Goal: Task Accomplishment & Management: Complete application form

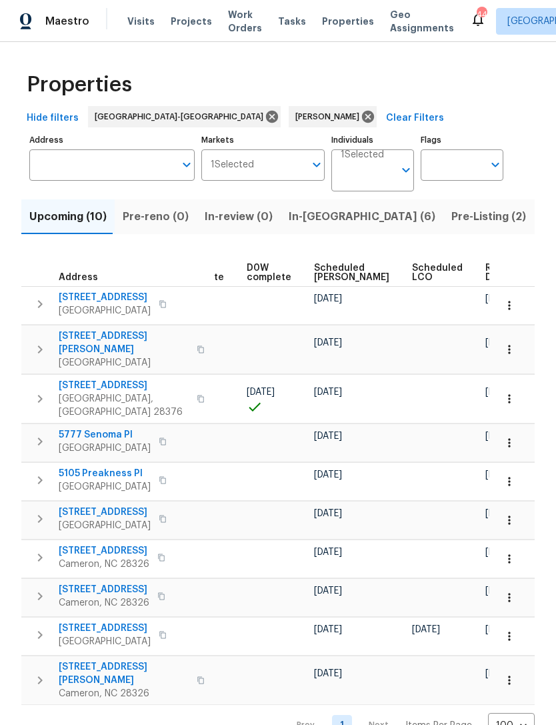
scroll to position [0, 335]
click at [338, 269] on span "Scheduled COE" at bounding box center [352, 272] width 75 height 19
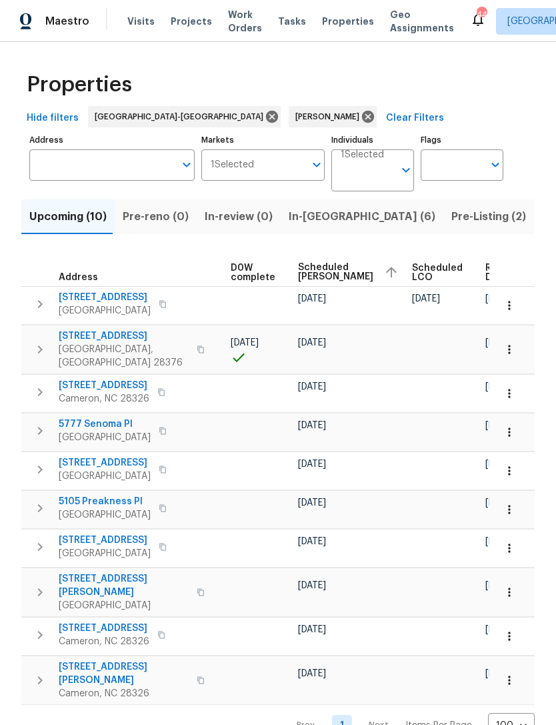
scroll to position [0, 351]
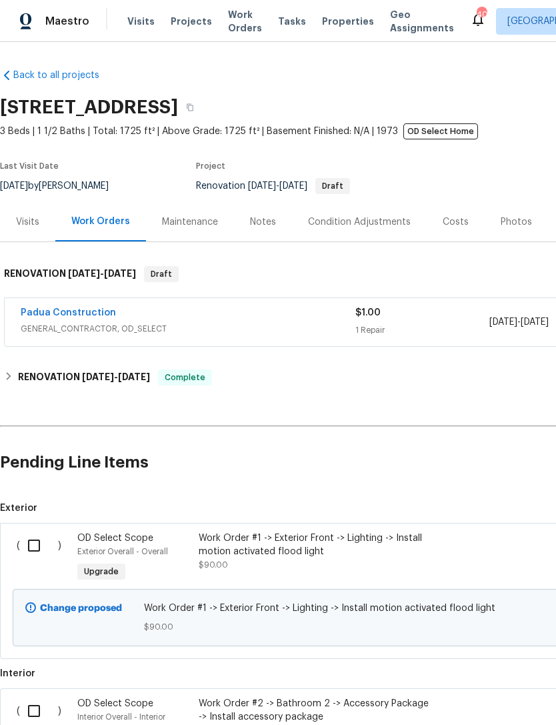
scroll to position [393, 0]
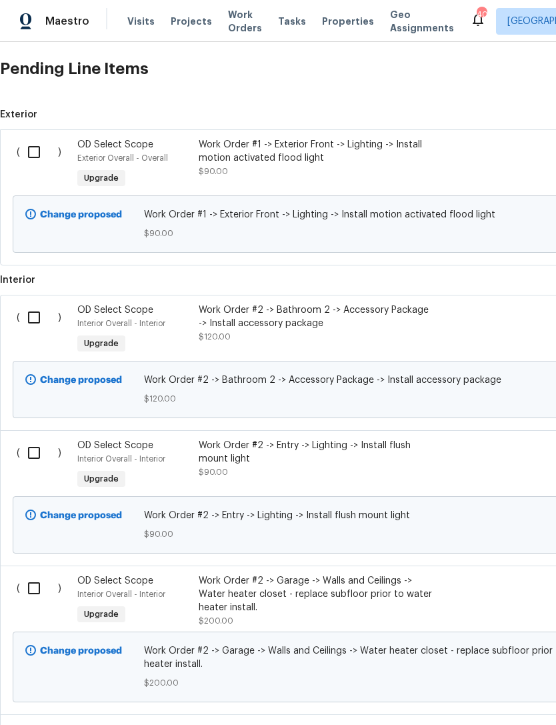
click at [27, 147] on input "checkbox" at bounding box center [39, 152] width 38 height 28
checkbox input "true"
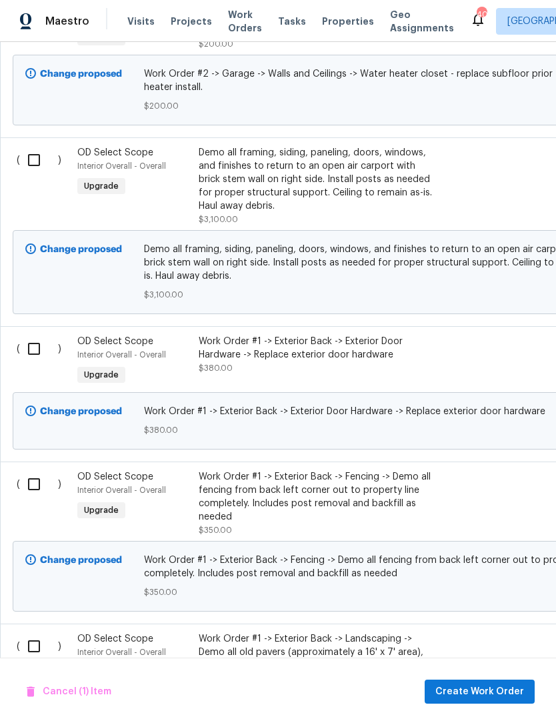
scroll to position [971, 0]
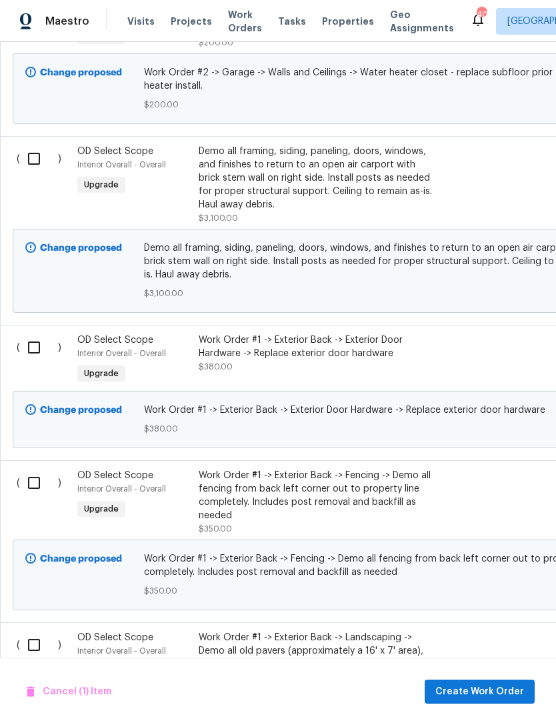
click at [26, 162] on input "checkbox" at bounding box center [39, 159] width 38 height 28
checkbox input "true"
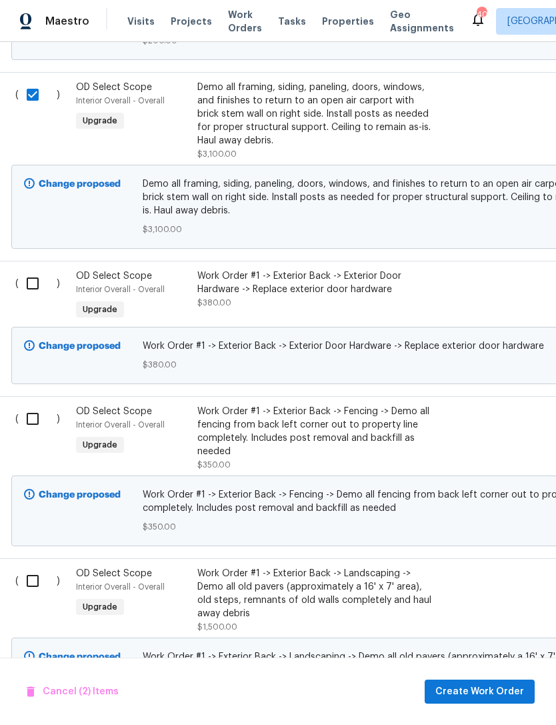
scroll to position [1035, 2]
click at [31, 283] on input "checkbox" at bounding box center [37, 283] width 38 height 28
checkbox input "true"
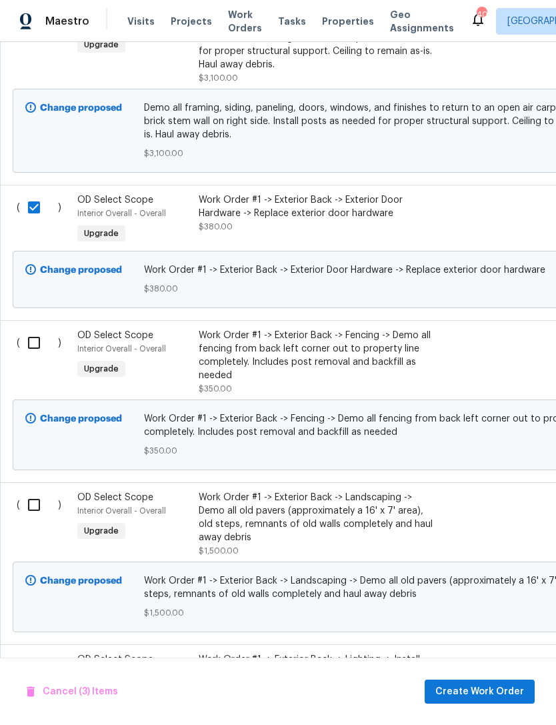
scroll to position [1125, 5]
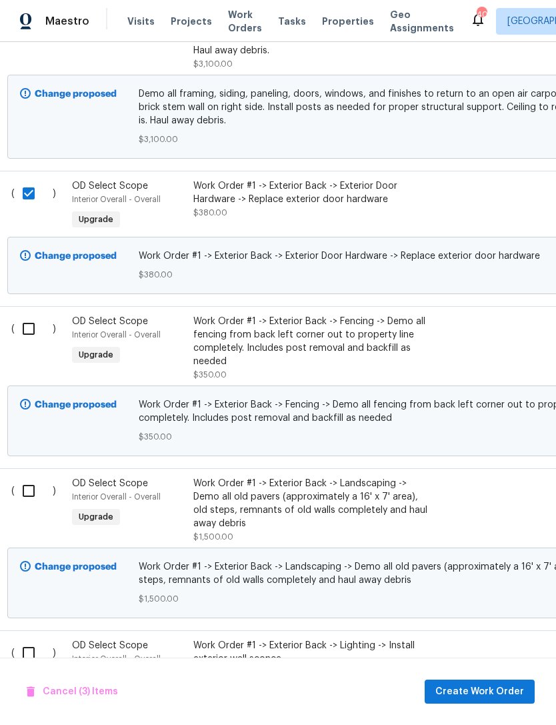
click at [26, 329] on input "checkbox" at bounding box center [34, 329] width 38 height 28
checkbox input "true"
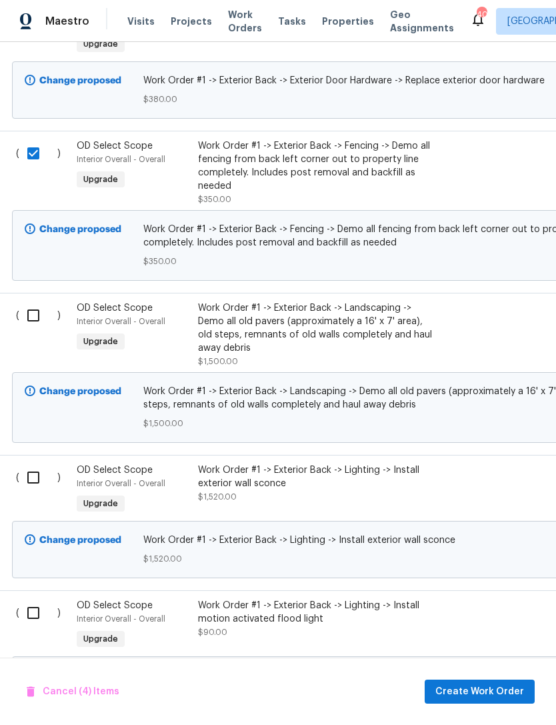
scroll to position [1305, 1]
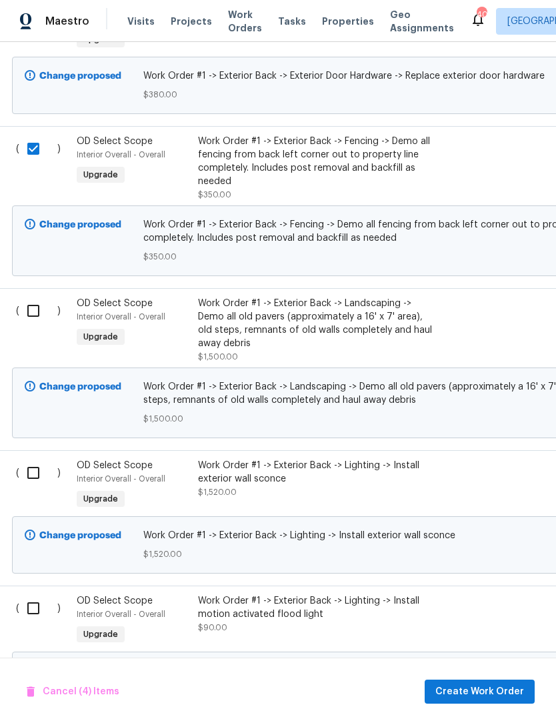
click at [25, 318] on input "checkbox" at bounding box center [38, 311] width 38 height 28
checkbox input "true"
click at [45, 483] on input "checkbox" at bounding box center [38, 473] width 38 height 28
checkbox input "true"
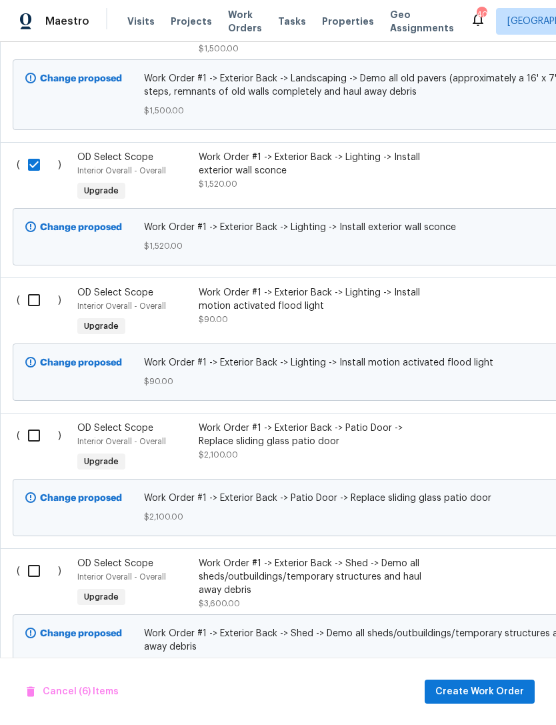
scroll to position [1614, 0]
click at [39, 305] on input "checkbox" at bounding box center [39, 299] width 38 height 28
checkbox input "true"
click at [37, 449] on input "checkbox" at bounding box center [39, 435] width 38 height 28
checkbox input "true"
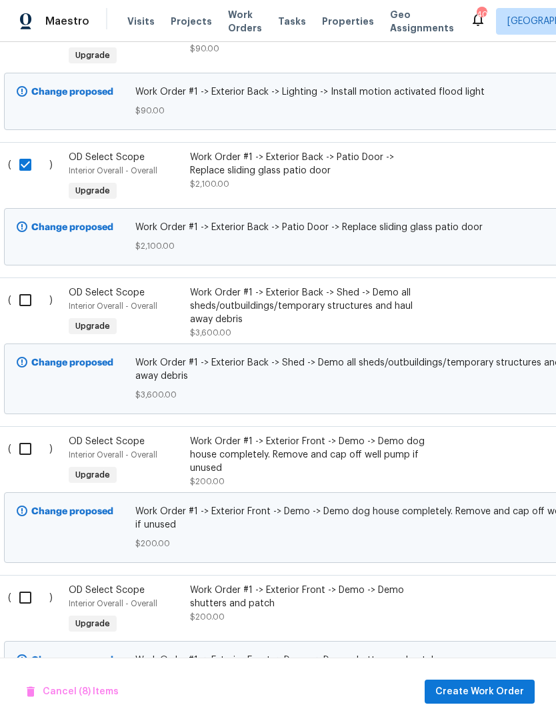
scroll to position [1884, 9]
click at [22, 314] on input "checkbox" at bounding box center [30, 300] width 38 height 28
checkbox input "true"
click at [30, 460] on input "checkbox" at bounding box center [30, 449] width 38 height 28
checkbox input "true"
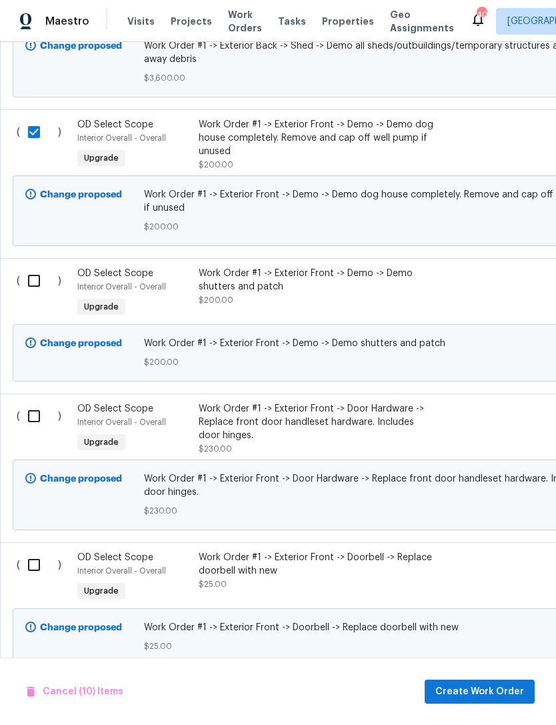
scroll to position [2208, 0]
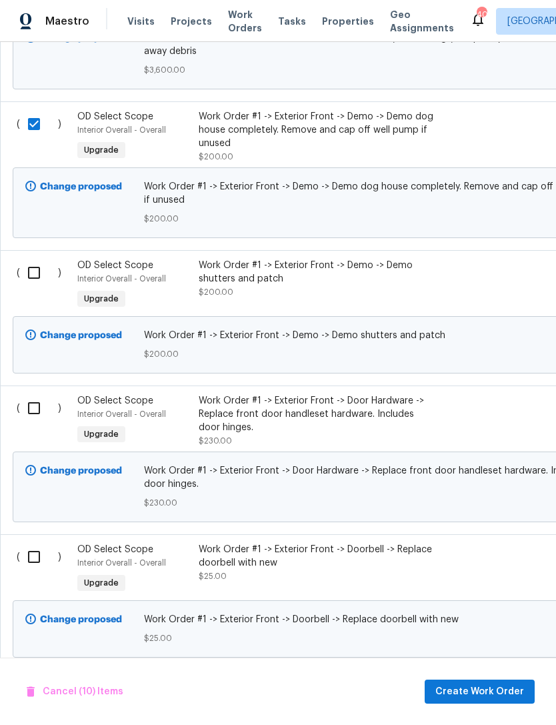
click at [35, 281] on input "checkbox" at bounding box center [39, 273] width 38 height 28
checkbox input "true"
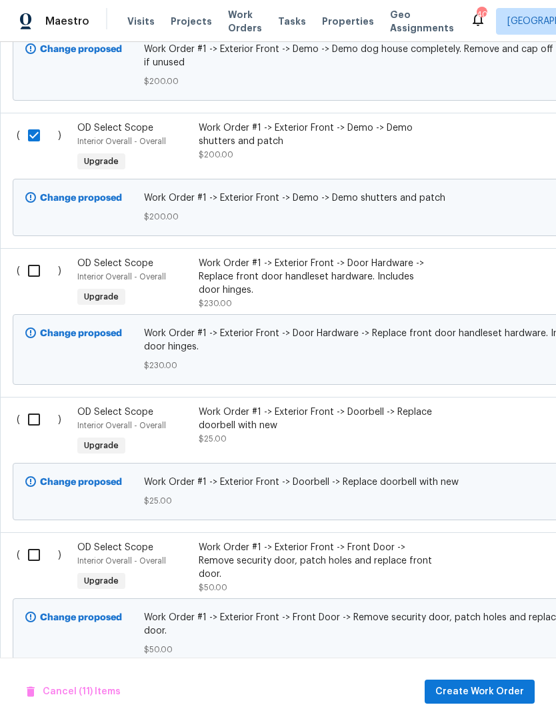
scroll to position [2345, 0]
click at [33, 284] on input "checkbox" at bounding box center [39, 271] width 38 height 28
checkbox input "true"
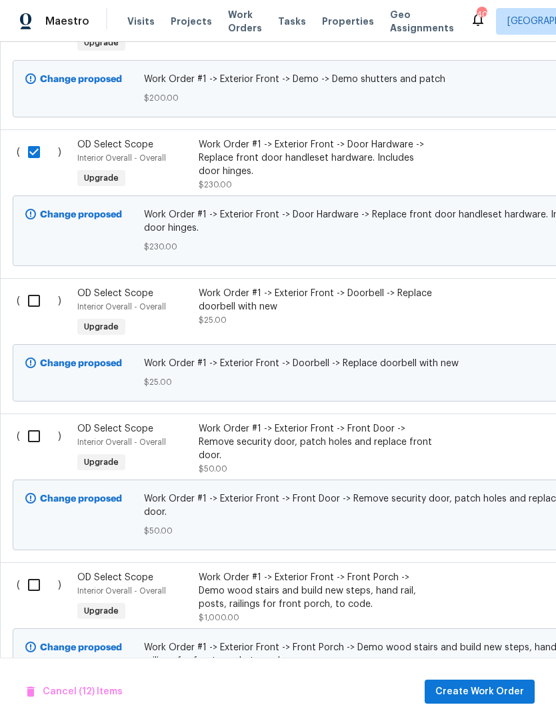
scroll to position [2464, 0]
click at [34, 311] on input "checkbox" at bounding box center [39, 301] width 38 height 28
checkbox input "true"
click at [33, 444] on input "checkbox" at bounding box center [39, 436] width 38 height 28
checkbox input "true"
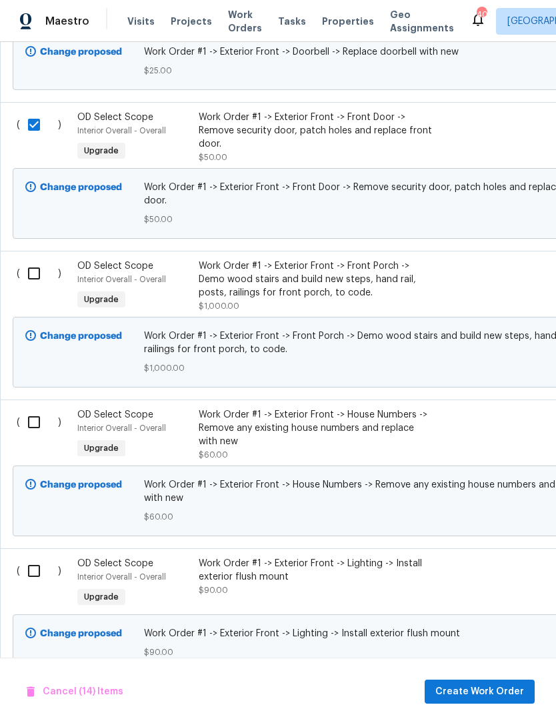
scroll to position [2776, 0]
click at [33, 275] on input "checkbox" at bounding box center [39, 273] width 38 height 28
checkbox input "true"
click at [31, 417] on input "checkbox" at bounding box center [39, 422] width 38 height 28
checkbox input "true"
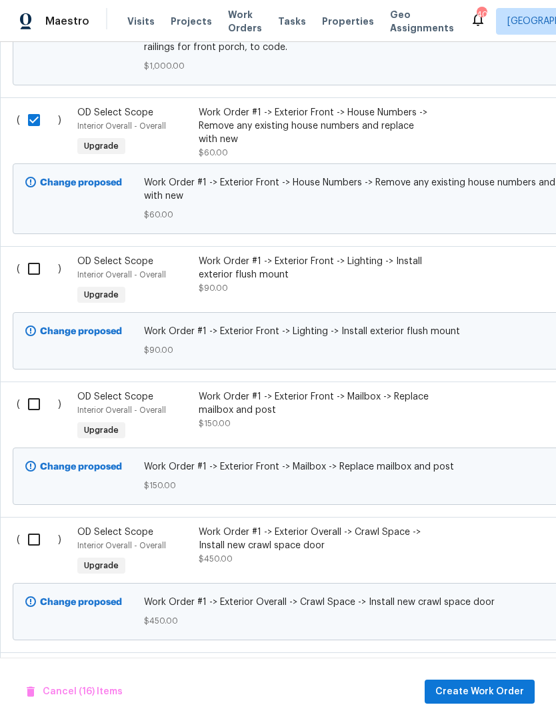
scroll to position [3079, 0]
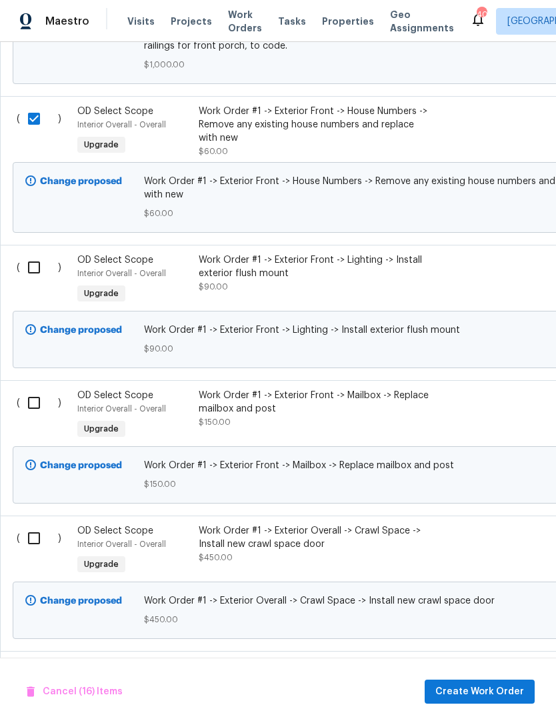
click at [35, 266] on input "checkbox" at bounding box center [39, 267] width 38 height 28
checkbox input "true"
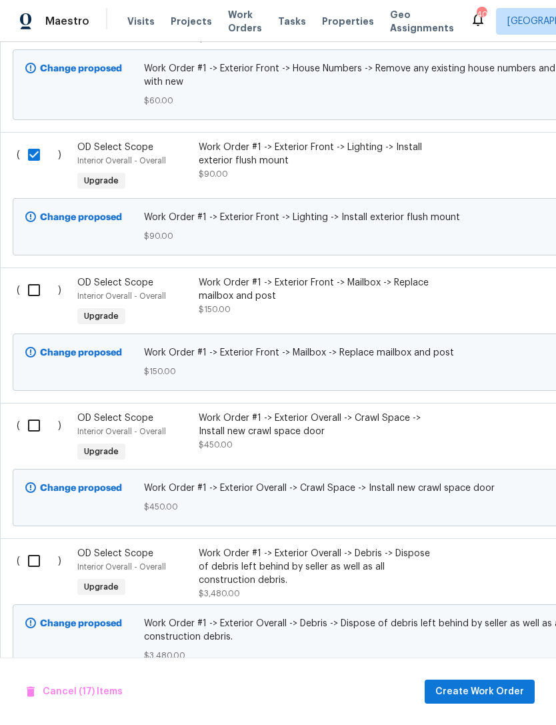
scroll to position [3195, 0]
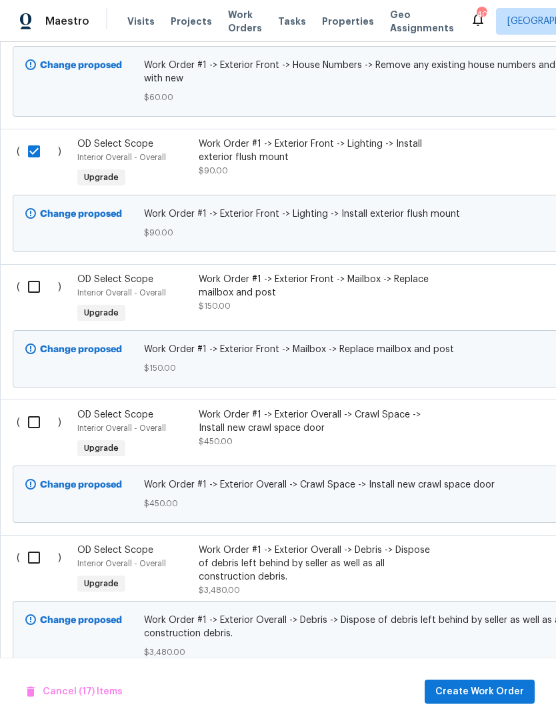
click at [35, 287] on input "checkbox" at bounding box center [39, 287] width 38 height 28
checkbox input "true"
click at [36, 412] on input "checkbox" at bounding box center [39, 422] width 38 height 28
checkbox input "true"
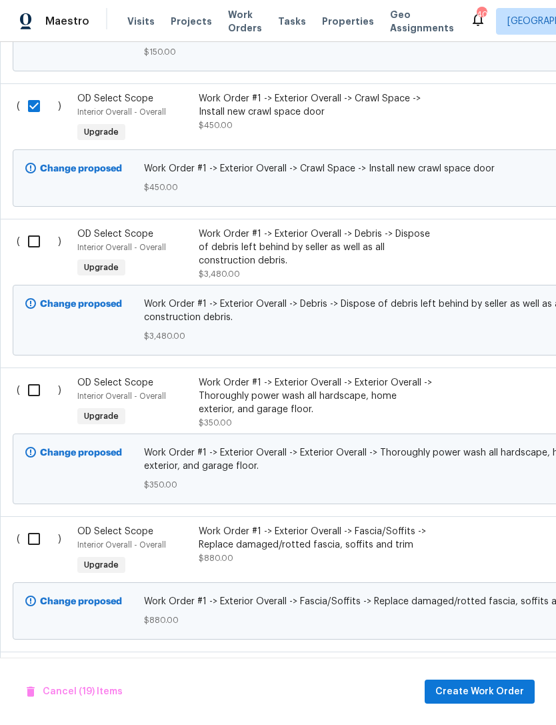
scroll to position [3513, 0]
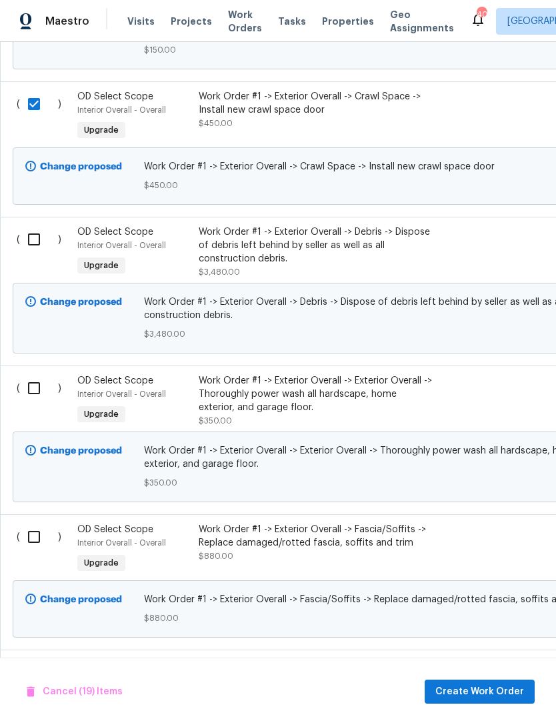
click at [29, 243] on input "checkbox" at bounding box center [39, 239] width 38 height 28
checkbox input "true"
click at [31, 391] on input "checkbox" at bounding box center [39, 388] width 38 height 28
checkbox input "true"
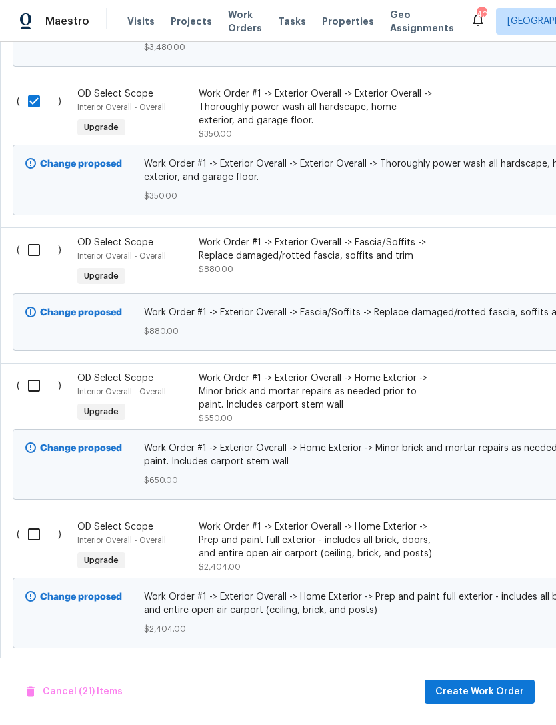
scroll to position [3800, 0]
click at [27, 248] on input "checkbox" at bounding box center [39, 250] width 38 height 28
checkbox input "true"
click at [29, 388] on input "checkbox" at bounding box center [39, 385] width 38 height 28
checkbox input "true"
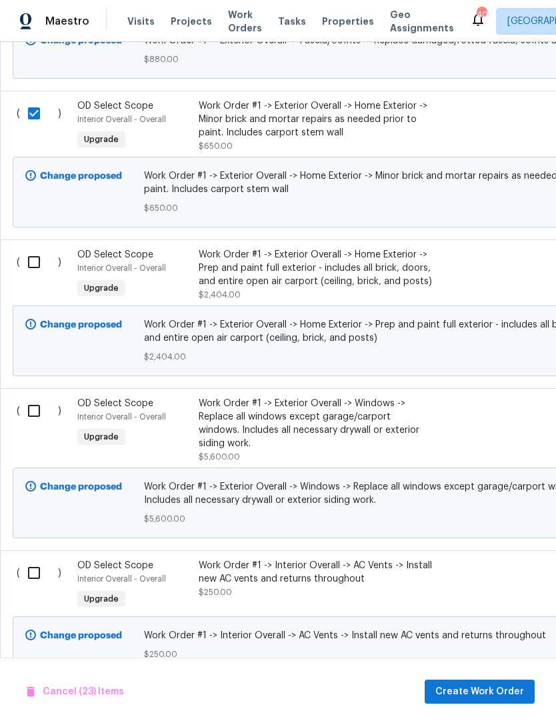
scroll to position [4072, 0]
click at [35, 262] on input "checkbox" at bounding box center [39, 262] width 38 height 28
checkbox input "true"
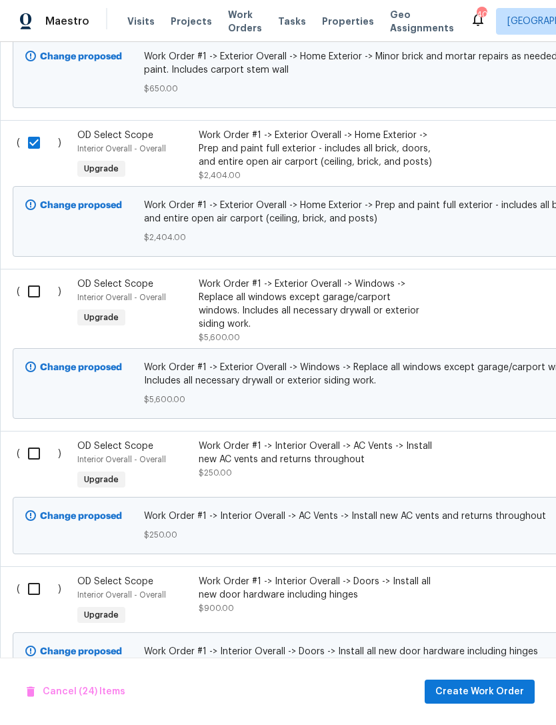
scroll to position [4194, 0]
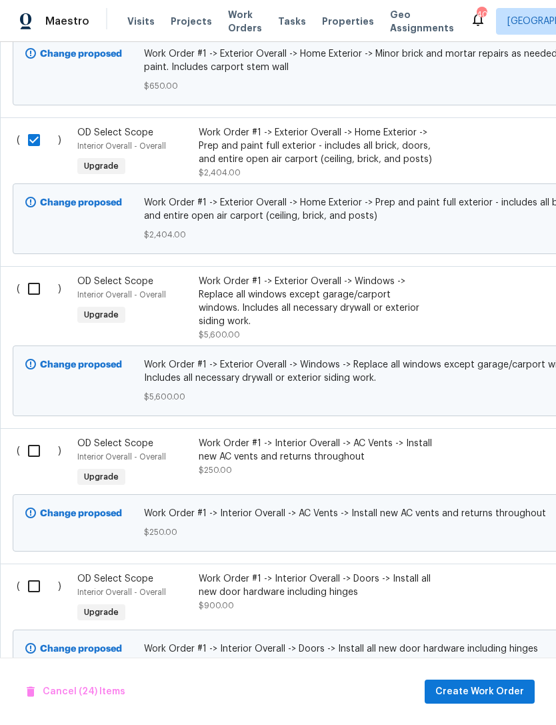
click at [33, 296] on input "checkbox" at bounding box center [39, 289] width 38 height 28
checkbox input "true"
click at [34, 442] on input "checkbox" at bounding box center [39, 451] width 38 height 28
checkbox input "true"
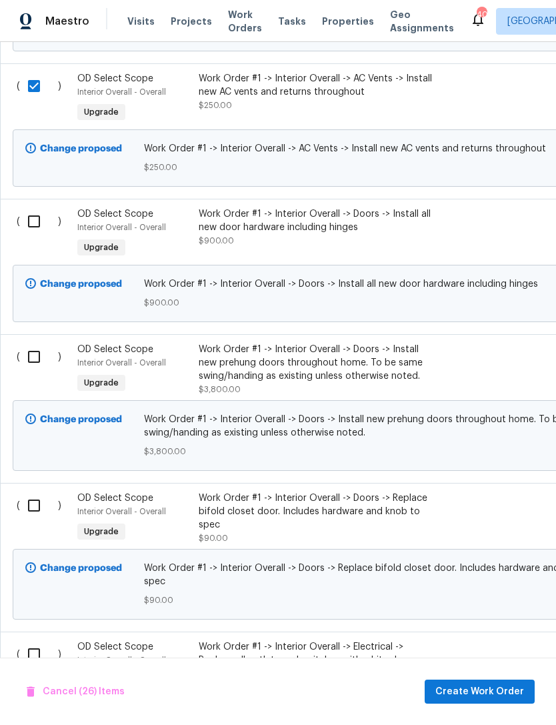
scroll to position [4561, 0]
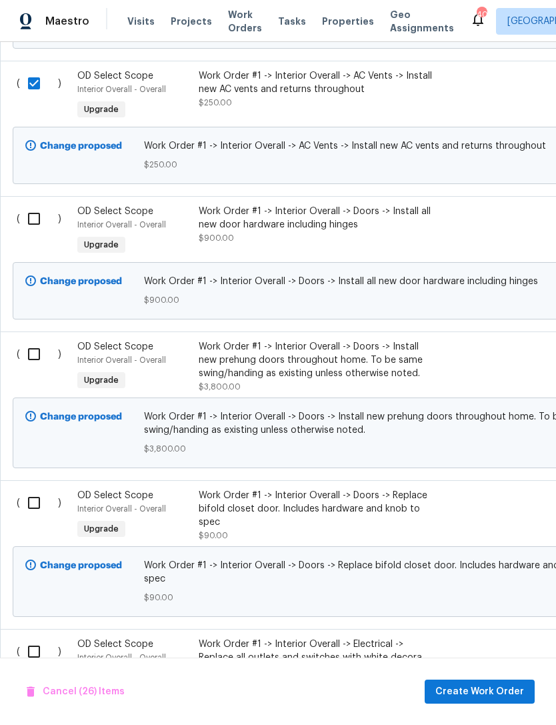
click at [29, 215] on input "checkbox" at bounding box center [39, 219] width 38 height 28
checkbox input "true"
click at [29, 351] on input "checkbox" at bounding box center [39, 354] width 38 height 28
checkbox input "true"
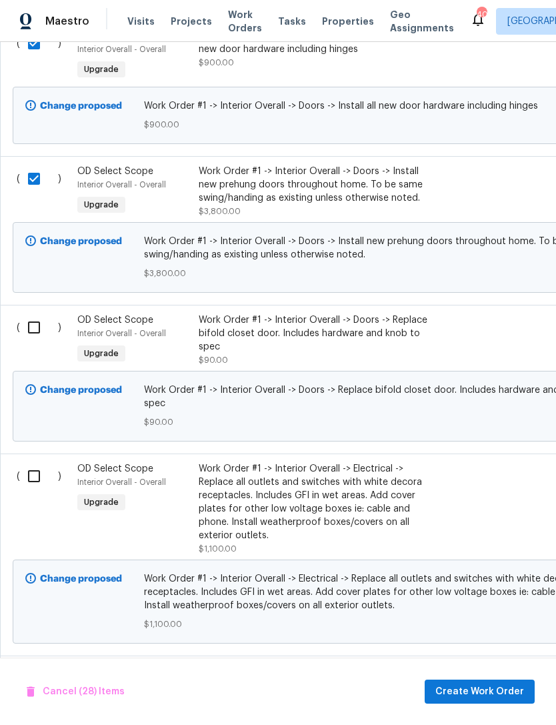
scroll to position [4736, 0]
click at [31, 324] on input "checkbox" at bounding box center [39, 327] width 38 height 28
checkbox input "true"
click at [32, 476] on input "checkbox" at bounding box center [39, 476] width 38 height 28
checkbox input "true"
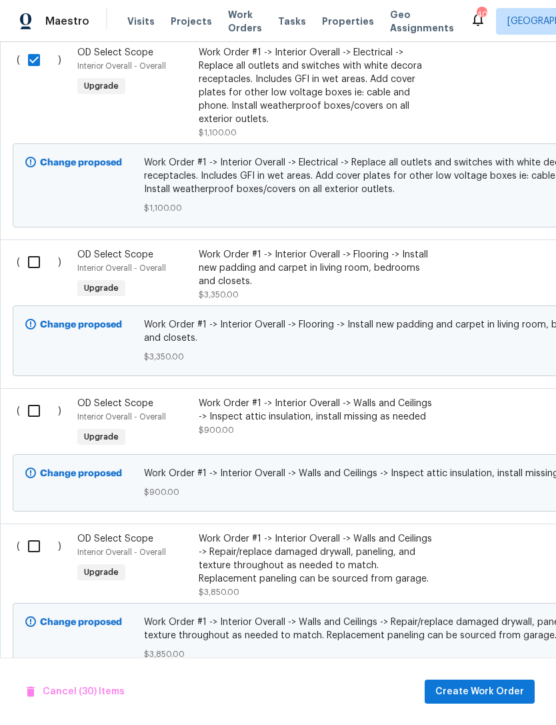
scroll to position [5153, 0]
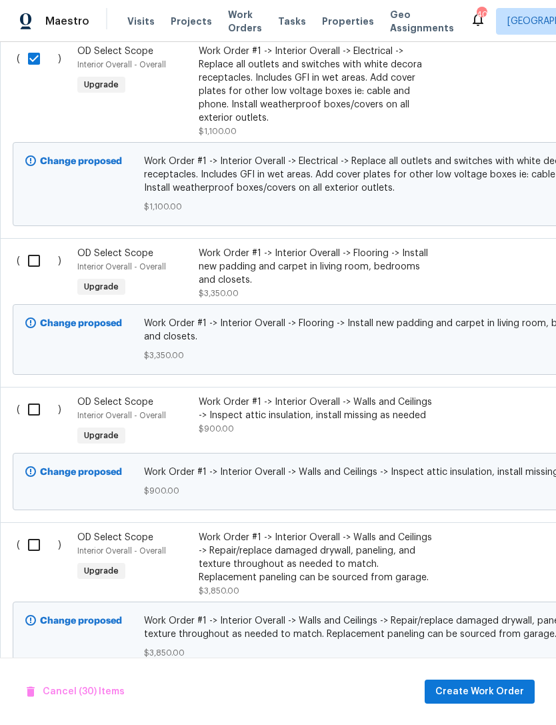
click at [28, 256] on input "checkbox" at bounding box center [39, 261] width 38 height 28
checkbox input "true"
click at [30, 408] on input "checkbox" at bounding box center [39, 409] width 38 height 28
checkbox input "true"
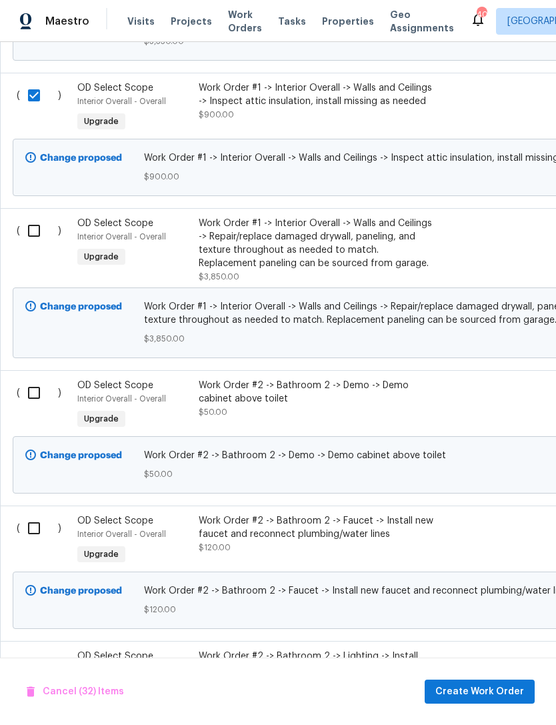
scroll to position [5471, 0]
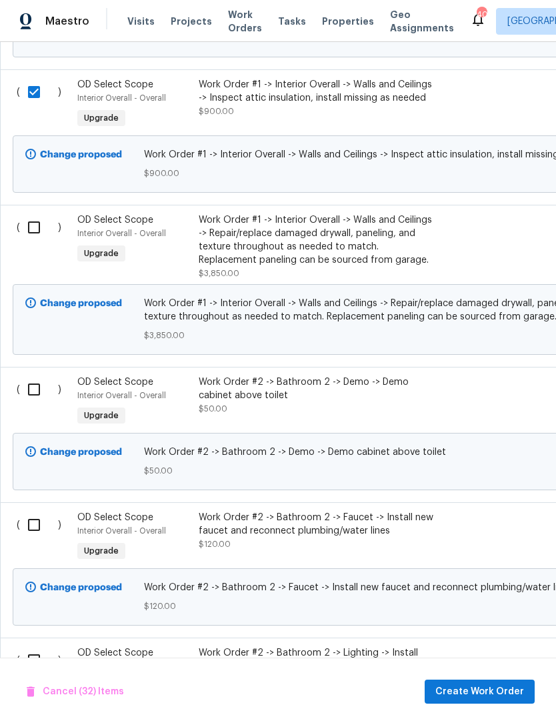
click at [35, 225] on input "checkbox" at bounding box center [39, 227] width 38 height 28
checkbox input "true"
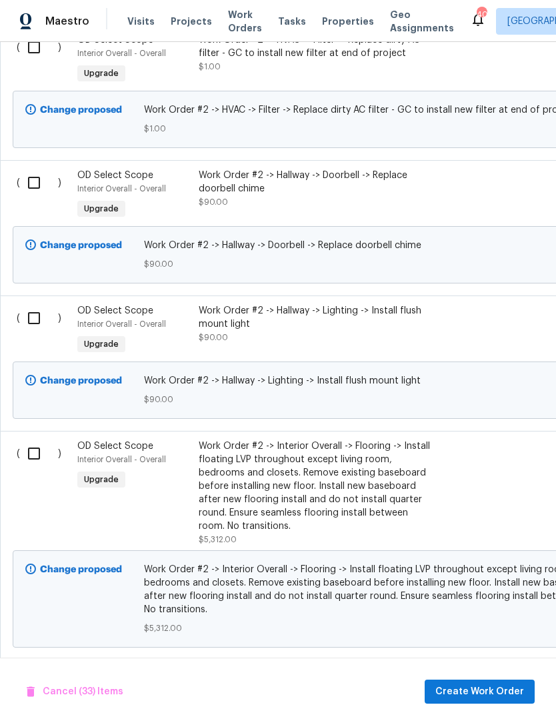
scroll to position [0, 0]
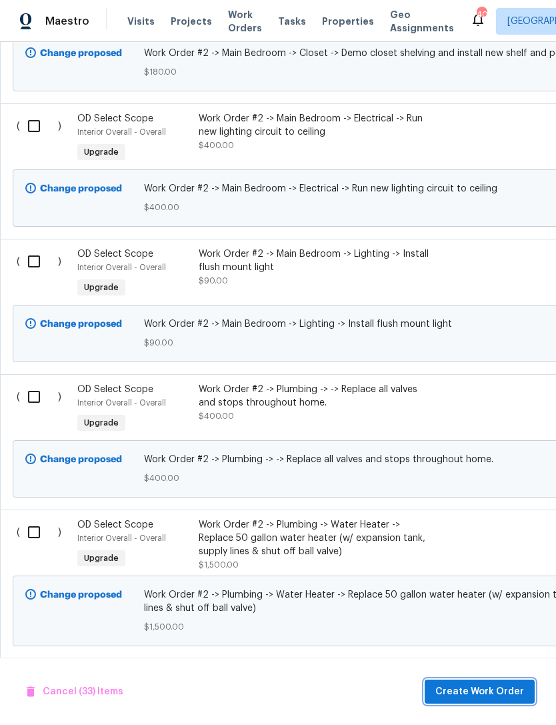
click at [496, 698] on span "Create Work Order" at bounding box center [479, 691] width 89 height 17
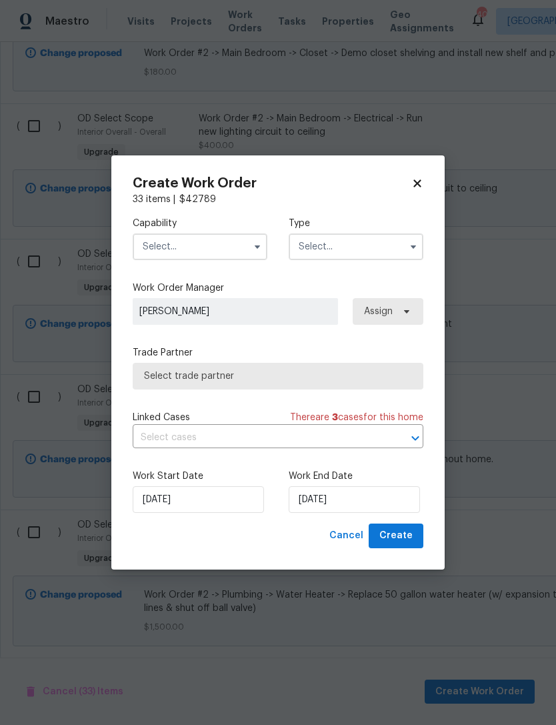
click at [206, 247] on input "text" at bounding box center [200, 246] width 135 height 27
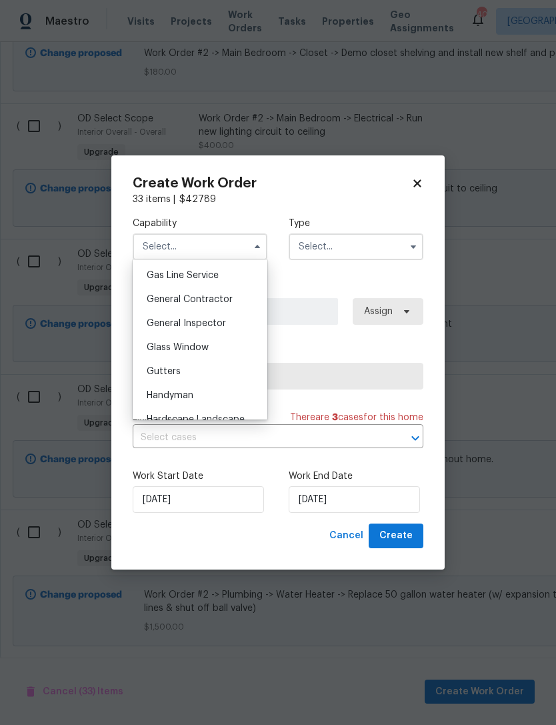
click at [228, 302] on span "General Contractor" at bounding box center [190, 299] width 86 height 9
type input "General Contractor"
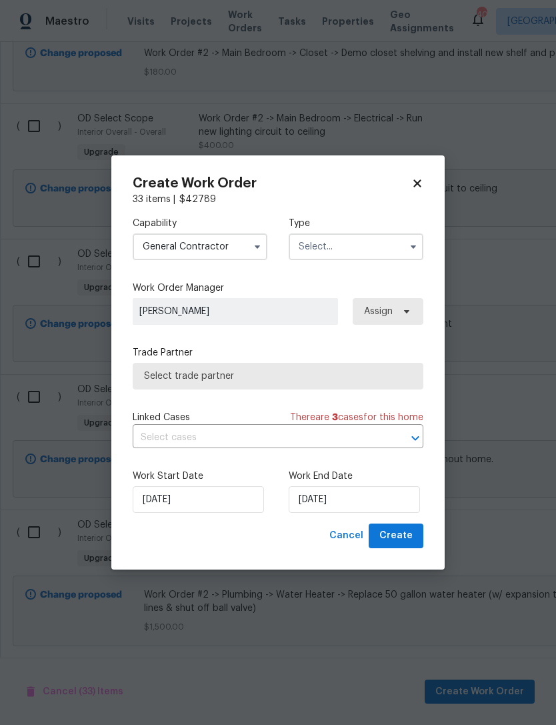
click at [351, 245] on input "text" at bounding box center [356, 246] width 135 height 27
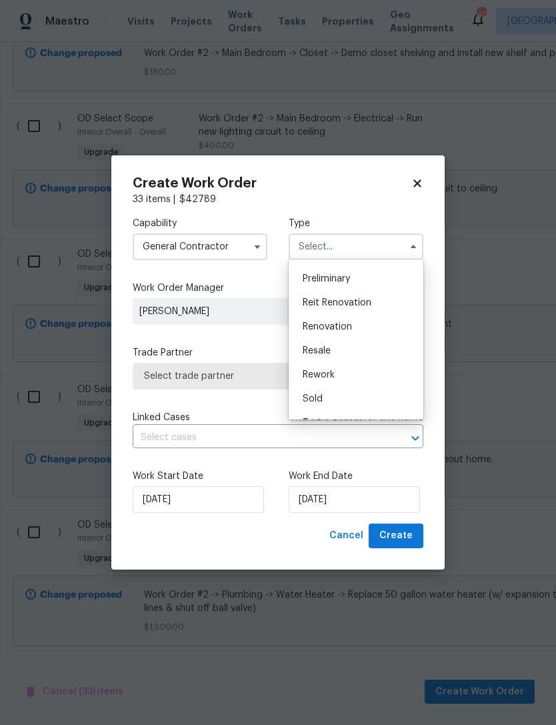
click at [362, 328] on div "Renovation" at bounding box center [356, 327] width 128 height 24
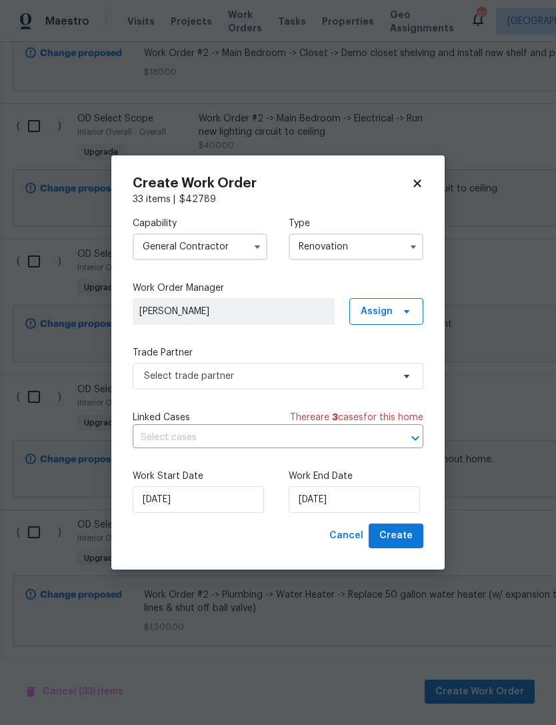
type input "Renovation"
click at [345, 499] on input "[DATE]" at bounding box center [354, 499] width 131 height 27
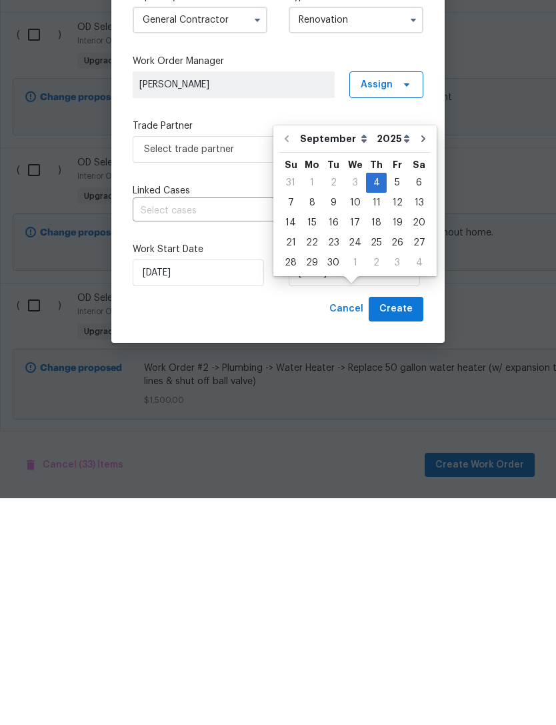
click at [422, 352] on button "Go to next month" at bounding box center [423, 365] width 20 height 27
type input "10/4/2025"
select select "9"
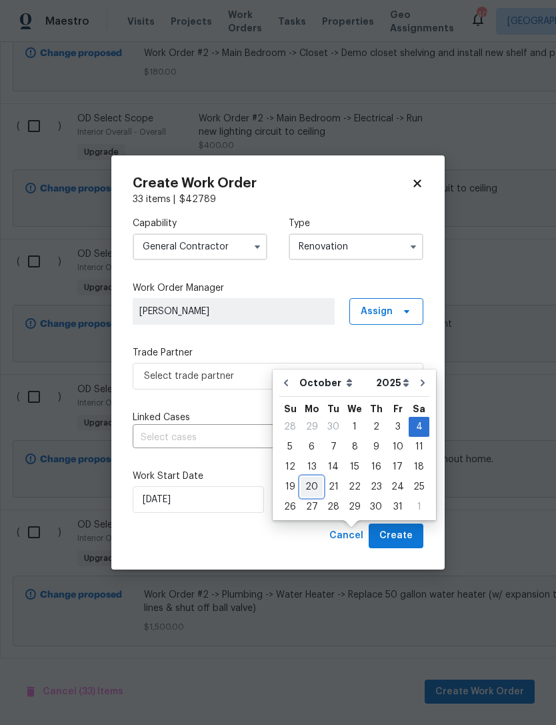
click at [313, 477] on div "20" at bounding box center [312, 486] width 22 height 19
type input "10/20/2025"
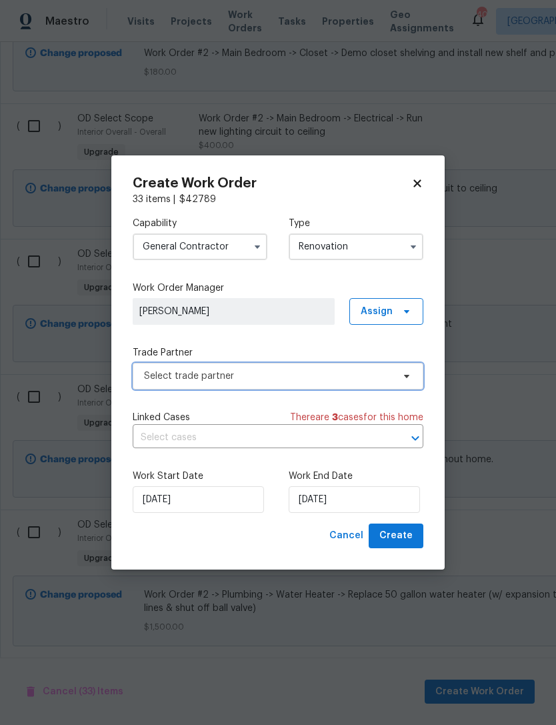
click at [278, 373] on span "Select trade partner" at bounding box center [268, 375] width 249 height 13
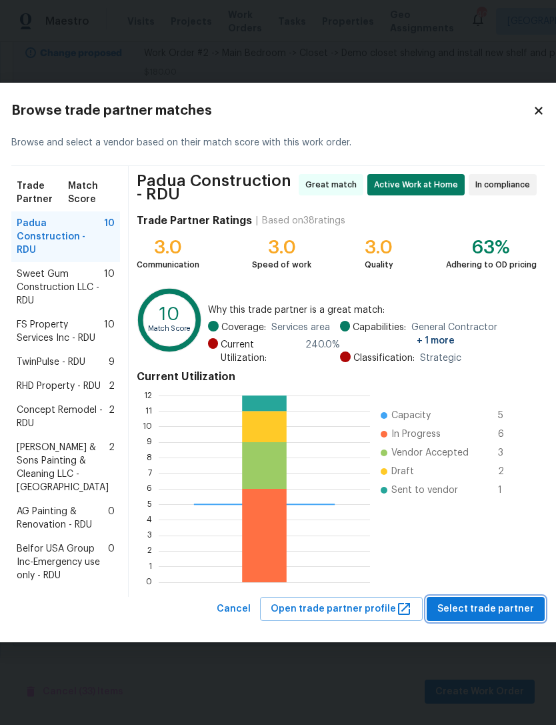
click at [506, 617] on span "Select trade partner" at bounding box center [485, 609] width 97 height 17
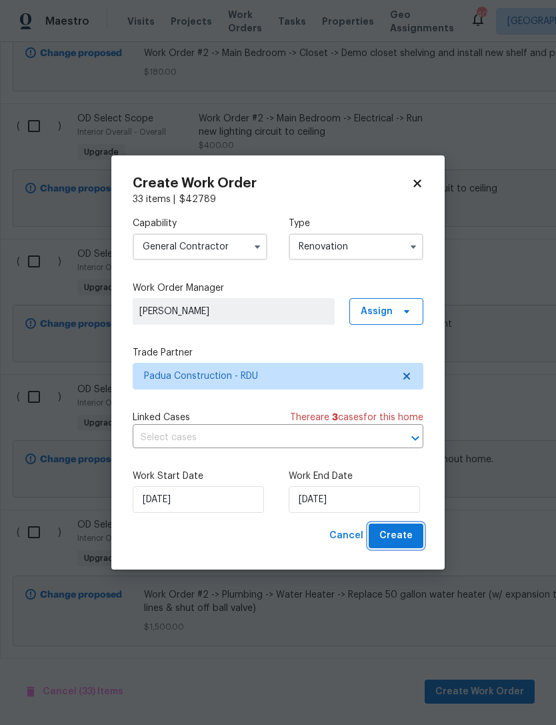
click at [409, 538] on span "Create" at bounding box center [395, 535] width 33 height 17
checkbox input "false"
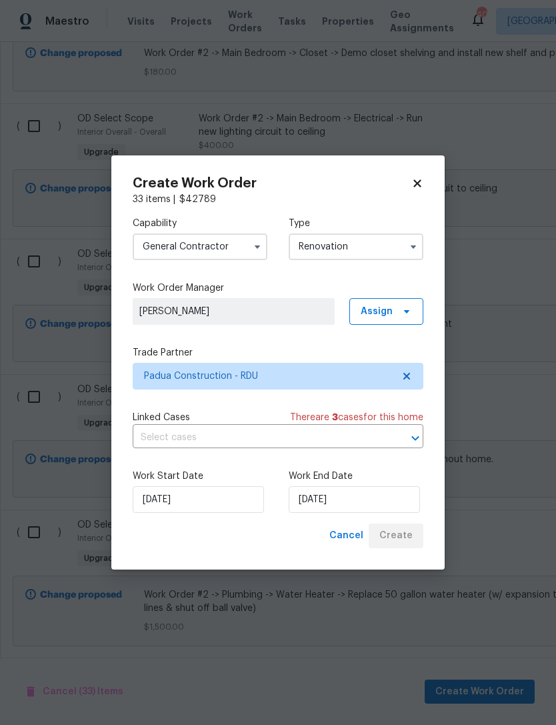
checkbox input "false"
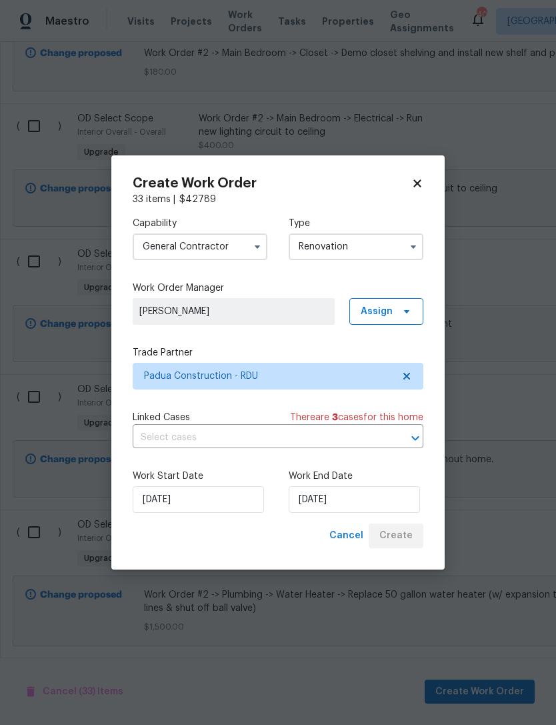
checkbox input "false"
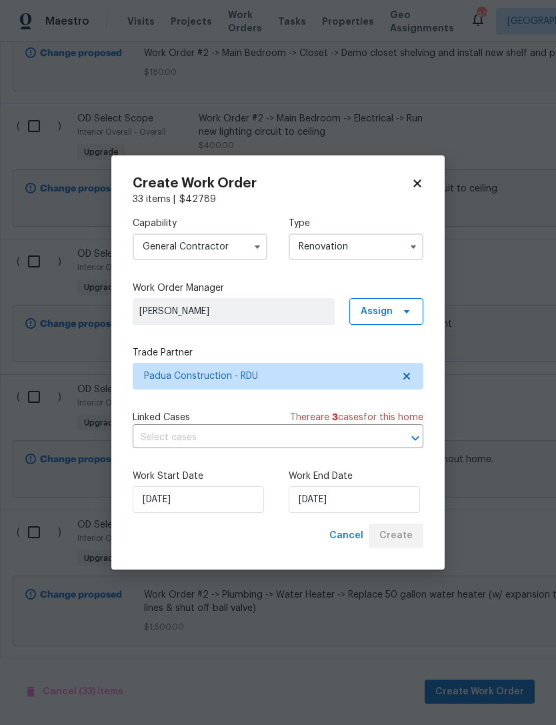
checkbox input "false"
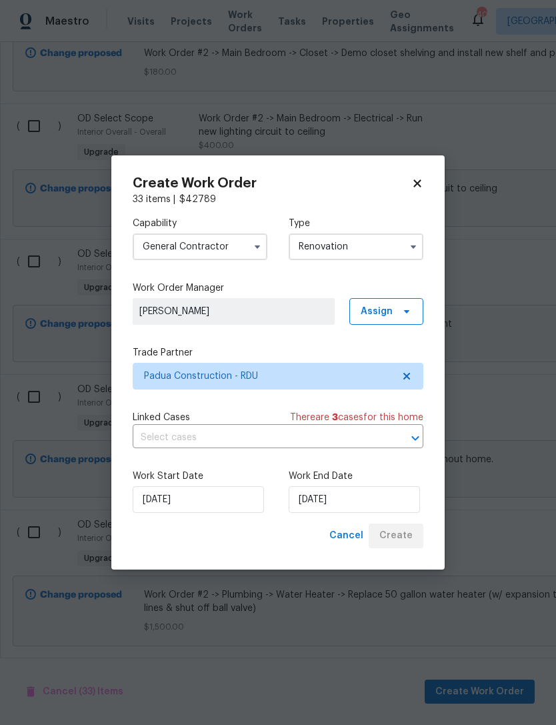
checkbox input "false"
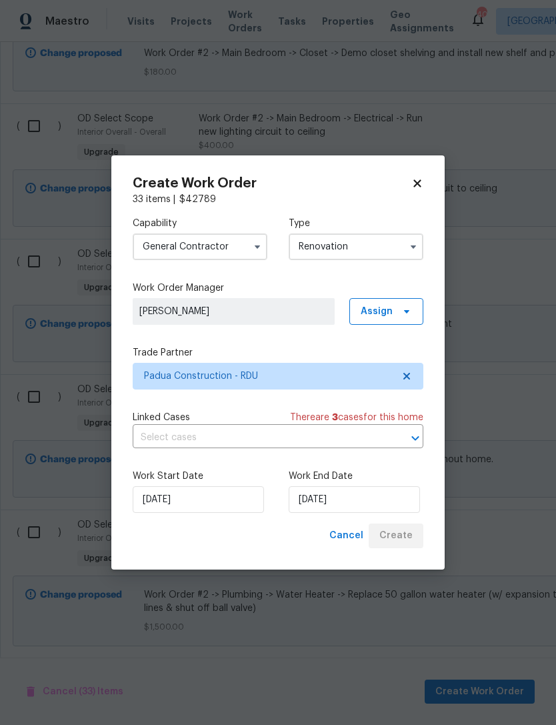
checkbox input "false"
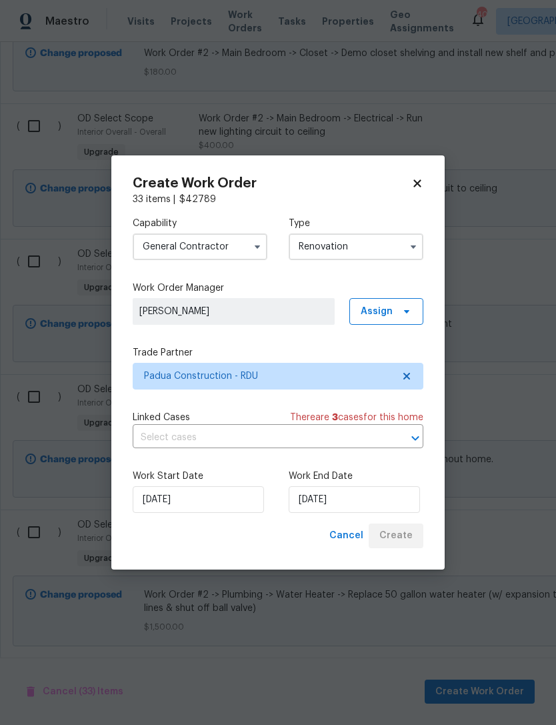
checkbox input "false"
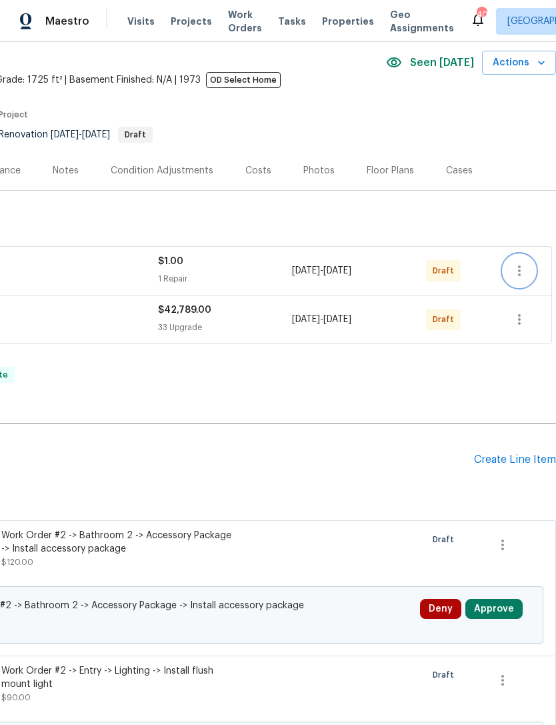
click at [529, 268] on button "button" at bounding box center [519, 271] width 32 height 32
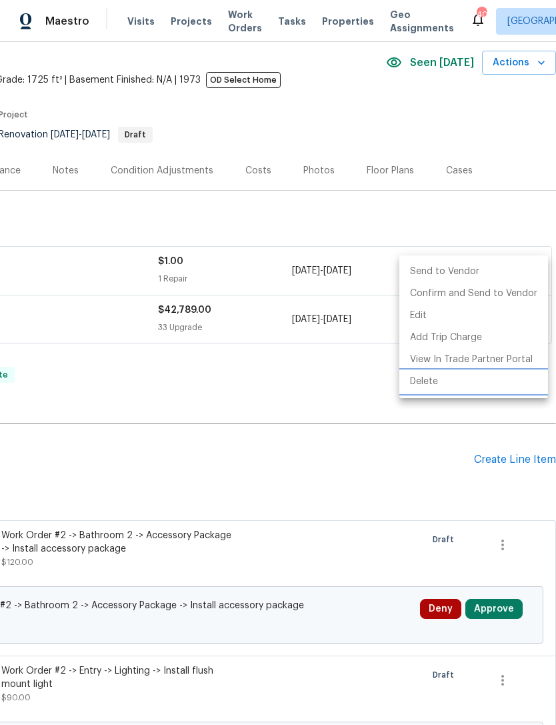
click at [435, 388] on li "Delete" at bounding box center [473, 382] width 149 height 22
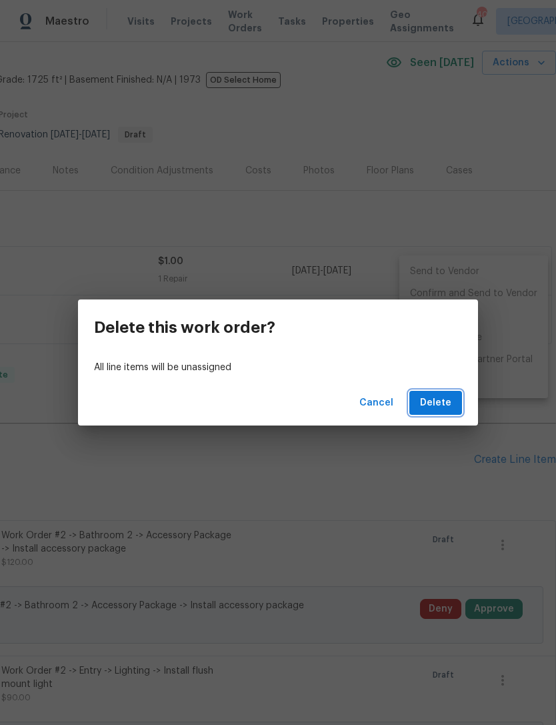
click at [444, 405] on span "Delete" at bounding box center [435, 403] width 31 height 17
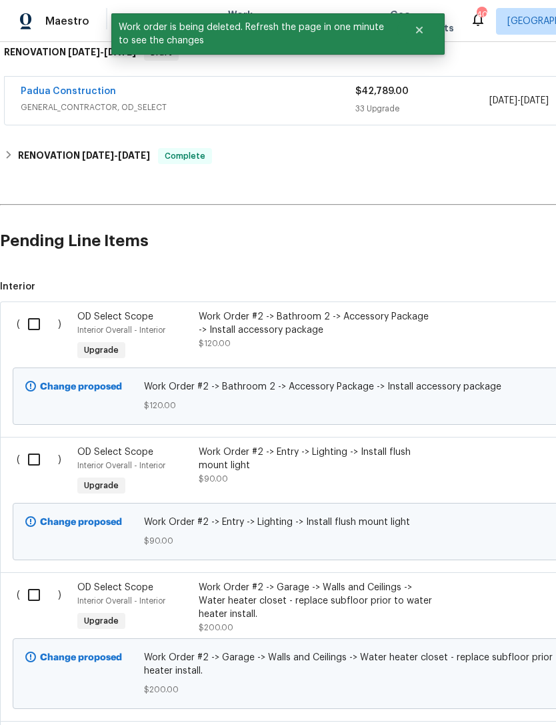
scroll to position [231, -1]
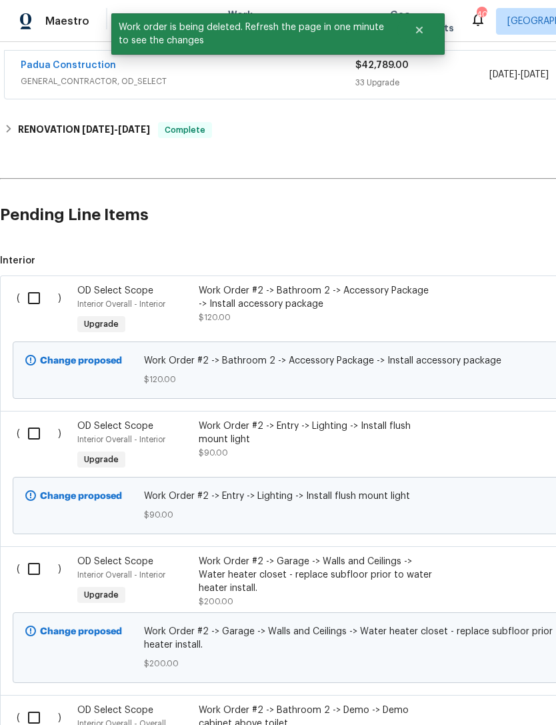
click at [37, 297] on input "checkbox" at bounding box center [39, 298] width 38 height 28
checkbox input "true"
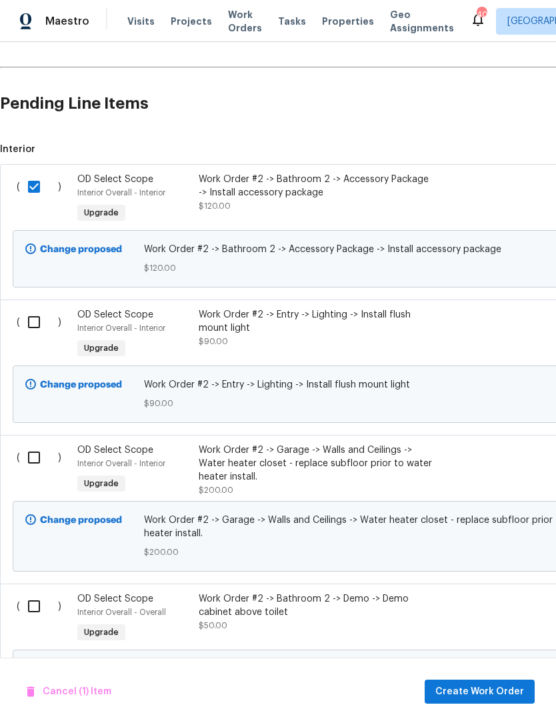
scroll to position [360, 0]
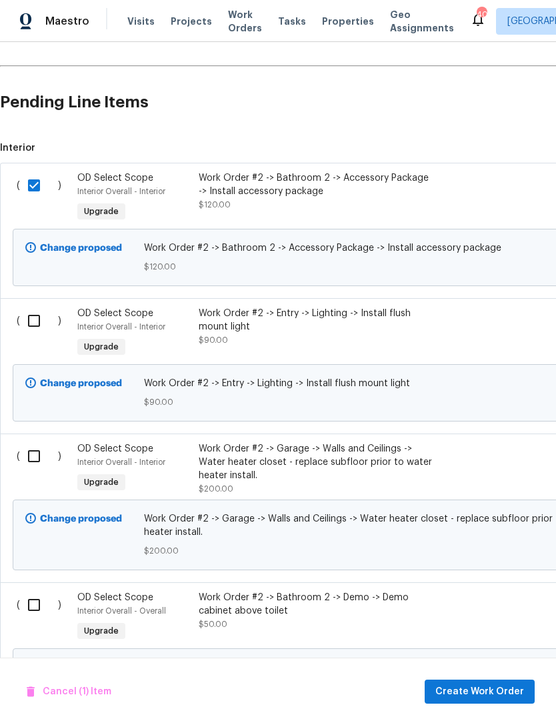
click at [37, 321] on input "checkbox" at bounding box center [39, 321] width 38 height 28
checkbox input "true"
click at [35, 457] on input "checkbox" at bounding box center [39, 456] width 38 height 28
checkbox input "true"
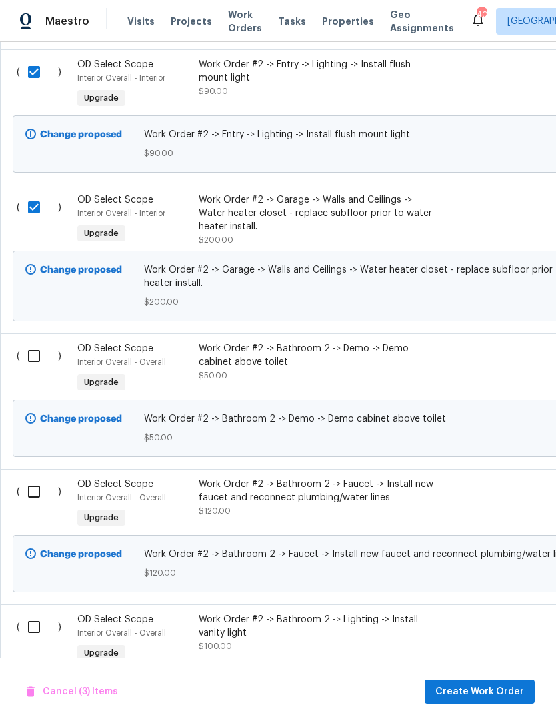
scroll to position [609, 0]
click at [39, 364] on input "checkbox" at bounding box center [39, 356] width 38 height 28
checkbox input "true"
click at [36, 500] on input "checkbox" at bounding box center [39, 491] width 38 height 28
checkbox input "true"
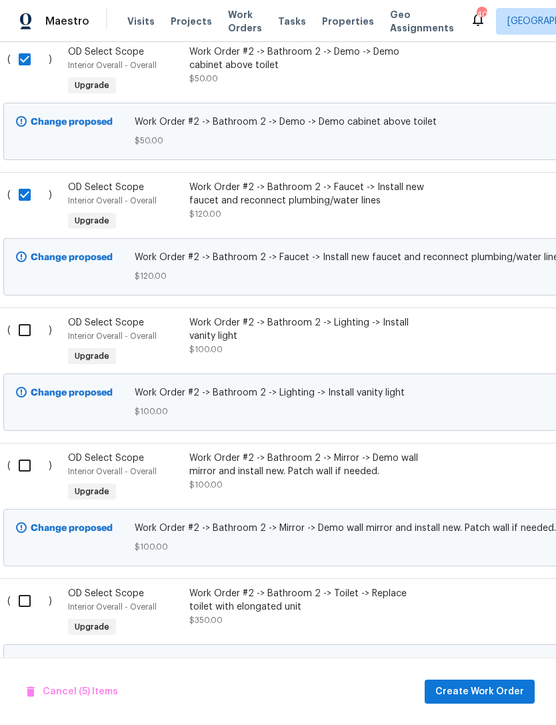
scroll to position [907, 11]
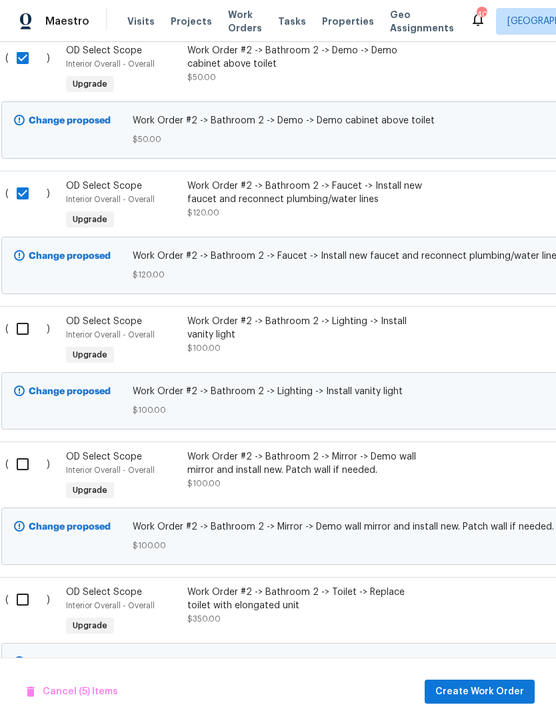
click at [23, 330] on input "checkbox" at bounding box center [28, 329] width 38 height 28
checkbox input "true"
click at [25, 463] on input "checkbox" at bounding box center [28, 464] width 38 height 28
checkbox input "true"
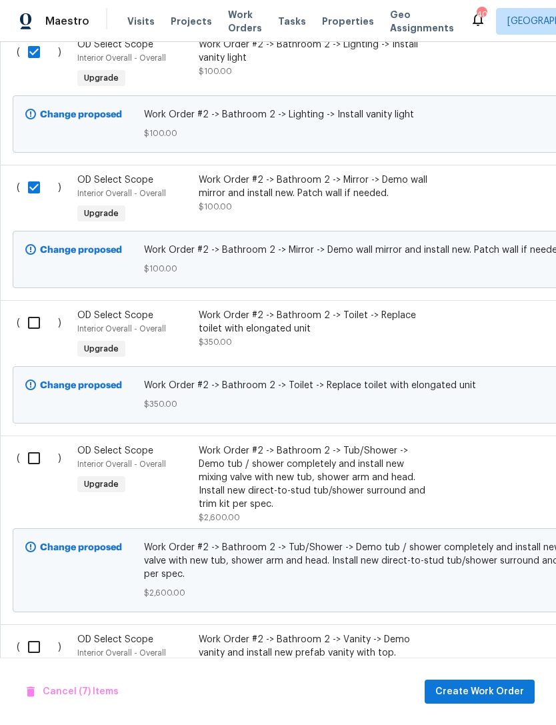
scroll to position [1183, 0]
click at [31, 329] on input "checkbox" at bounding box center [39, 323] width 38 height 28
checkbox input "true"
click at [38, 470] on input "checkbox" at bounding box center [39, 458] width 38 height 28
checkbox input "true"
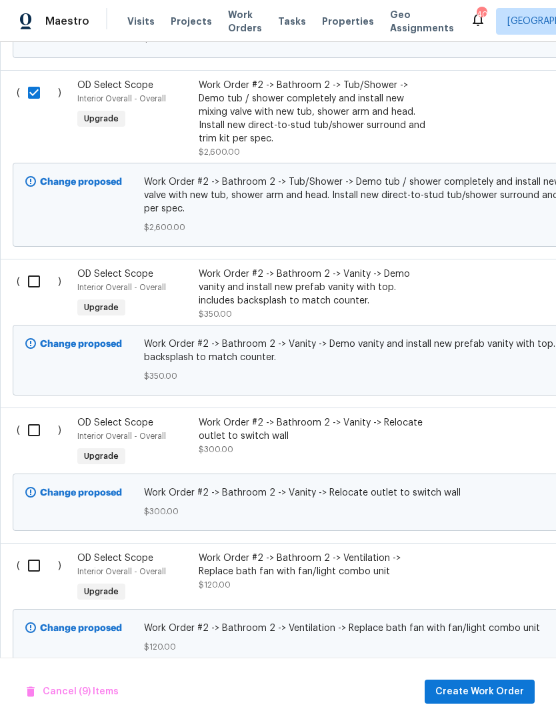
scroll to position [1553, 0]
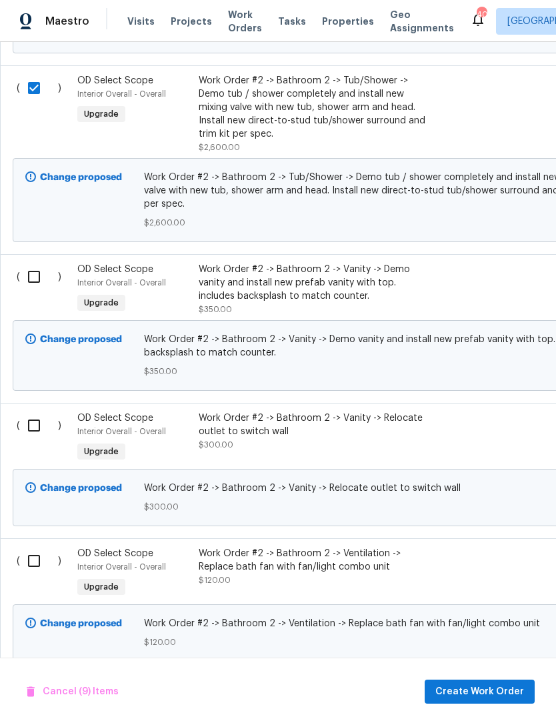
click at [36, 267] on input "checkbox" at bounding box center [39, 277] width 38 height 28
checkbox input "true"
click at [36, 421] on input "checkbox" at bounding box center [39, 425] width 38 height 28
checkbox input "true"
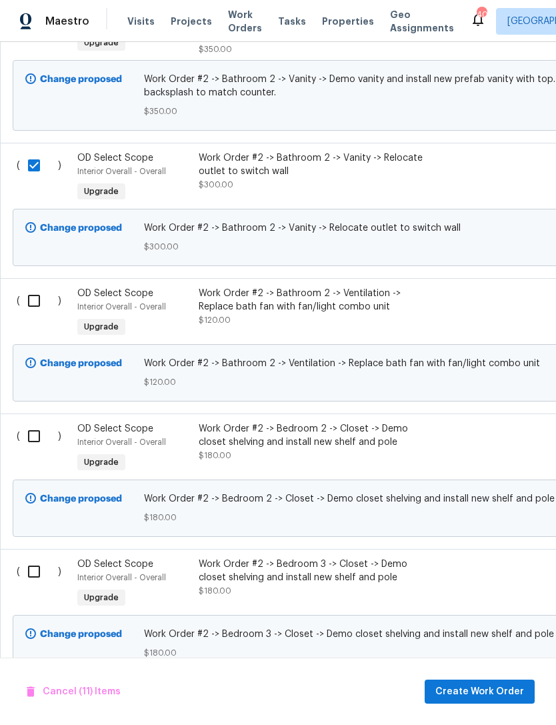
scroll to position [1814, 0]
click at [33, 295] on input "checkbox" at bounding box center [39, 300] width 38 height 28
checkbox input "true"
click at [33, 431] on input "checkbox" at bounding box center [39, 435] width 38 height 28
checkbox input "true"
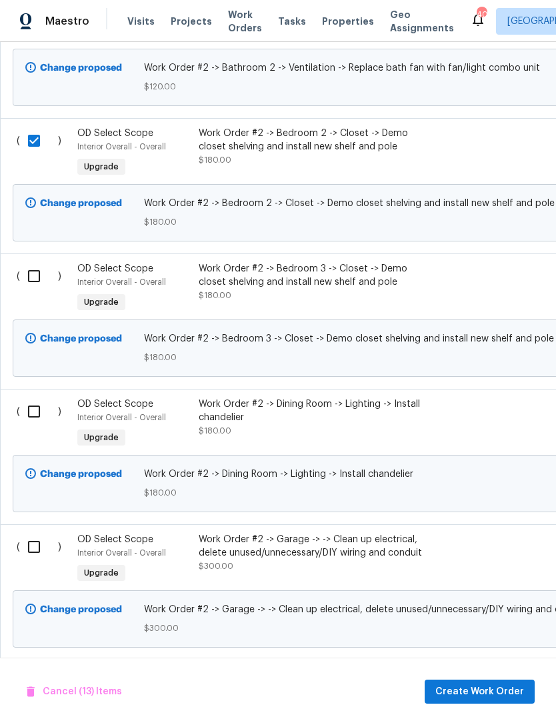
scroll to position [2116, 0]
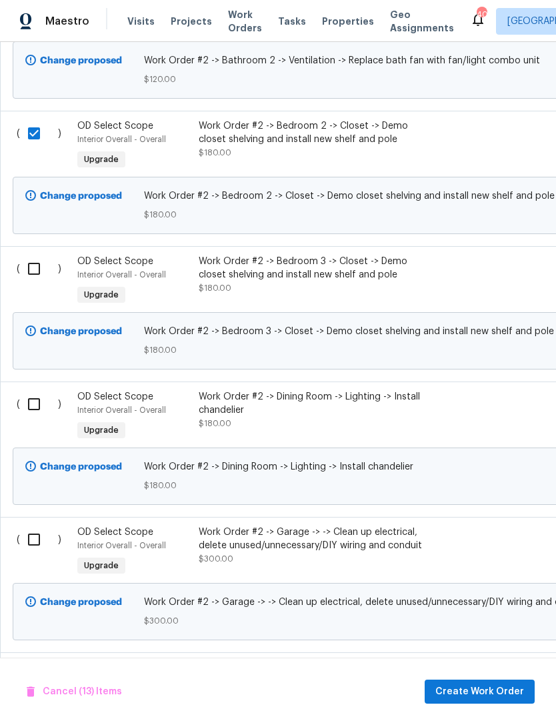
click at [30, 261] on input "checkbox" at bounding box center [39, 269] width 38 height 28
checkbox input "true"
click at [35, 402] on input "checkbox" at bounding box center [39, 404] width 38 height 28
checkbox input "true"
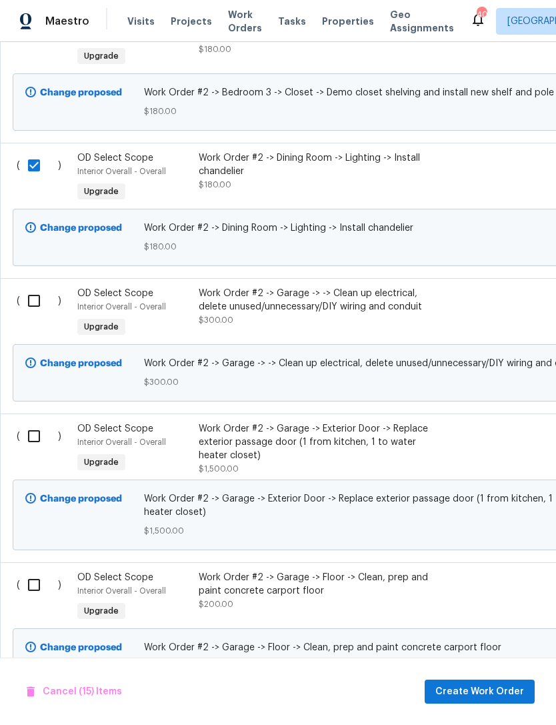
scroll to position [2356, 0]
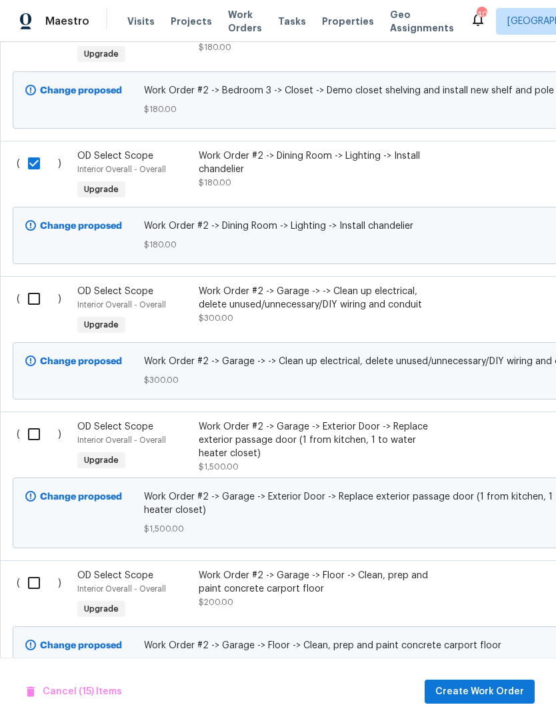
click at [41, 299] on input "checkbox" at bounding box center [39, 299] width 38 height 28
checkbox input "true"
click at [39, 433] on input "checkbox" at bounding box center [39, 434] width 38 height 28
checkbox input "true"
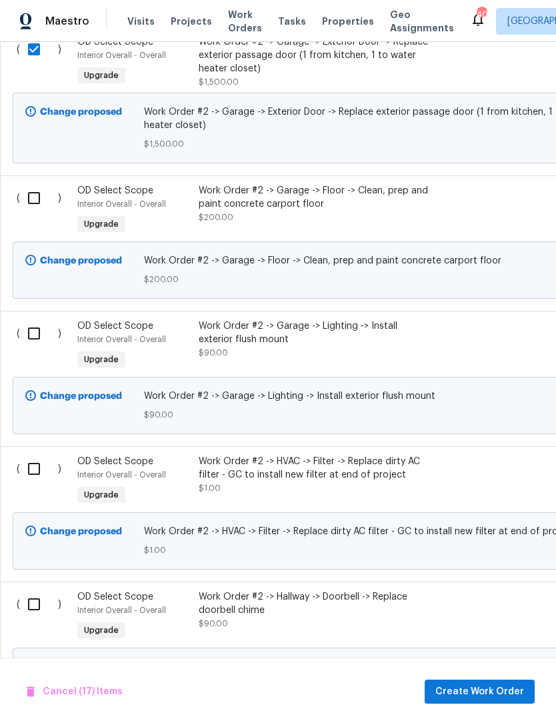
scroll to position [2742, 0]
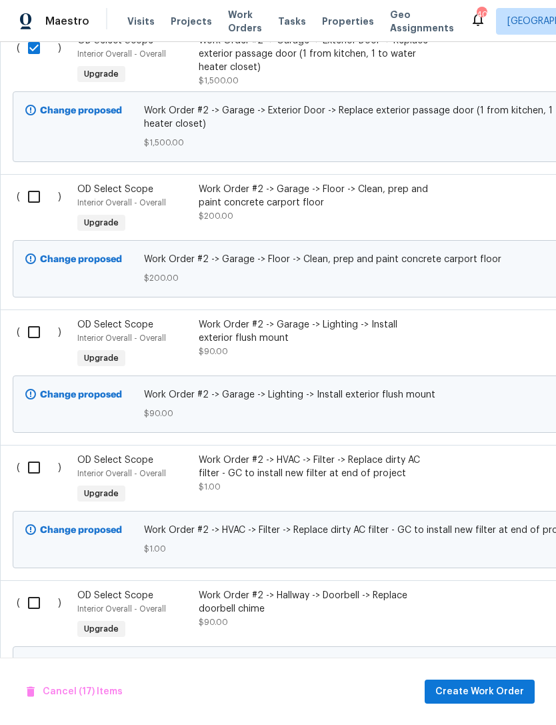
click at [34, 192] on input "checkbox" at bounding box center [39, 197] width 38 height 28
checkbox input "true"
click at [29, 332] on input "checkbox" at bounding box center [39, 332] width 38 height 28
checkbox input "true"
click at [37, 461] on input "checkbox" at bounding box center [39, 467] width 38 height 28
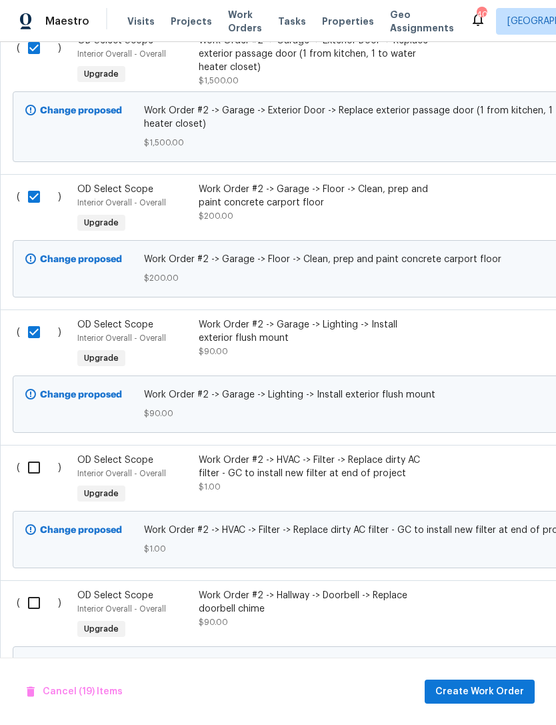
checkbox input "true"
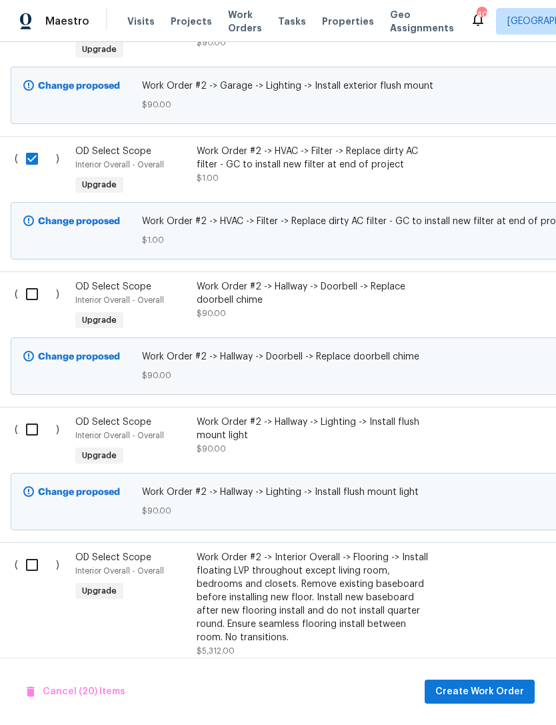
scroll to position [3052, 3]
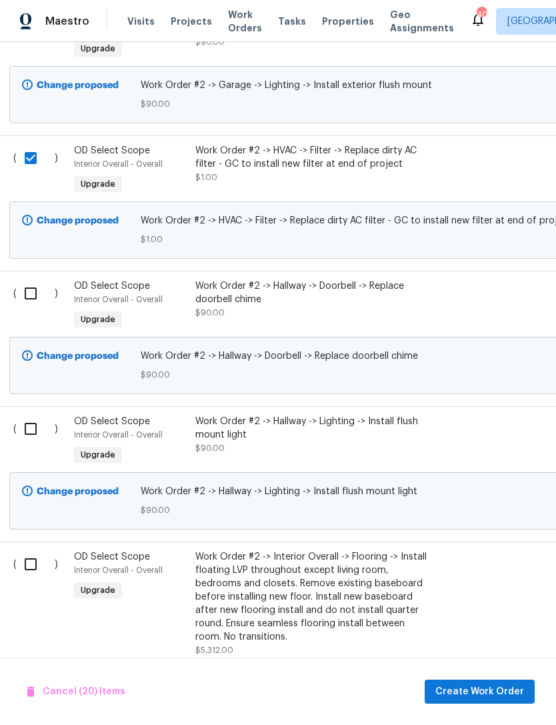
click at [25, 290] on input "checkbox" at bounding box center [36, 293] width 38 height 28
checkbox input "true"
click at [32, 429] on input "checkbox" at bounding box center [36, 429] width 38 height 28
checkbox input "true"
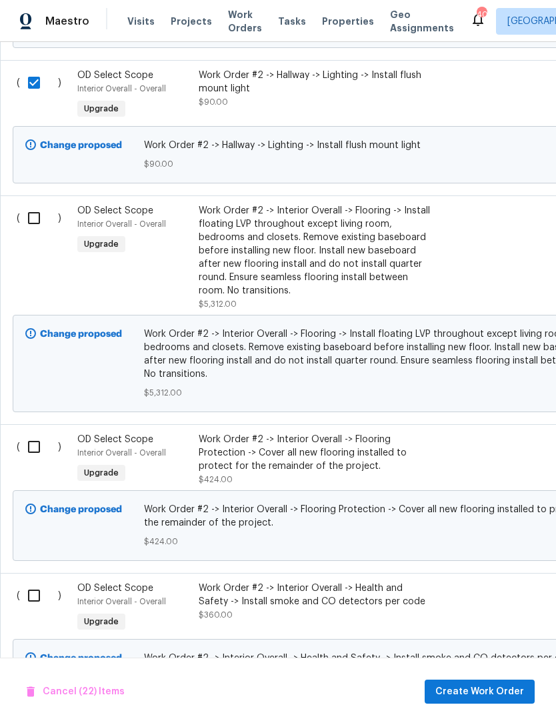
scroll to position [3398, 0]
click at [36, 218] on input "checkbox" at bounding box center [39, 217] width 38 height 28
checkbox input "true"
click at [29, 448] on input "checkbox" at bounding box center [39, 446] width 38 height 28
checkbox input "true"
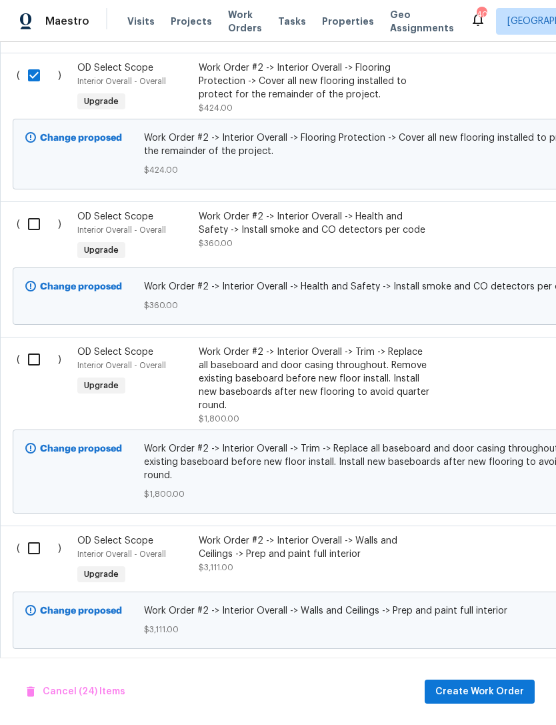
scroll to position [3772, 0]
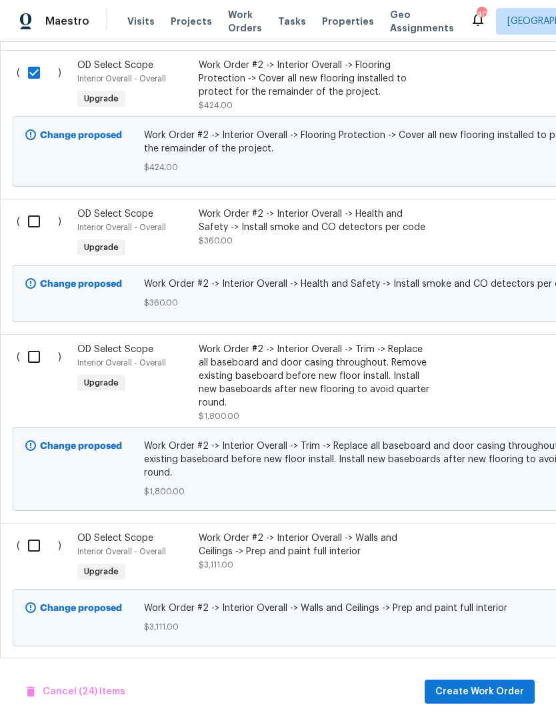
click at [32, 222] on input "checkbox" at bounding box center [39, 221] width 38 height 28
checkbox input "true"
click at [33, 364] on input "checkbox" at bounding box center [39, 357] width 38 height 28
checkbox input "true"
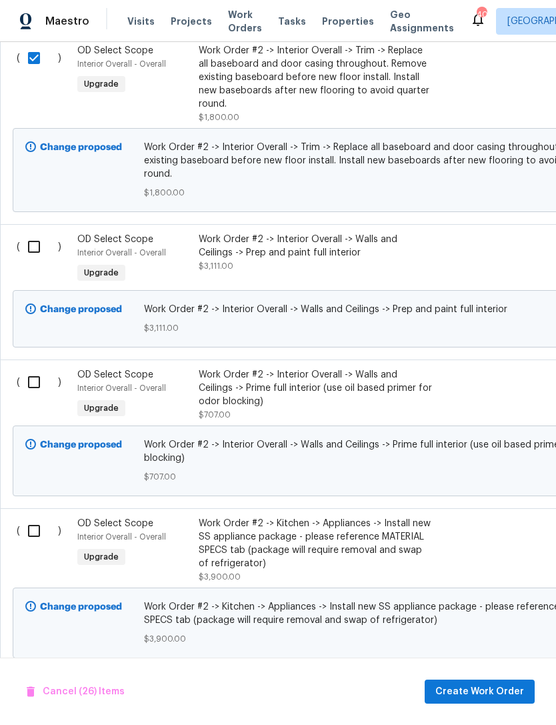
scroll to position [4071, 0]
click at [43, 253] on input "checkbox" at bounding box center [39, 246] width 38 height 28
checkbox input "true"
click at [34, 385] on input "checkbox" at bounding box center [39, 381] width 38 height 28
checkbox input "true"
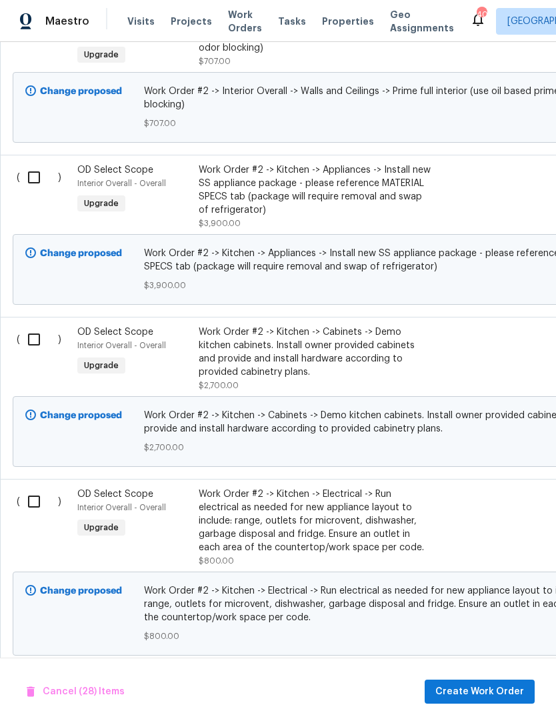
click at [37, 183] on input "checkbox" at bounding box center [39, 177] width 38 height 28
checkbox input "true"
click at [35, 345] on input "checkbox" at bounding box center [39, 339] width 38 height 28
checkbox input "true"
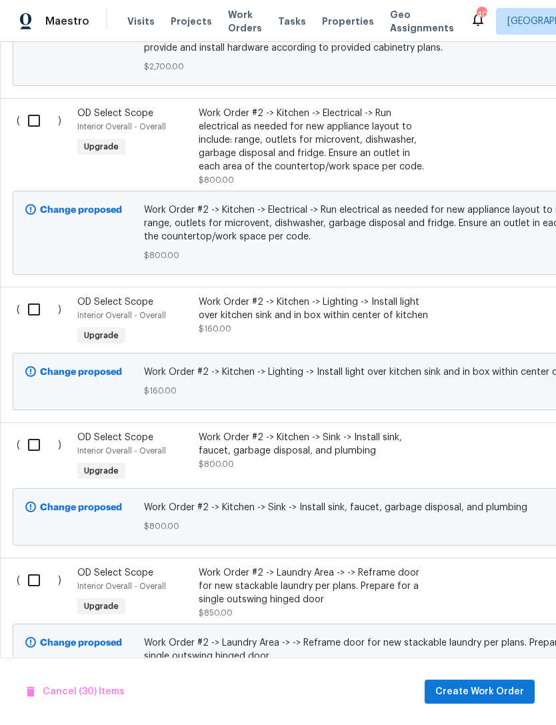
click at [33, 130] on input "checkbox" at bounding box center [39, 121] width 38 height 28
checkbox input "true"
click at [37, 317] on input "checkbox" at bounding box center [39, 309] width 38 height 28
checkbox input "true"
click at [38, 457] on input "checkbox" at bounding box center [39, 445] width 38 height 28
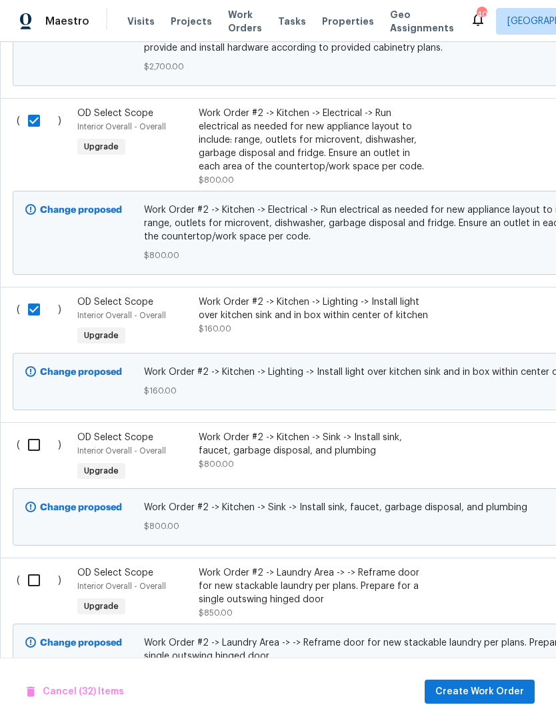
checkbox input "true"
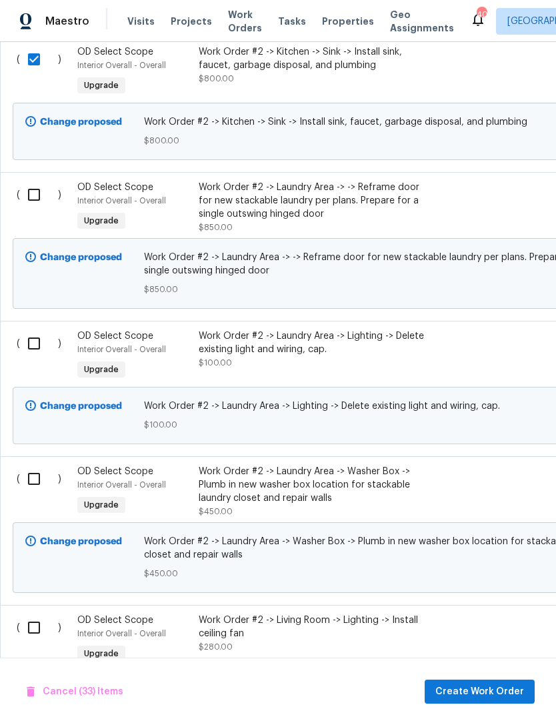
click at [33, 199] on input "checkbox" at bounding box center [39, 195] width 38 height 28
checkbox input "true"
click at [30, 351] on input "checkbox" at bounding box center [39, 343] width 38 height 28
checkbox input "true"
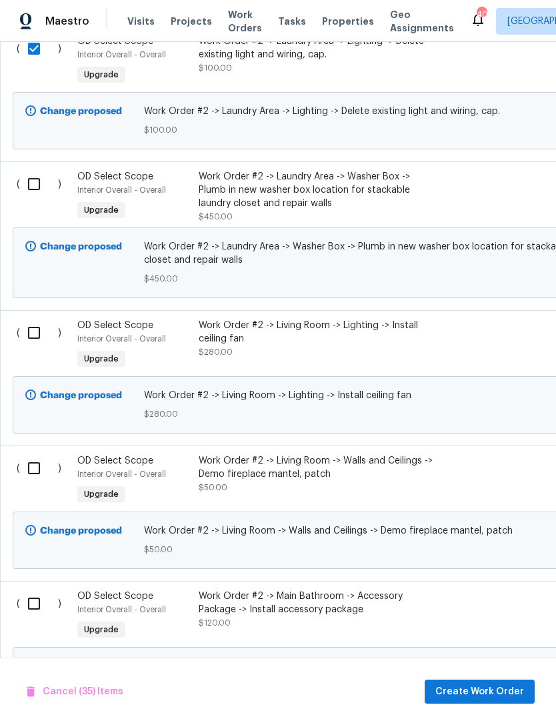
click at [33, 195] on input "checkbox" at bounding box center [39, 184] width 38 height 28
checkbox input "true"
click at [35, 340] on input "checkbox" at bounding box center [39, 333] width 38 height 28
checkbox input "true"
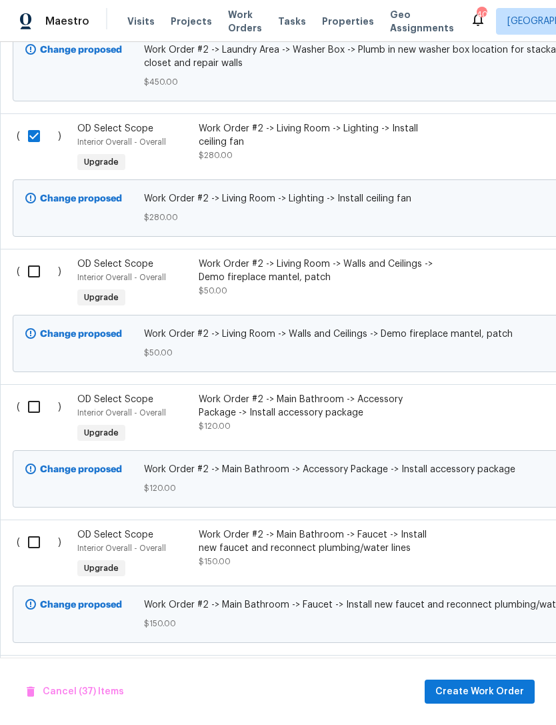
click at [28, 285] on input "checkbox" at bounding box center [39, 271] width 38 height 28
checkbox input "true"
click at [37, 417] on input "checkbox" at bounding box center [39, 407] width 38 height 28
checkbox input "true"
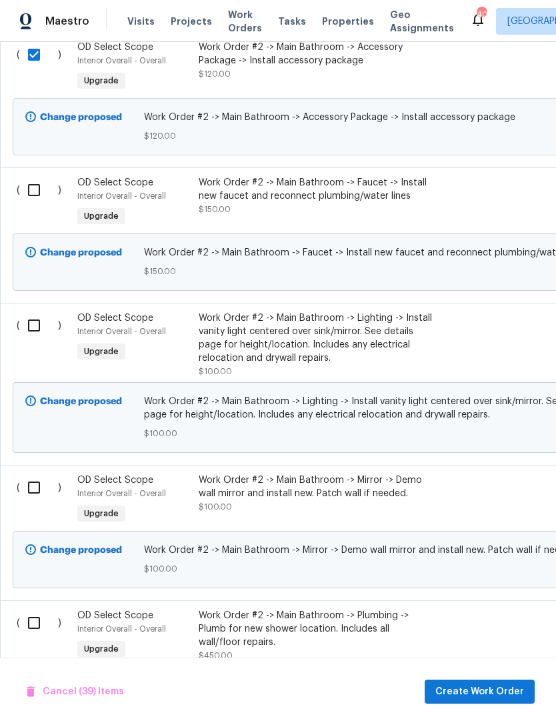
click at [41, 201] on input "checkbox" at bounding box center [39, 190] width 38 height 28
checkbox input "true"
click at [41, 333] on input "checkbox" at bounding box center [39, 325] width 38 height 28
checkbox input "true"
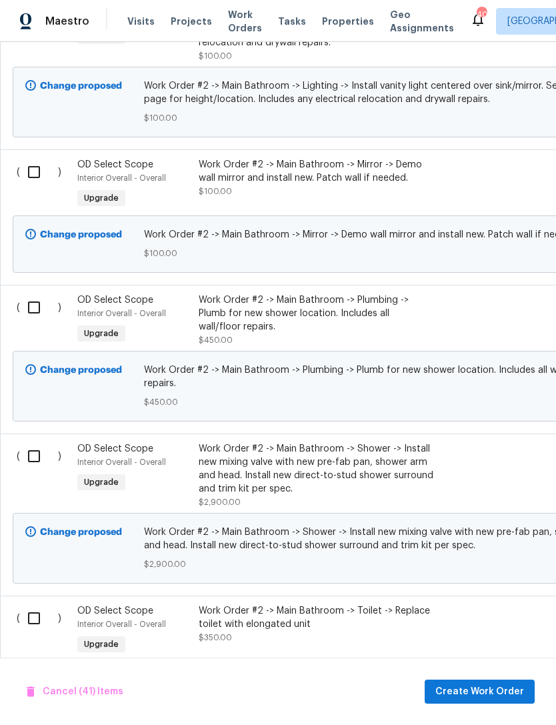
click at [39, 185] on input "checkbox" at bounding box center [39, 172] width 38 height 28
checkbox input "true"
click at [37, 321] on input "checkbox" at bounding box center [39, 307] width 38 height 28
checkbox input "true"
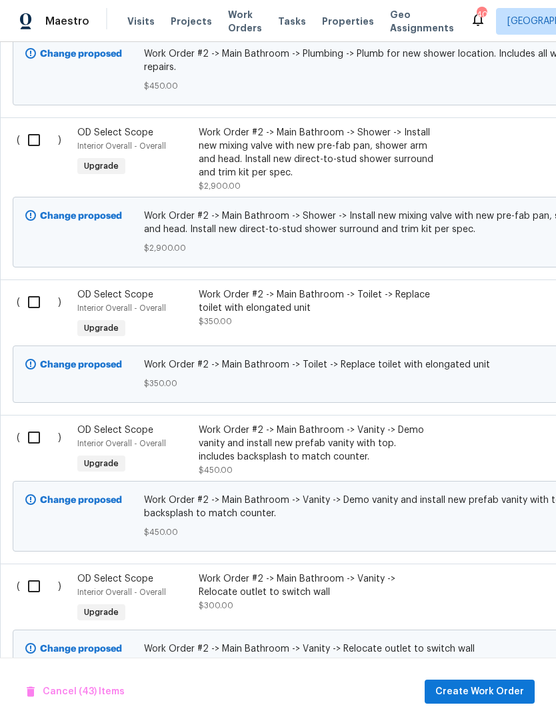
click at [35, 154] on input "checkbox" at bounding box center [39, 140] width 38 height 28
checkbox input "true"
click at [39, 315] on input "checkbox" at bounding box center [39, 302] width 38 height 28
checkbox input "true"
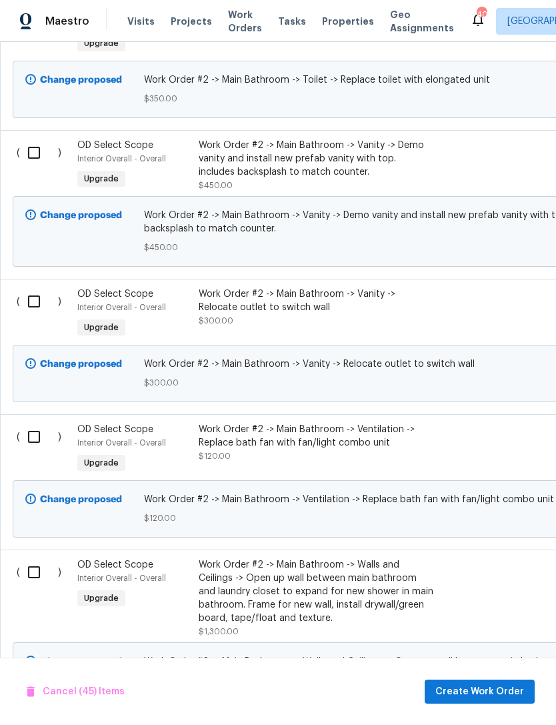
click at [34, 167] on input "checkbox" at bounding box center [39, 153] width 38 height 28
checkbox input "true"
click at [38, 315] on input "checkbox" at bounding box center [39, 301] width 38 height 28
checkbox input "true"
click at [41, 451] on input "checkbox" at bounding box center [39, 437] width 38 height 28
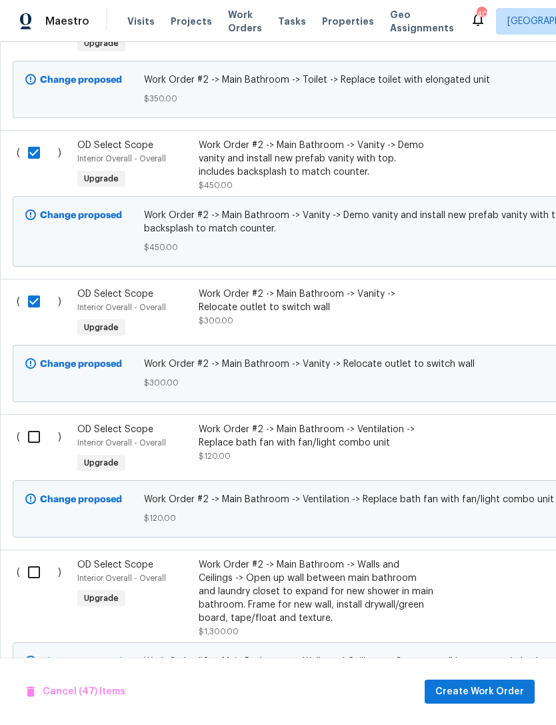
checkbox input "true"
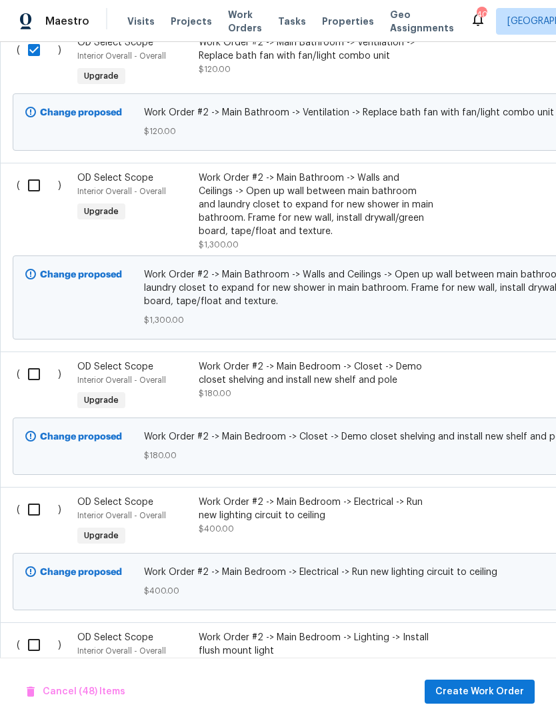
click at [36, 198] on input "checkbox" at bounding box center [39, 185] width 38 height 28
checkbox input "true"
click at [37, 388] on input "checkbox" at bounding box center [39, 374] width 38 height 28
checkbox input "true"
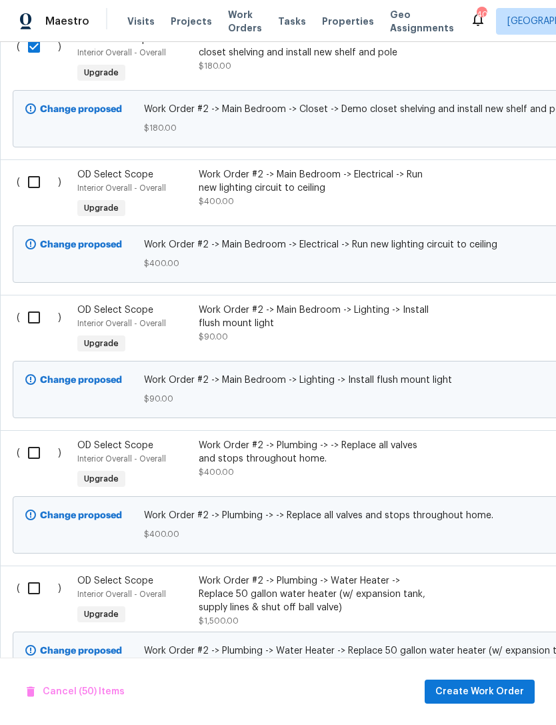
click at [25, 196] on input "checkbox" at bounding box center [39, 182] width 38 height 28
checkbox input "true"
click at [35, 331] on input "checkbox" at bounding box center [39, 317] width 38 height 28
checkbox input "true"
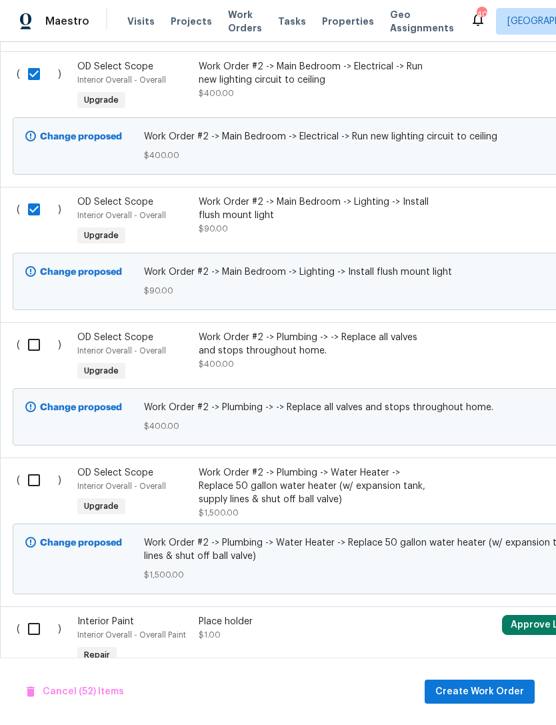
click at [35, 359] on input "checkbox" at bounding box center [39, 345] width 38 height 28
checkbox input "true"
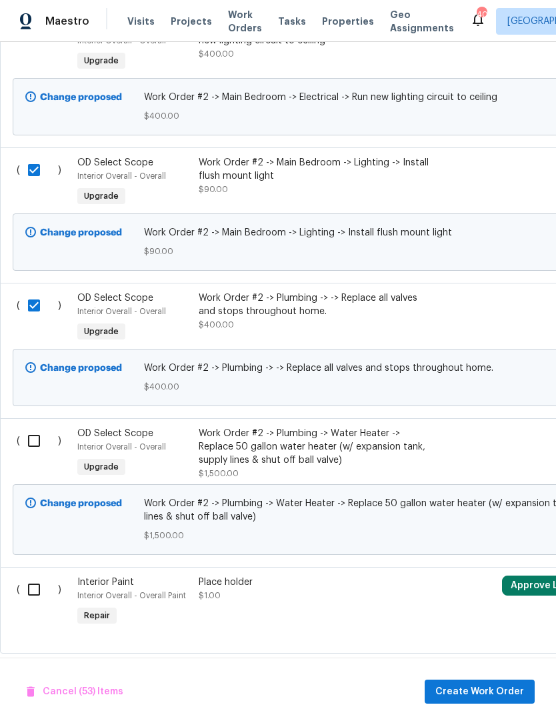
click at [34, 455] on input "checkbox" at bounding box center [39, 441] width 38 height 28
checkbox input "true"
click at [482, 690] on span "Create Work Order" at bounding box center [479, 691] width 89 height 17
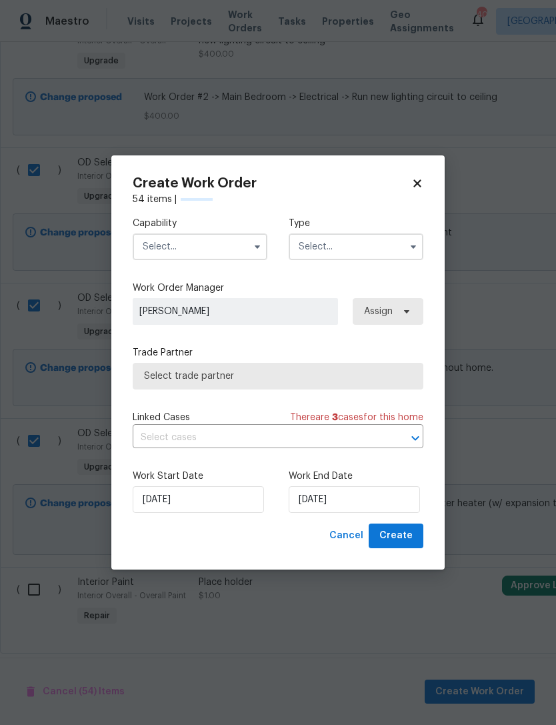
checkbox input "false"
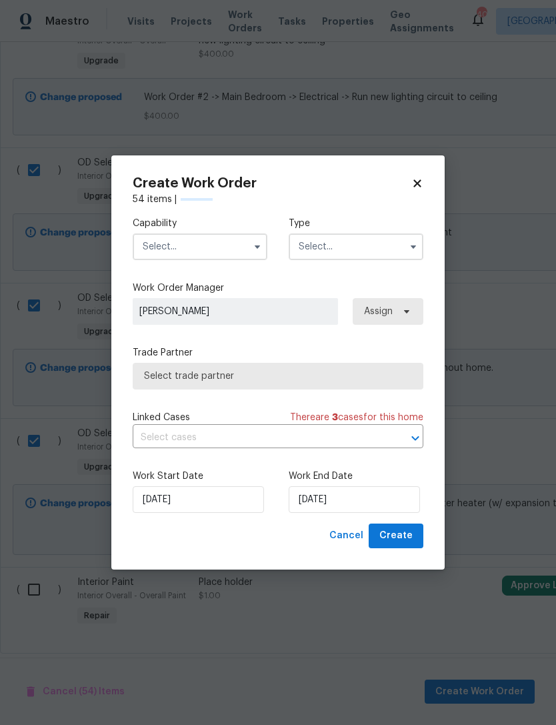
checkbox input "false"
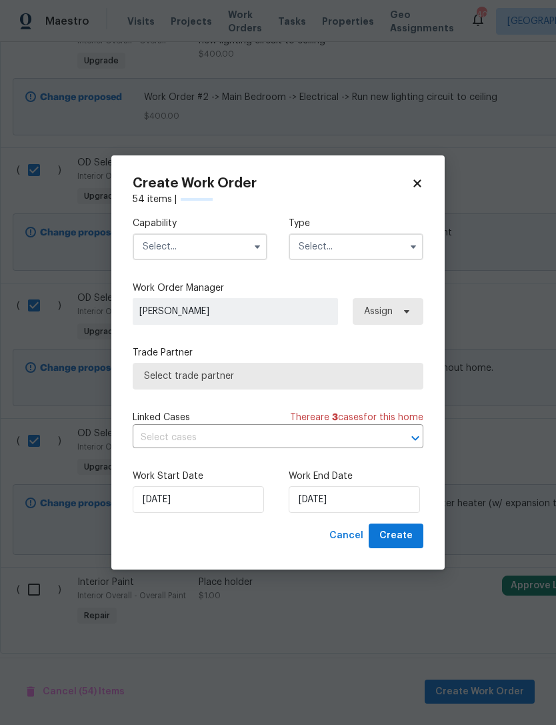
checkbox input "false"
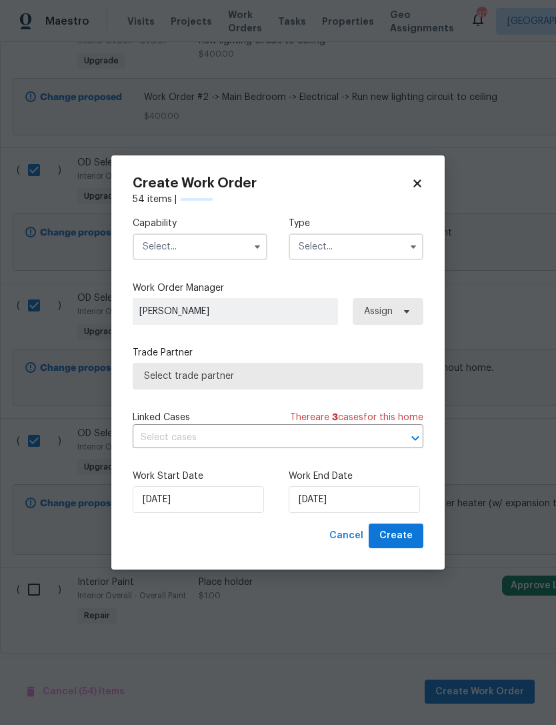
checkbox input "false"
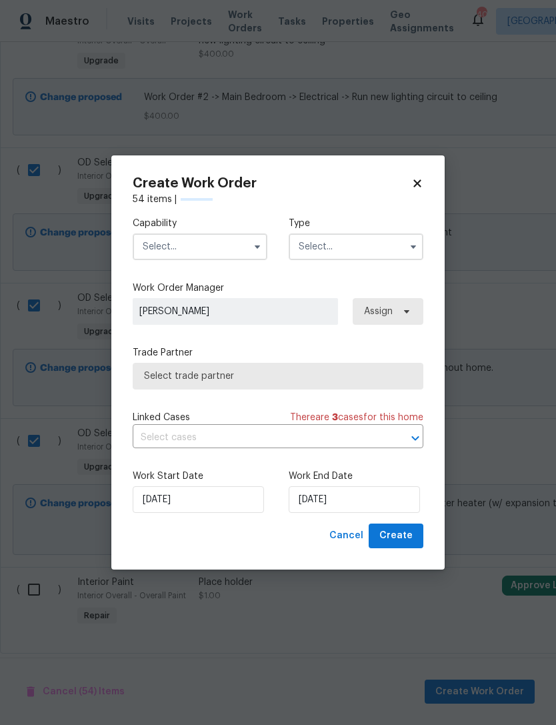
checkbox input "false"
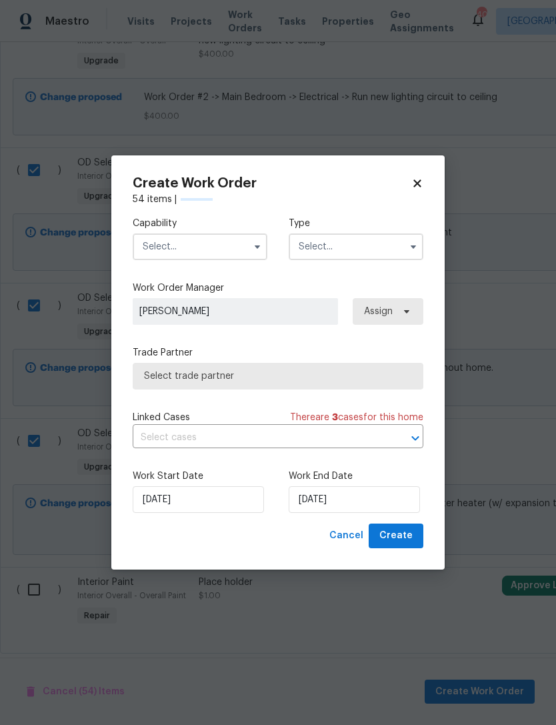
checkbox input "false"
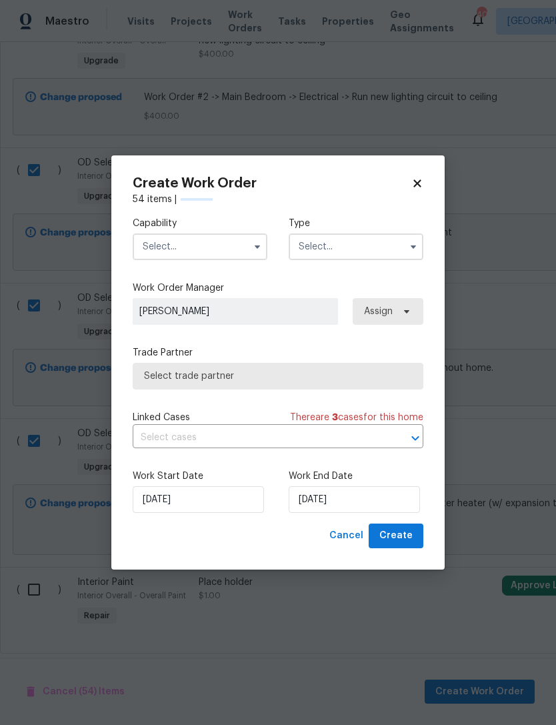
checkbox input "false"
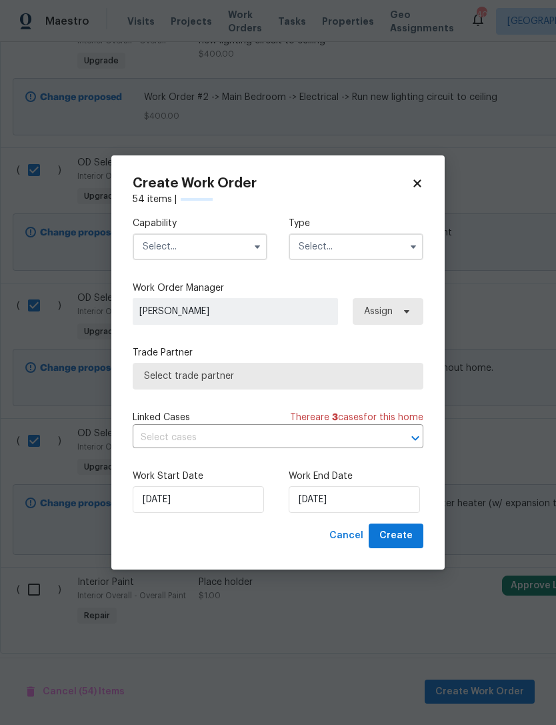
checkbox input "false"
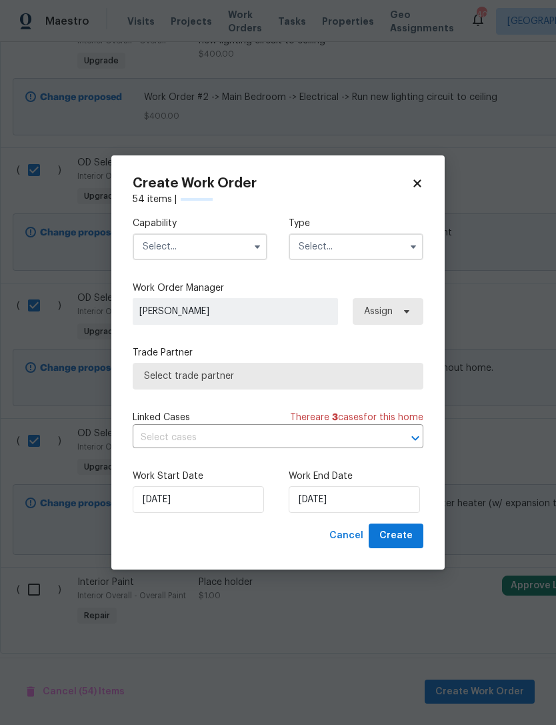
checkbox input "false"
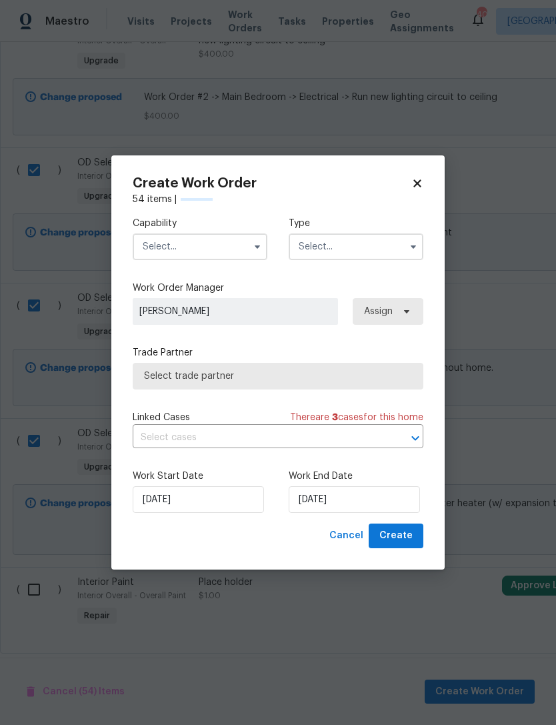
checkbox input "false"
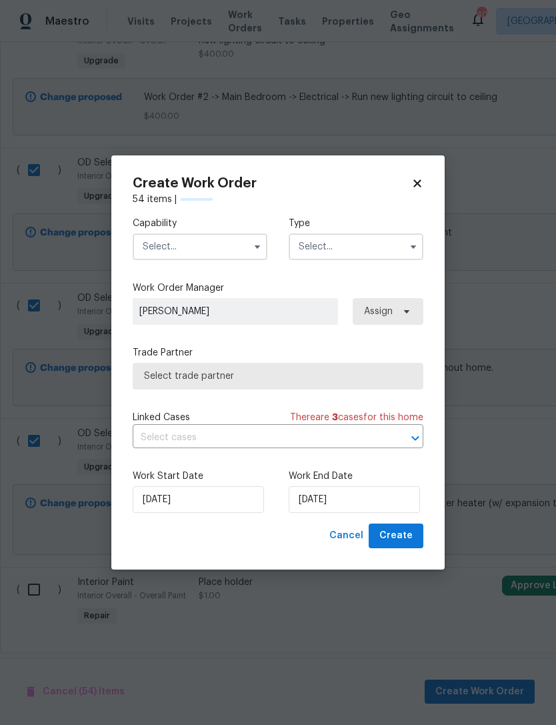
checkbox input "false"
click at [331, 497] on input "[DATE]" at bounding box center [354, 499] width 131 height 27
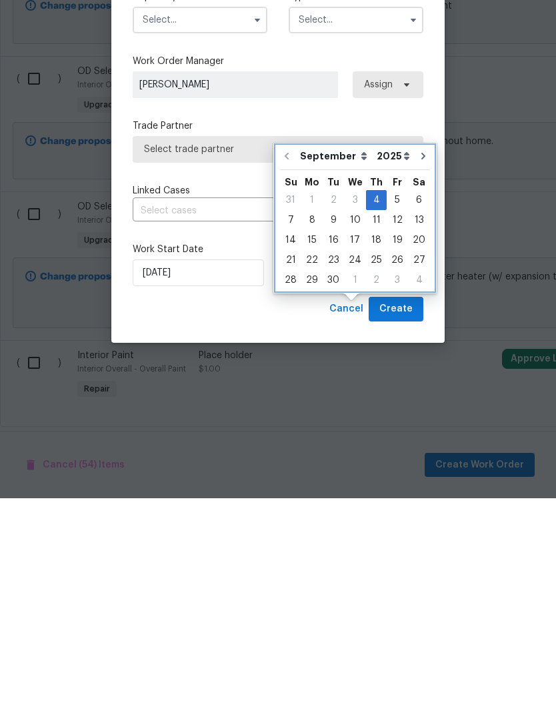
click at [420, 377] on icon "Go to next month" at bounding box center [423, 382] width 11 height 11
type input "10/4/2025"
select select "9"
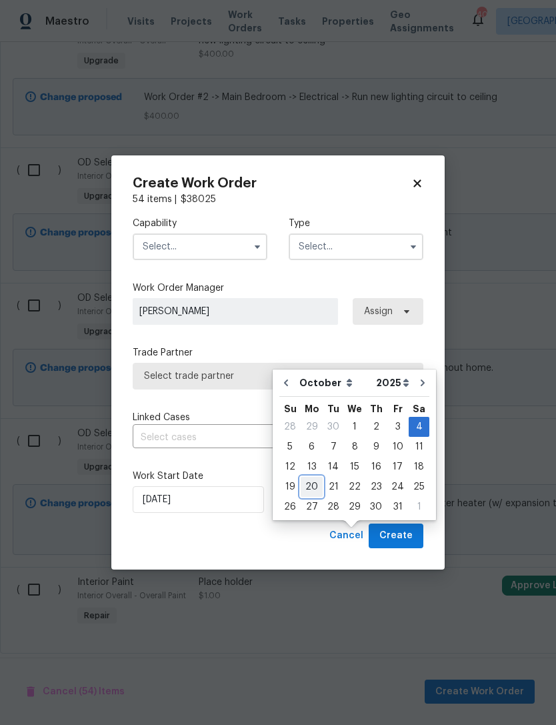
click at [315, 477] on div "20" at bounding box center [312, 486] width 22 height 19
type input "10/20/2025"
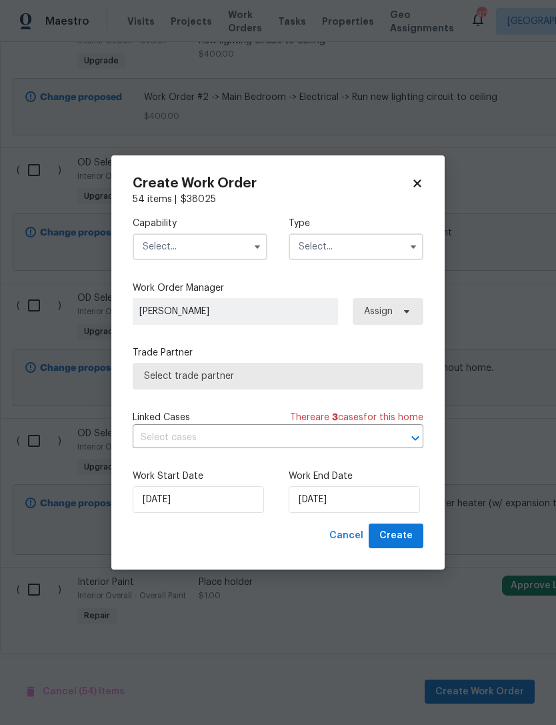
click at [219, 236] on input "text" at bounding box center [200, 246] width 135 height 27
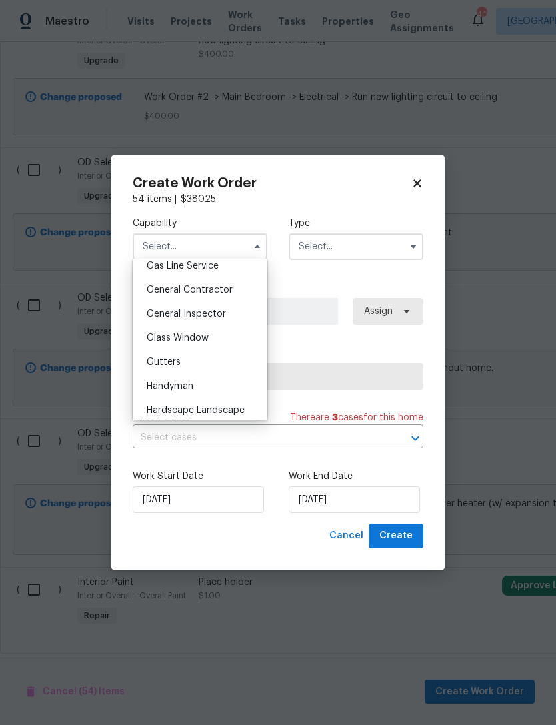
click at [231, 291] on div "General Contractor" at bounding box center [200, 290] width 128 height 24
type input "General Contractor"
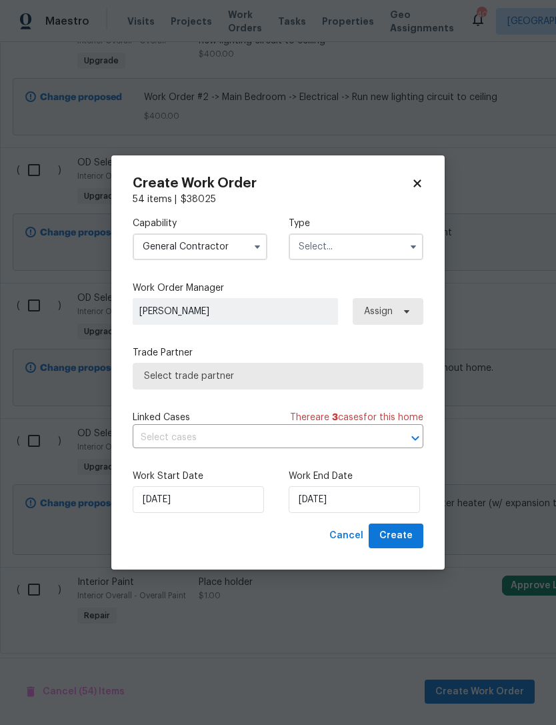
click at [359, 245] on input "text" at bounding box center [356, 246] width 135 height 27
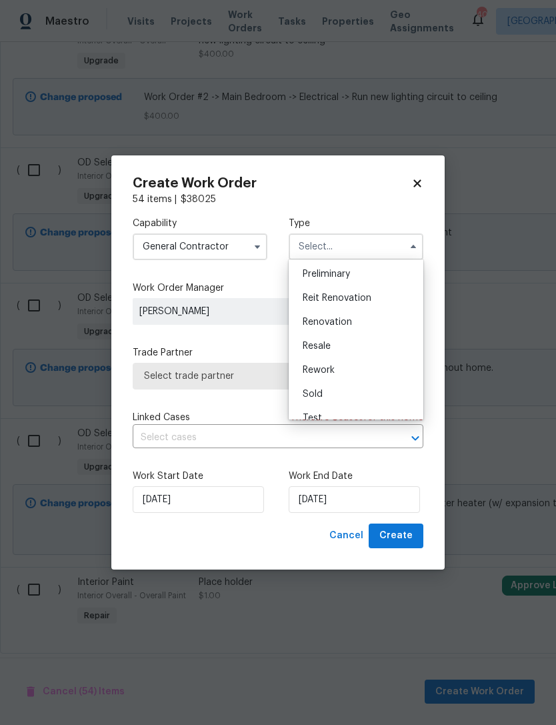
click at [346, 320] on span "Renovation" at bounding box center [327, 321] width 49 height 9
type input "Renovation"
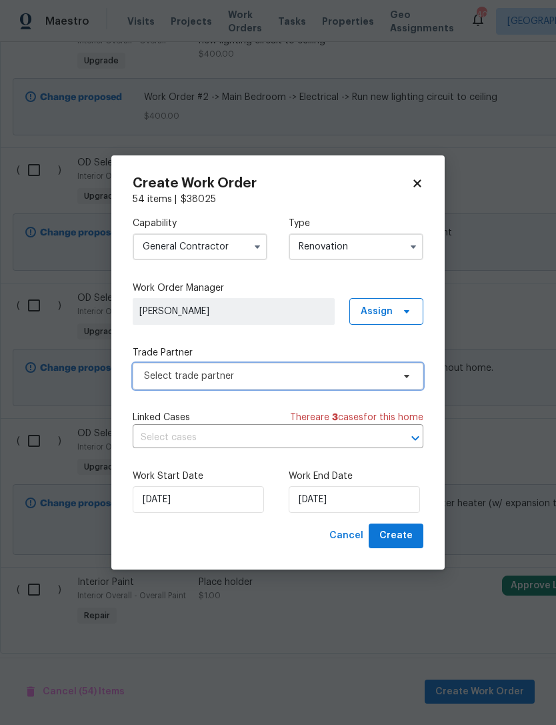
click at [312, 385] on span "Select trade partner" at bounding box center [278, 376] width 291 height 27
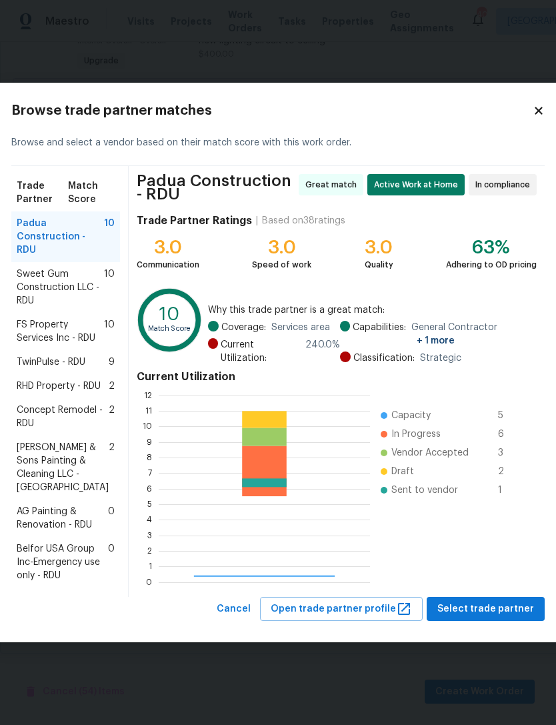
click at [309, 395] on icon at bounding box center [264, 488] width 211 height 187
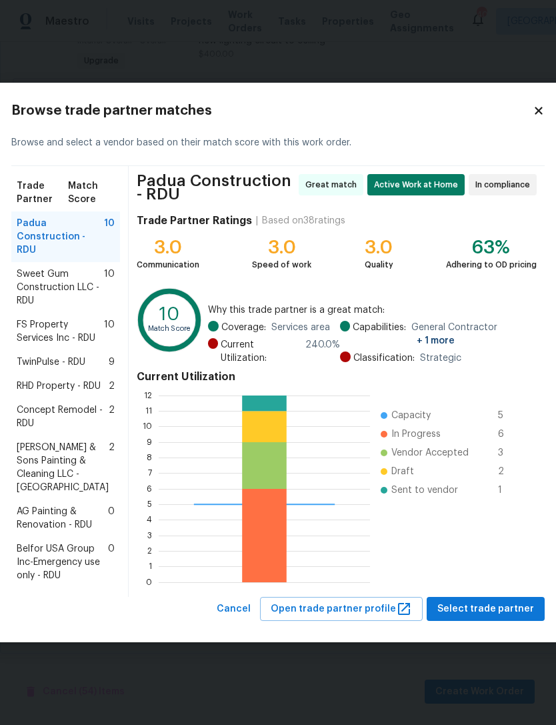
click at [72, 217] on span "Padua Construction - RDU" at bounding box center [60, 237] width 87 height 40
click at [501, 617] on span "Select trade partner" at bounding box center [485, 609] width 97 height 17
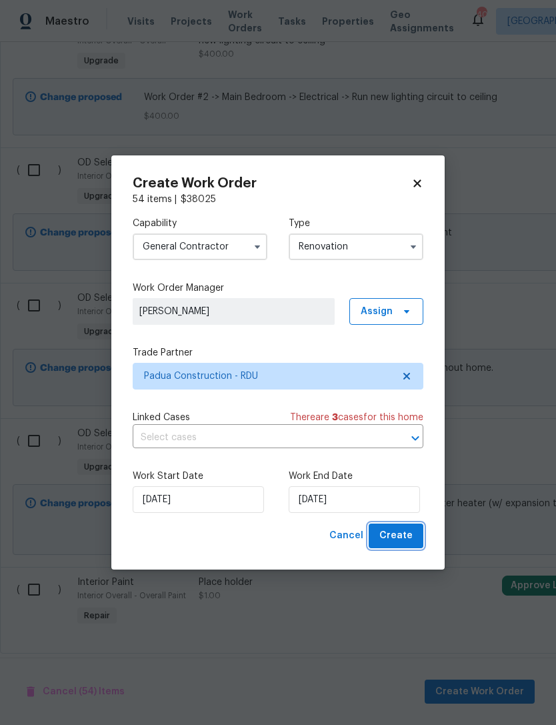
click at [410, 536] on span "Create" at bounding box center [395, 535] width 33 height 17
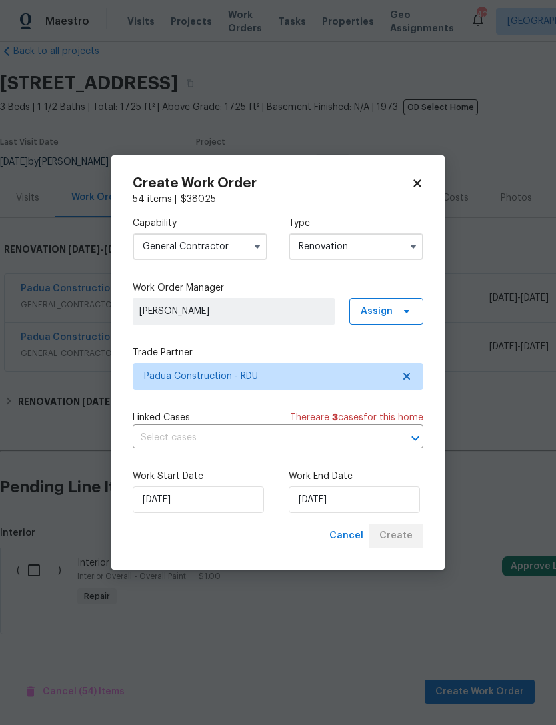
scroll to position [25, 0]
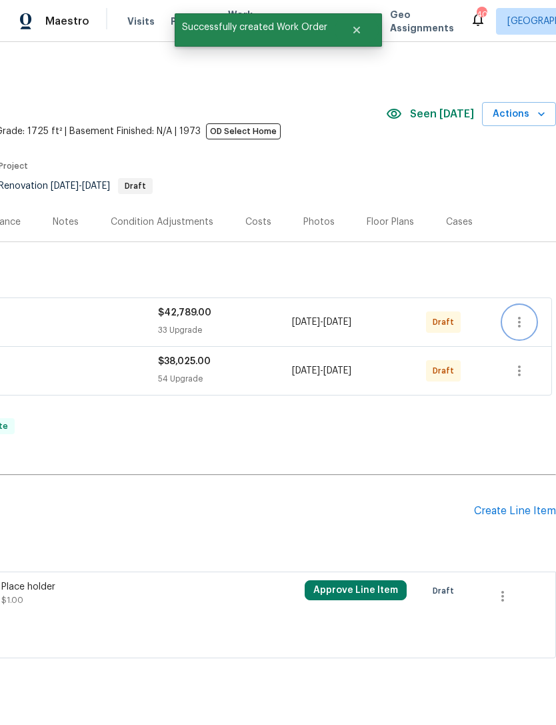
click at [523, 314] on icon "button" at bounding box center [519, 322] width 16 height 16
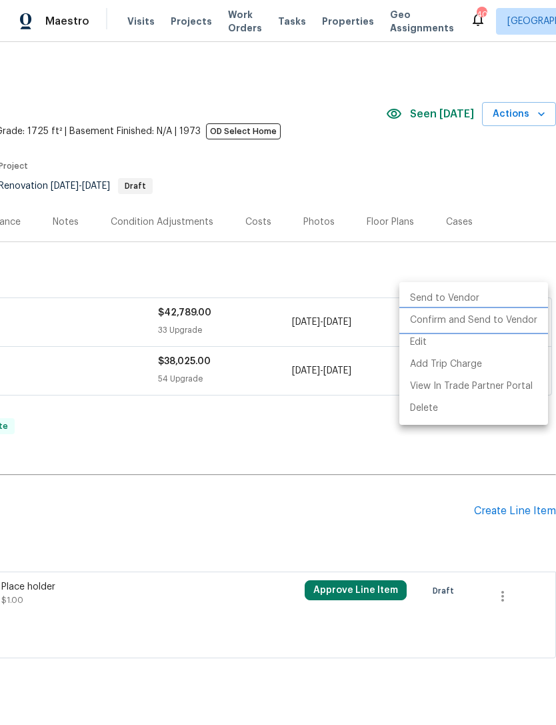
click at [497, 321] on li "Confirm and Send to Vendor" at bounding box center [473, 320] width 149 height 22
click at [485, 321] on li "Confirm and Send to Vendor" at bounding box center [473, 320] width 149 height 22
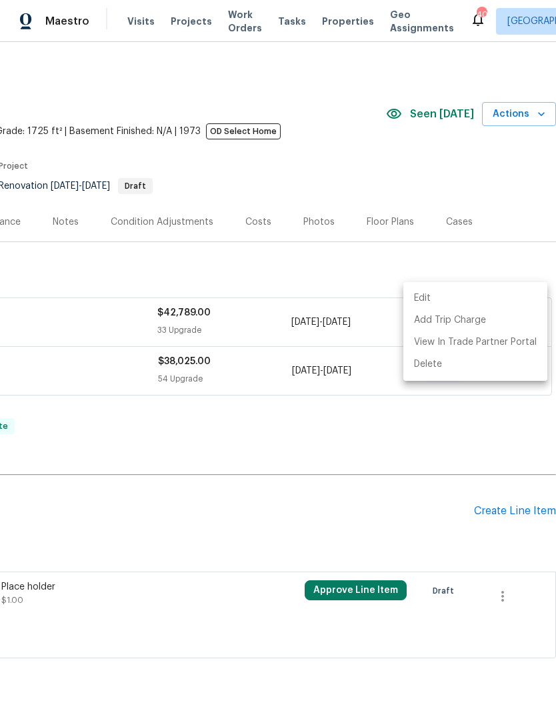
click at [326, 391] on div at bounding box center [278, 362] width 556 height 725
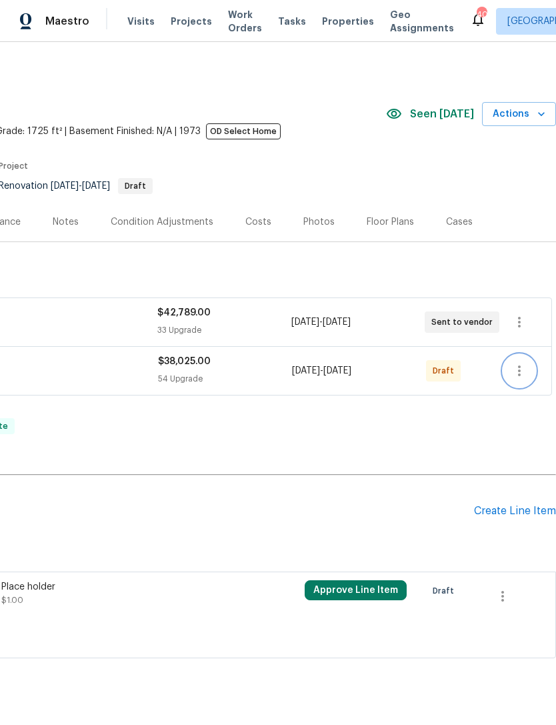
click at [525, 363] on icon "button" at bounding box center [519, 371] width 16 height 16
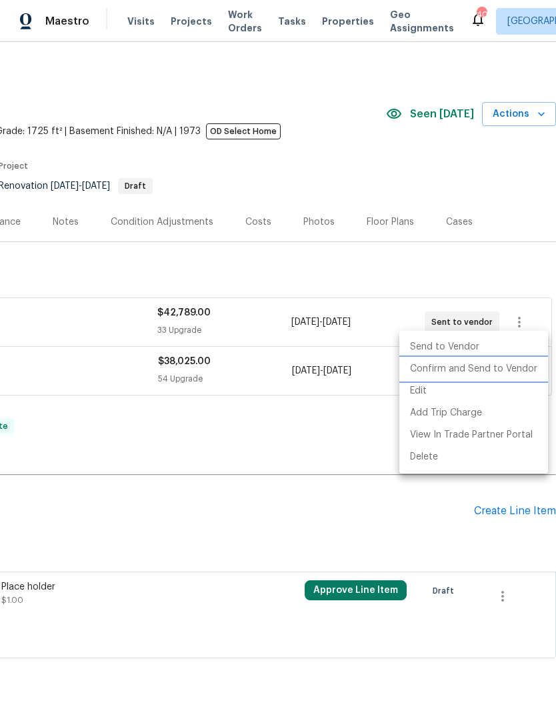
click at [469, 371] on li "Confirm and Send to Vendor" at bounding box center [473, 369] width 149 height 22
click at [457, 372] on li "Confirm and Send to Vendor" at bounding box center [473, 369] width 149 height 22
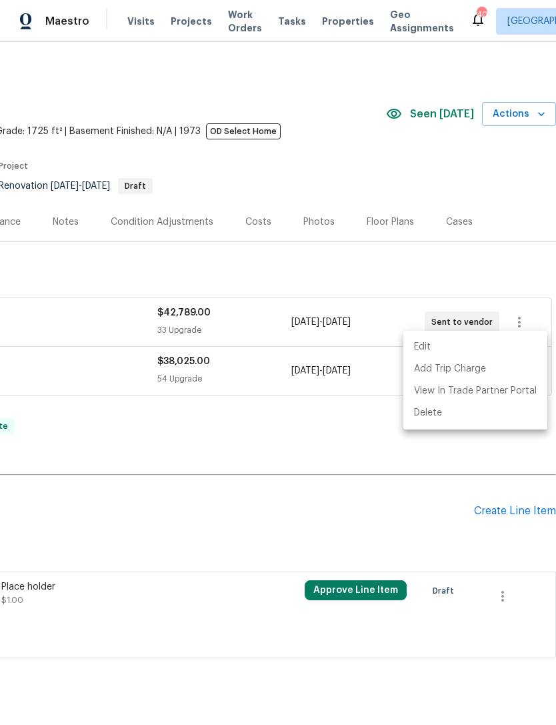
click at [299, 415] on div at bounding box center [278, 362] width 556 height 725
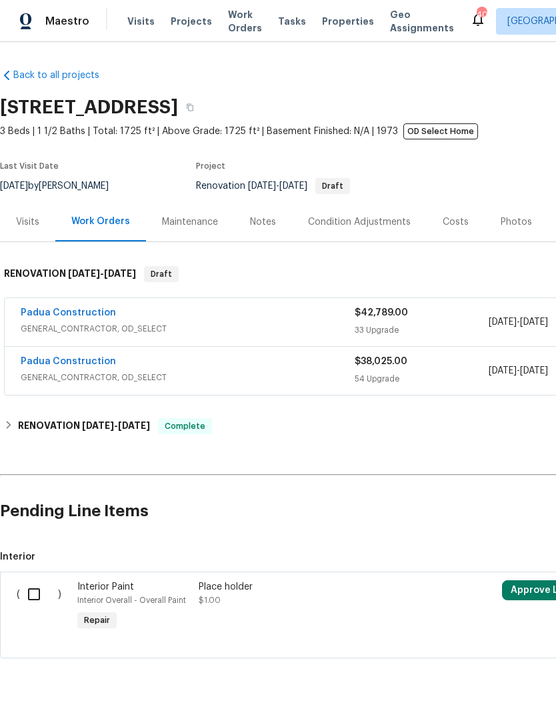
scroll to position [0, 0]
click at [35, 580] on input "checkbox" at bounding box center [39, 594] width 38 height 28
checkbox input "true"
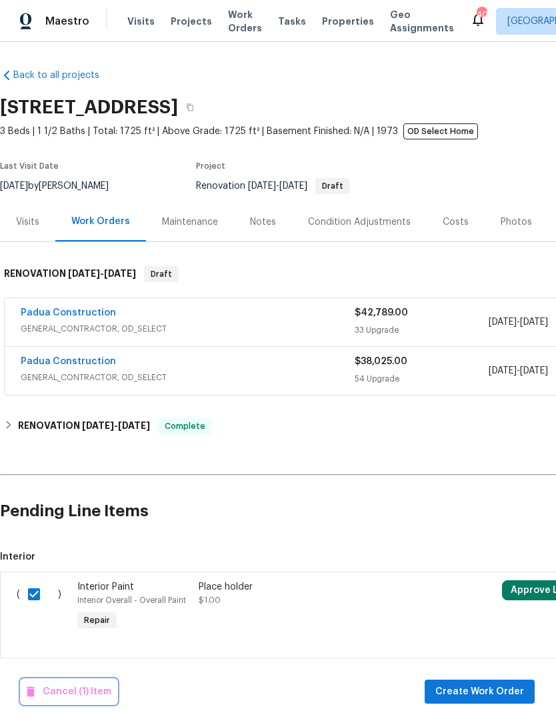
click at [72, 691] on span "Cancel (1) Item" at bounding box center [69, 691] width 85 height 17
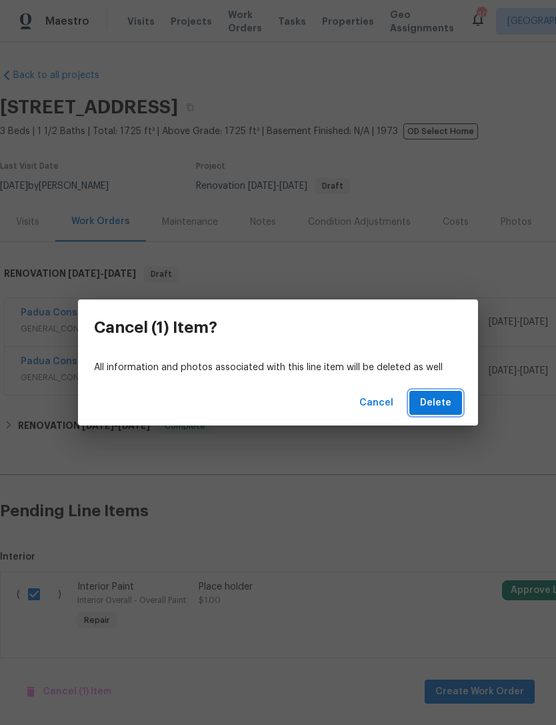
click at [446, 403] on span "Delete" at bounding box center [435, 403] width 31 height 17
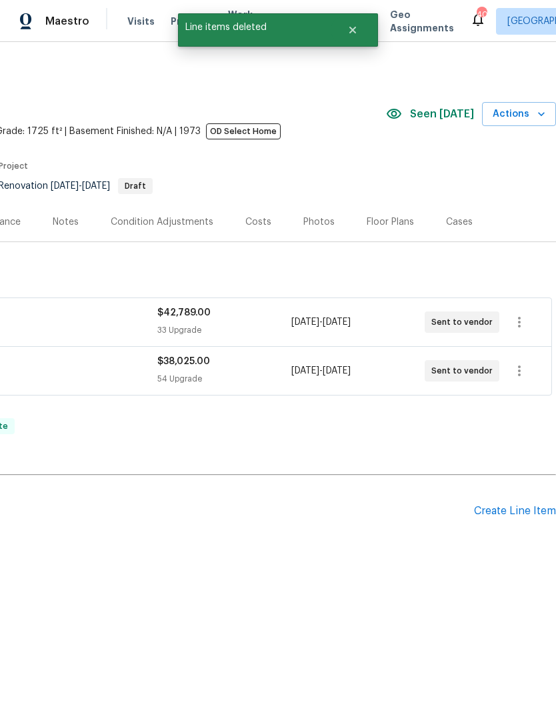
scroll to position [0, 197]
click at [533, 513] on div "Create Line Item" at bounding box center [515, 511] width 82 height 13
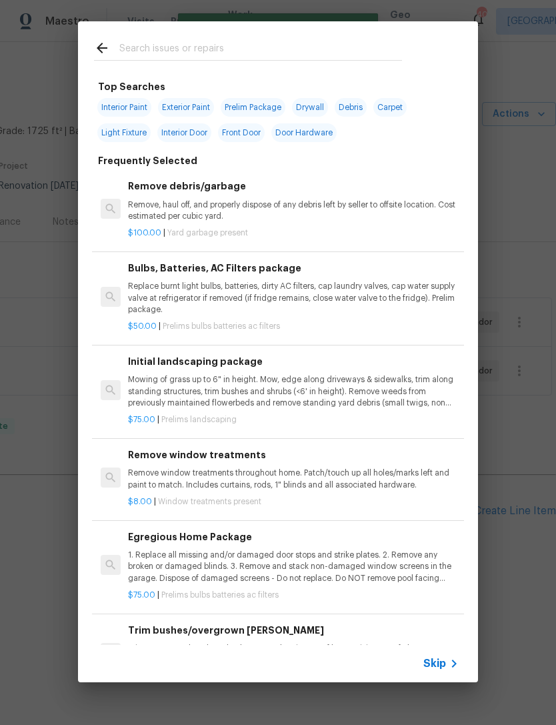
click at [163, 41] on input "text" at bounding box center [260, 50] width 283 height 20
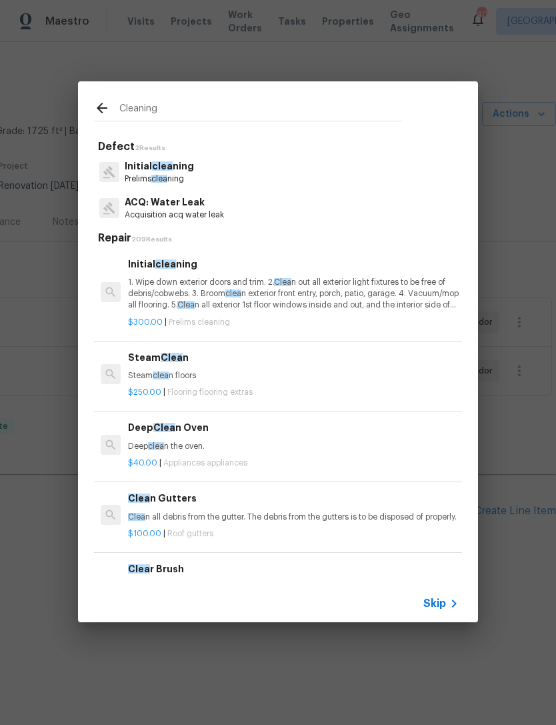
type input "Cleaning"
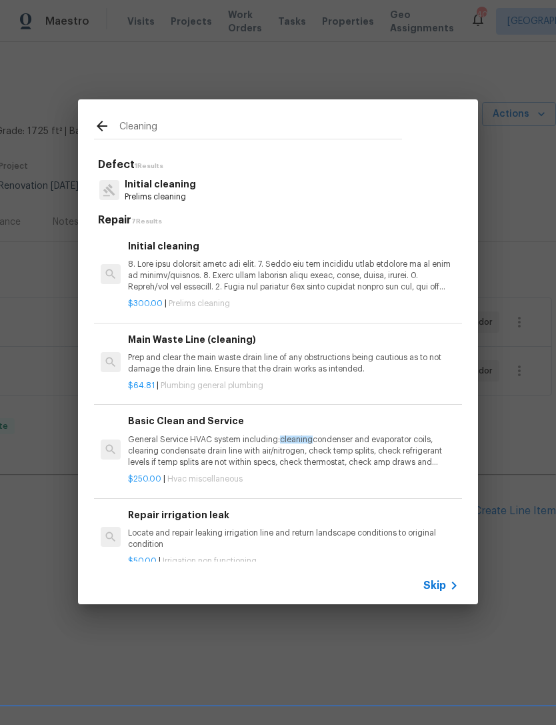
click at [175, 259] on p at bounding box center [293, 276] width 331 height 34
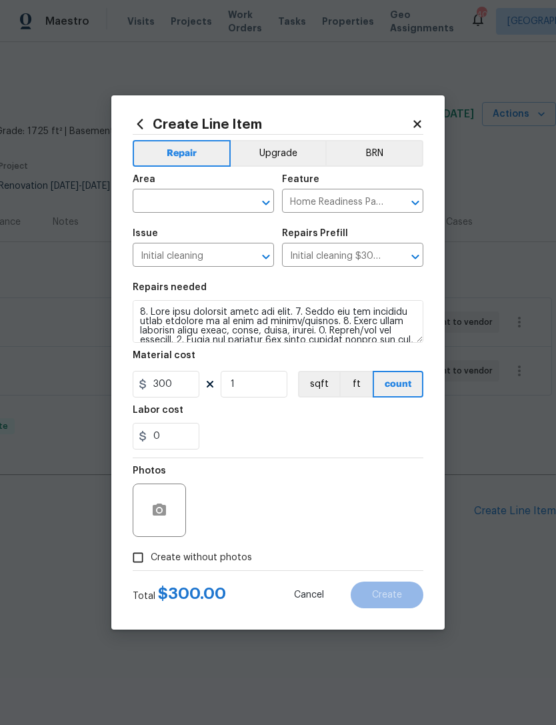
click at [179, 197] on input "text" at bounding box center [185, 202] width 104 height 21
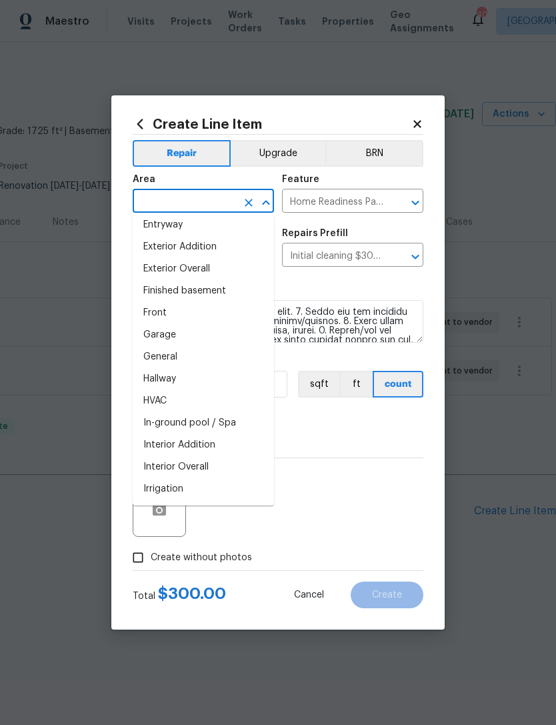
scroll to position [325, 0]
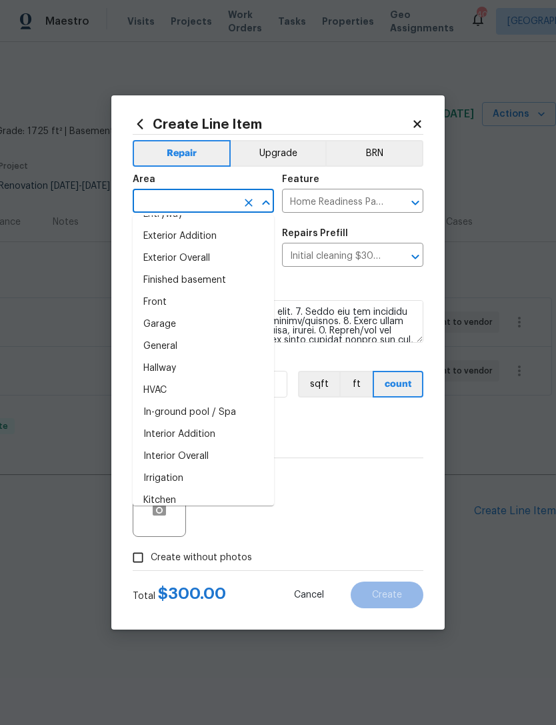
click at [212, 460] on li "Interior Overall" at bounding box center [203, 456] width 141 height 22
type input "Interior Overall"
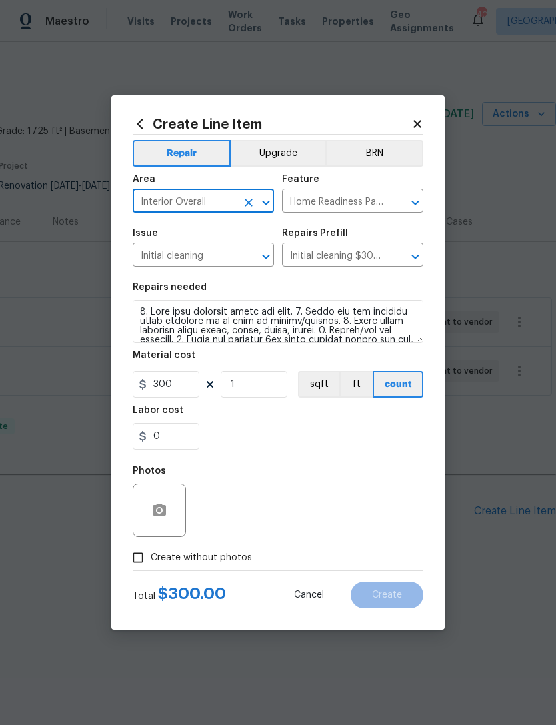
click at [149, 561] on input "Create without photos" at bounding box center [137, 557] width 25 height 25
checkbox input "true"
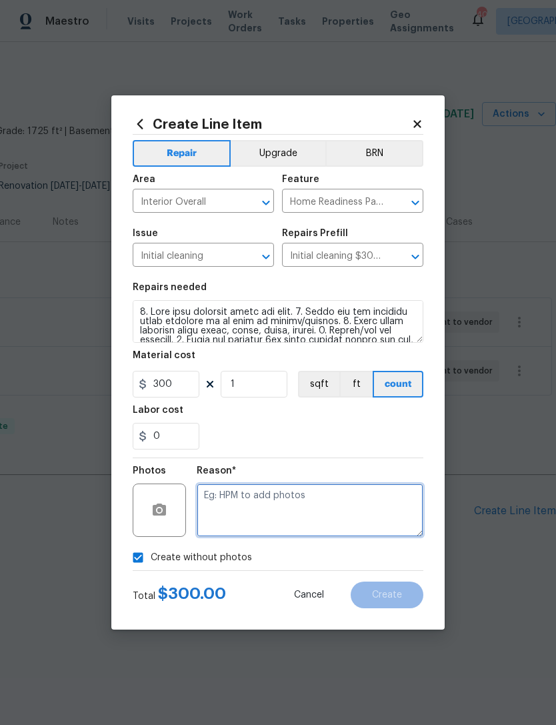
click at [277, 507] on textarea at bounding box center [310, 509] width 227 height 53
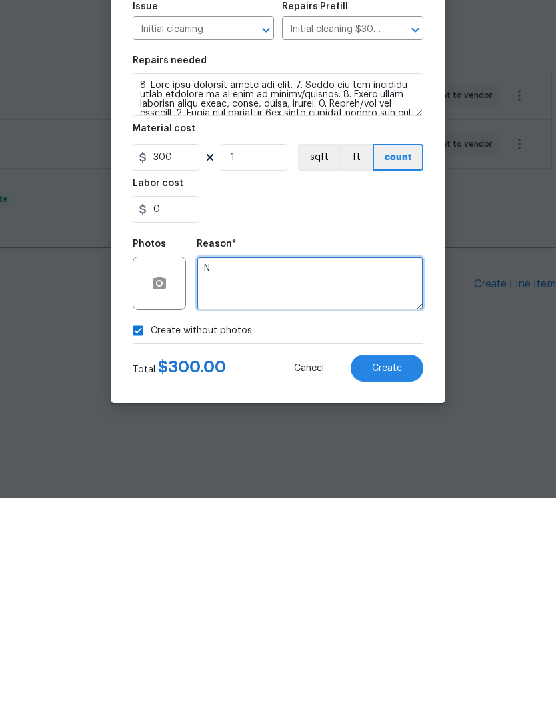
type textarea "N"
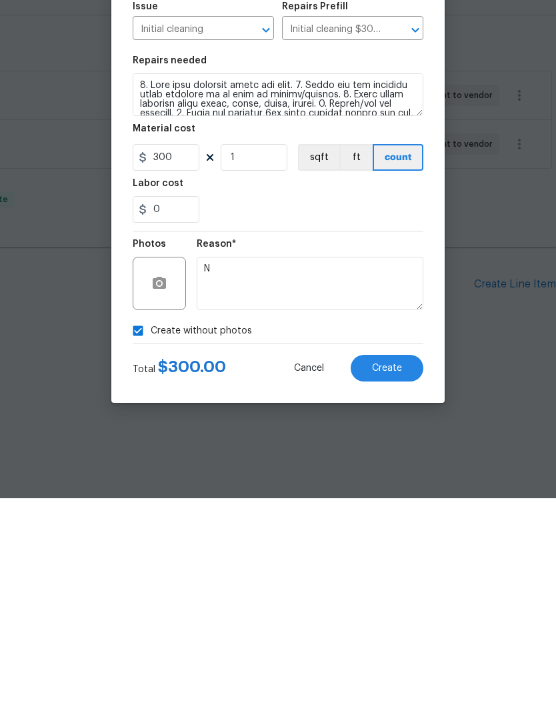
click at [389, 590] on span "Create" at bounding box center [387, 595] width 30 height 10
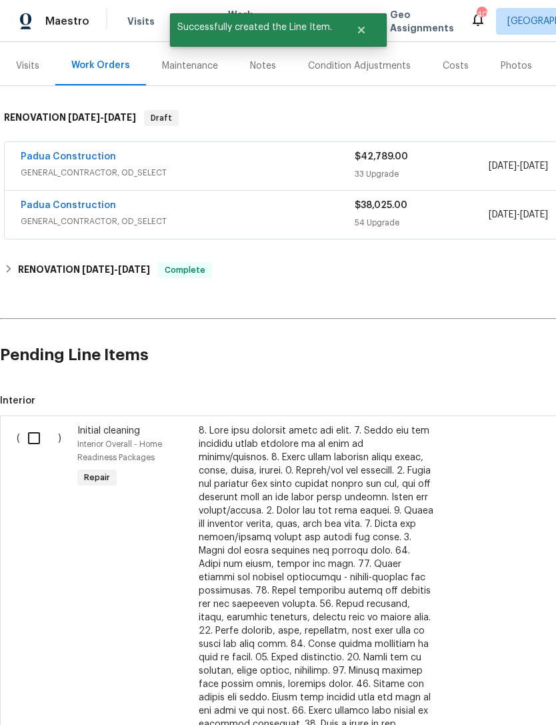
scroll to position [155, 0]
click at [32, 440] on input "checkbox" at bounding box center [39, 439] width 38 height 28
checkbox input "true"
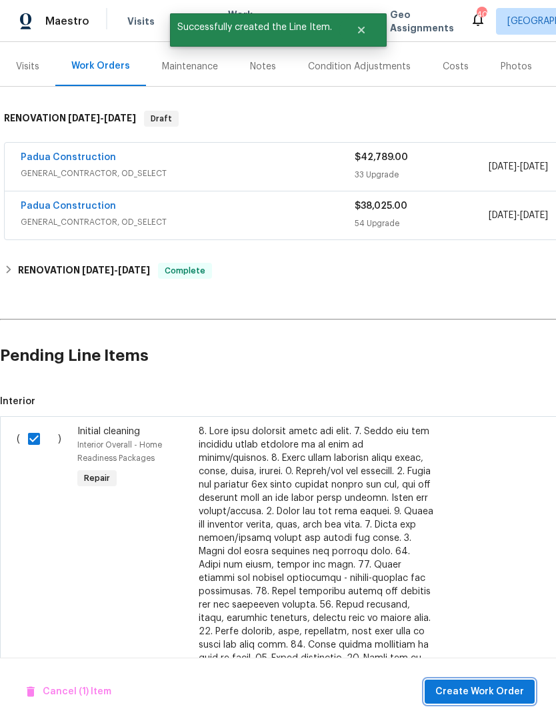
click at [511, 700] on button "Create Work Order" at bounding box center [480, 691] width 110 height 25
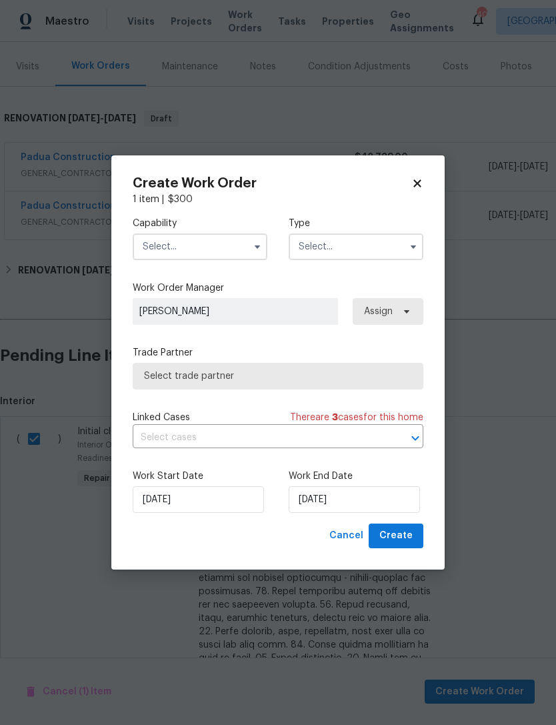
click at [183, 244] on input "text" at bounding box center [200, 246] width 135 height 27
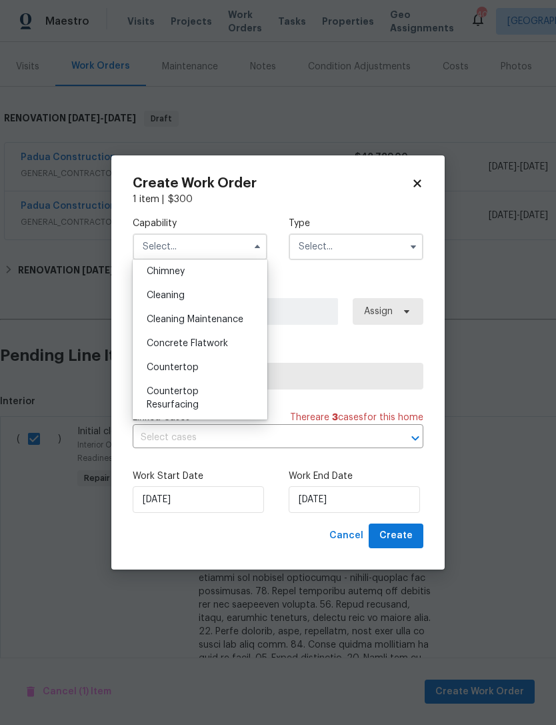
scroll to position [170, 0]
click at [199, 297] on div "Cleaning" at bounding box center [200, 297] width 128 height 24
type input "Cleaning"
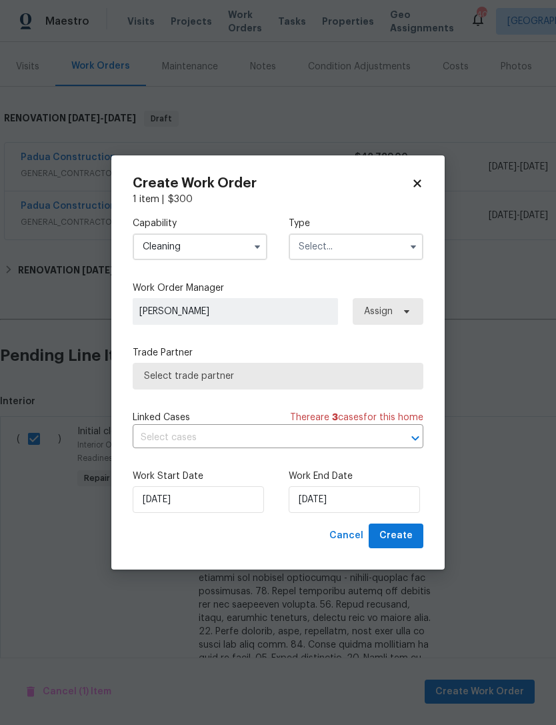
click at [334, 246] on input "text" at bounding box center [356, 246] width 135 height 27
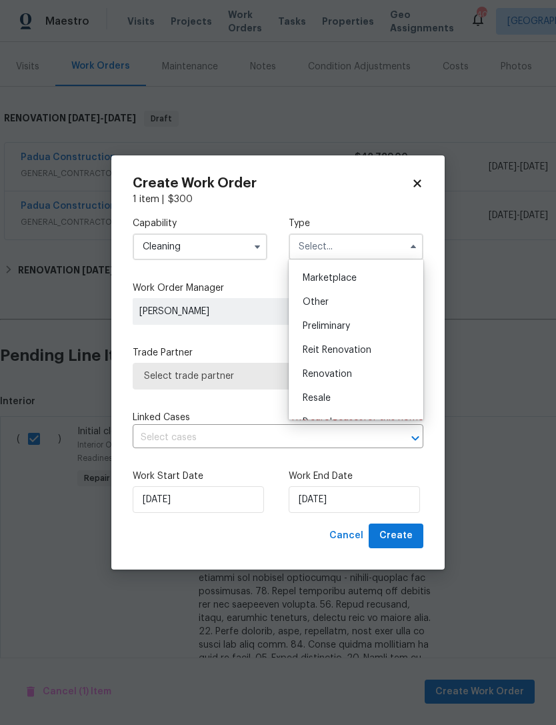
scroll to position [236, 0]
click at [347, 373] on span "Renovation" at bounding box center [327, 374] width 49 height 9
type input "Renovation"
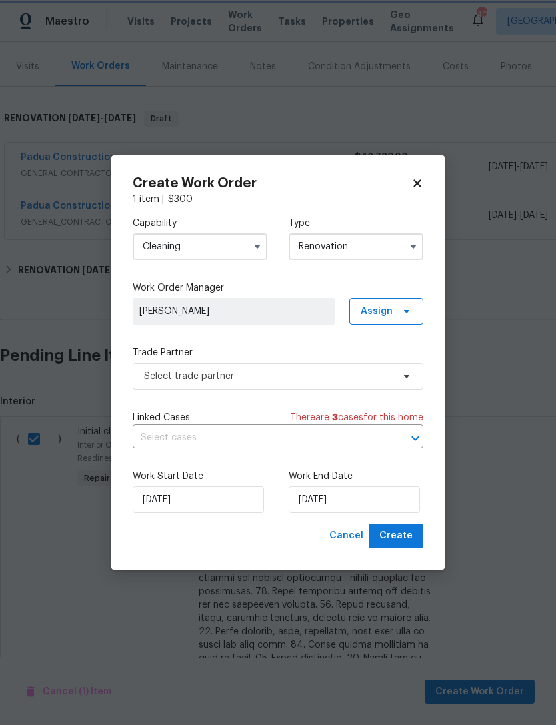
scroll to position [0, 0]
click at [197, 507] on input "[DATE]" at bounding box center [198, 499] width 131 height 27
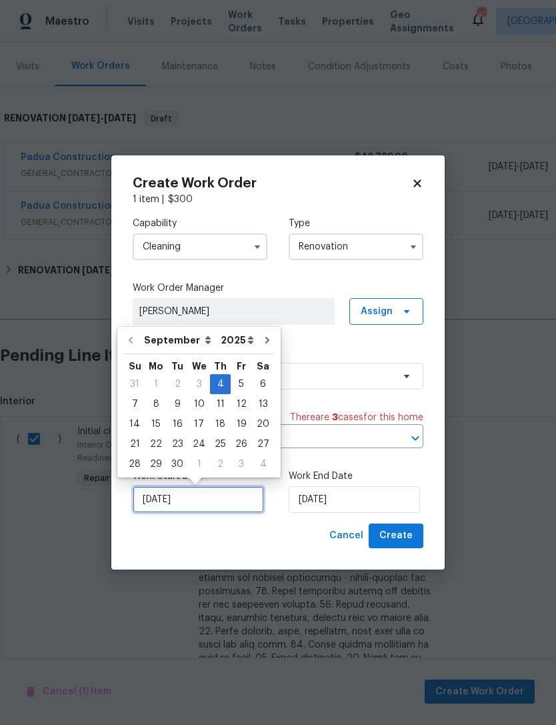
scroll to position [25, 0]
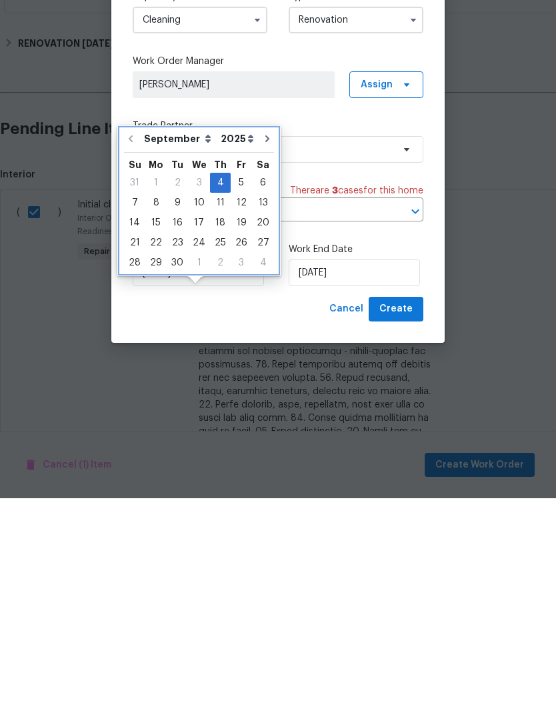
click at [262, 360] on icon "Go to next month" at bounding box center [267, 365] width 11 height 11
type input "10/4/2025"
select select "9"
type input "10/4/2025"
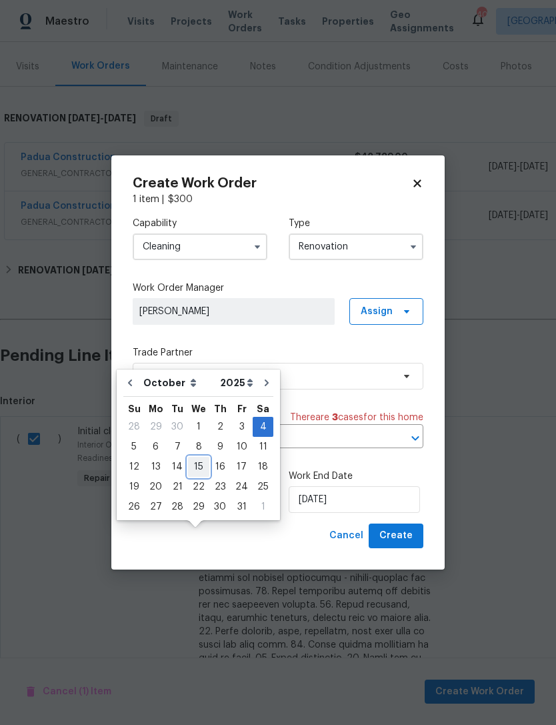
click at [199, 457] on div "15" at bounding box center [198, 466] width 21 height 19
type input "10/15/2025"
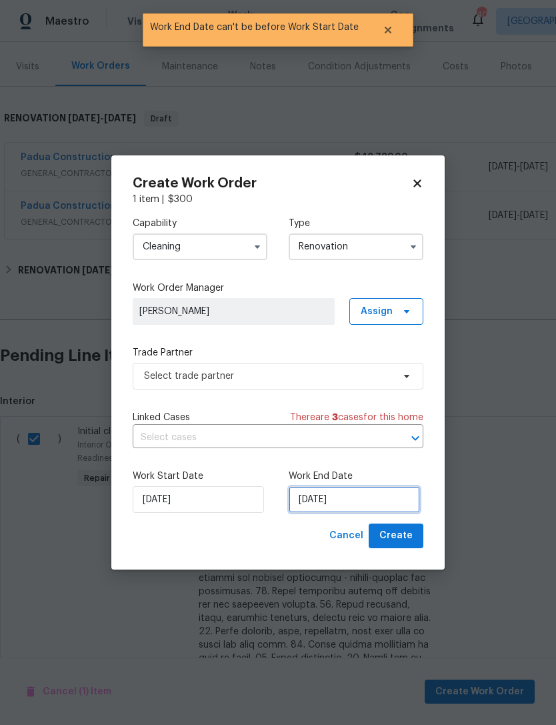
click at [319, 503] on input "10/15/2025" at bounding box center [354, 499] width 131 height 27
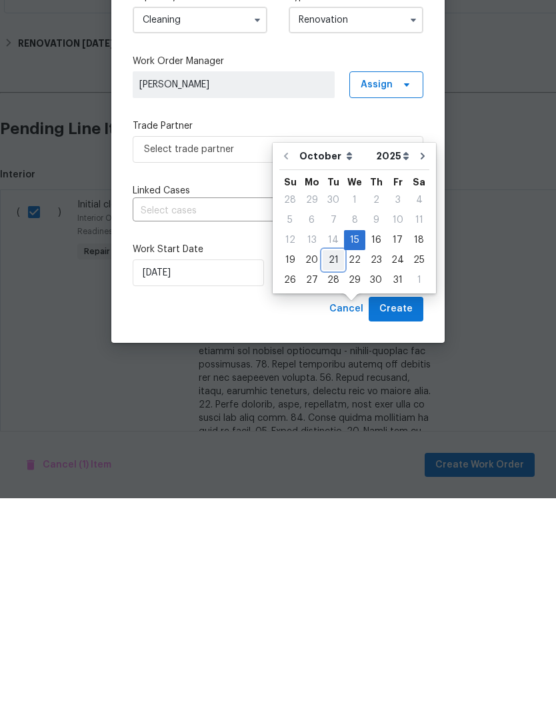
click at [334, 477] on div "21" at bounding box center [333, 486] width 21 height 19
type input "10/21/2025"
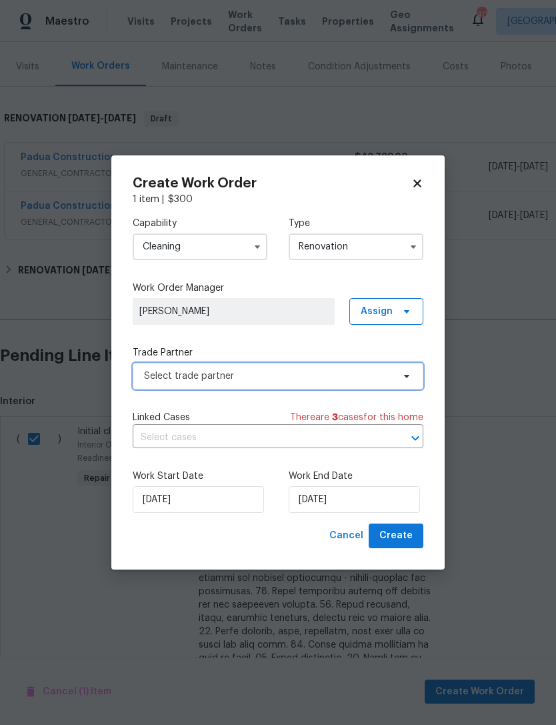
click at [236, 381] on span "Select trade partner" at bounding box center [268, 375] width 249 height 13
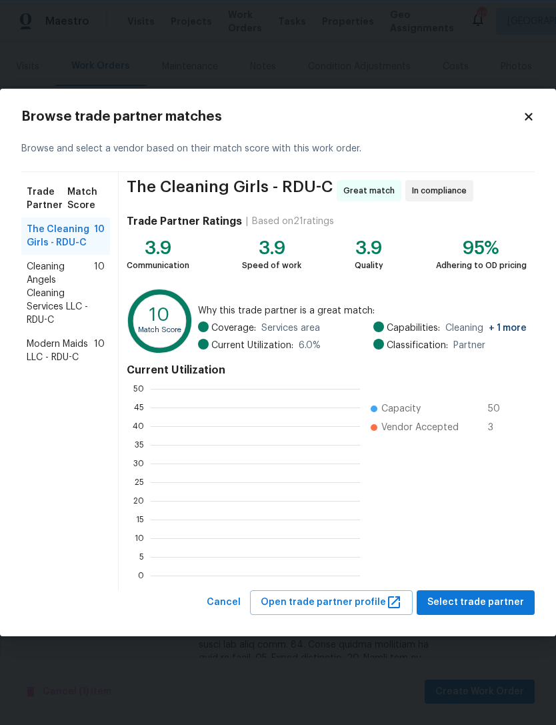
scroll to position [1, 1]
click at [63, 345] on span "Modern Maids LLC - RDU-C" at bounding box center [60, 350] width 67 height 27
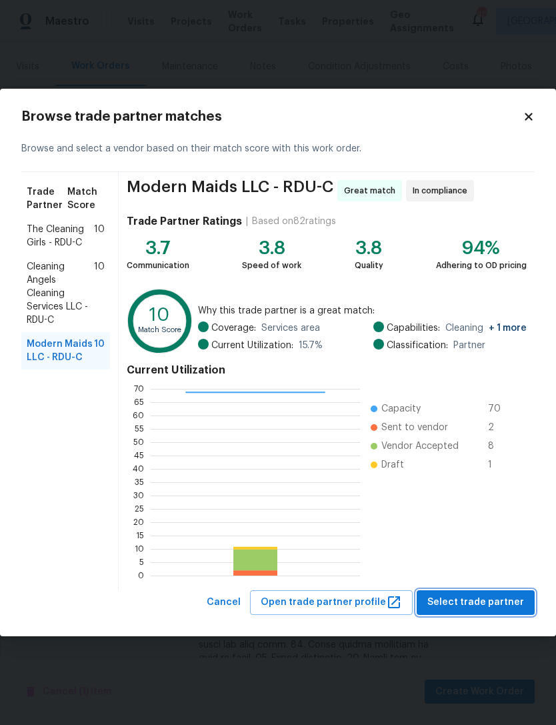
click at [493, 605] on span "Select trade partner" at bounding box center [475, 602] width 97 height 17
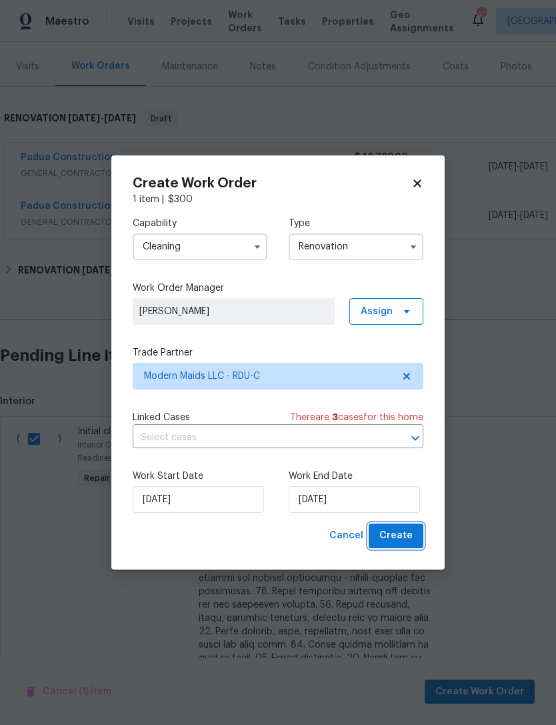
click at [409, 541] on span "Create" at bounding box center [395, 535] width 33 height 17
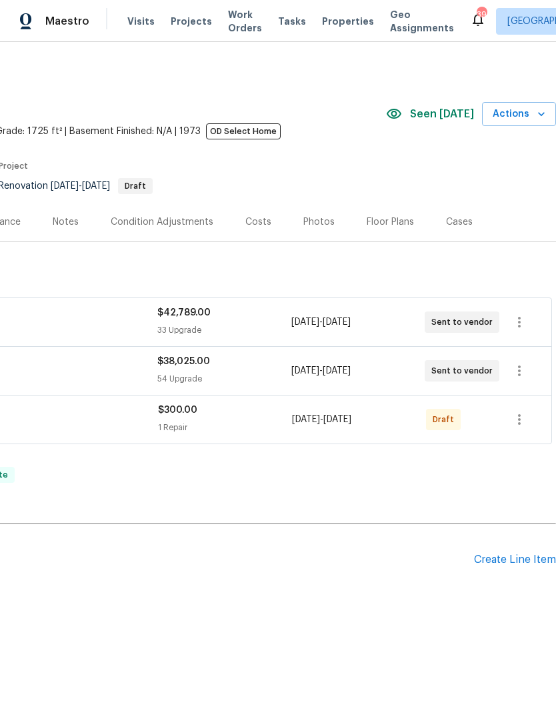
scroll to position [0, 197]
click at [517, 560] on div "Create Line Item" at bounding box center [515, 559] width 82 height 13
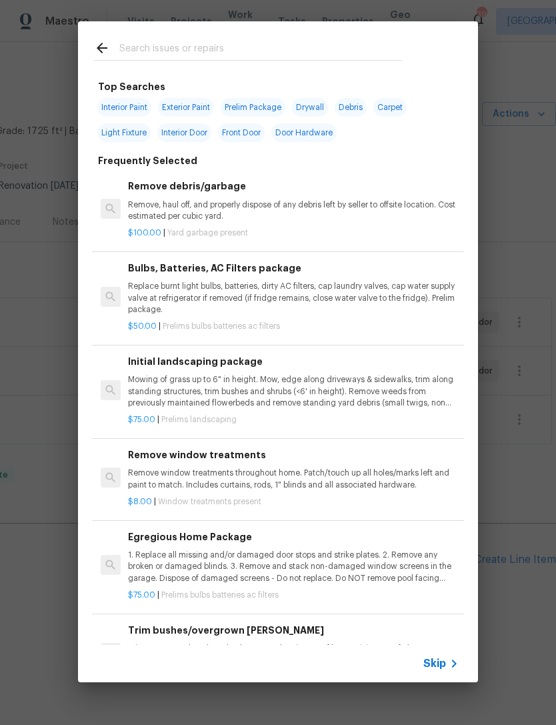
click at [143, 48] on input "text" at bounding box center [260, 50] width 283 height 20
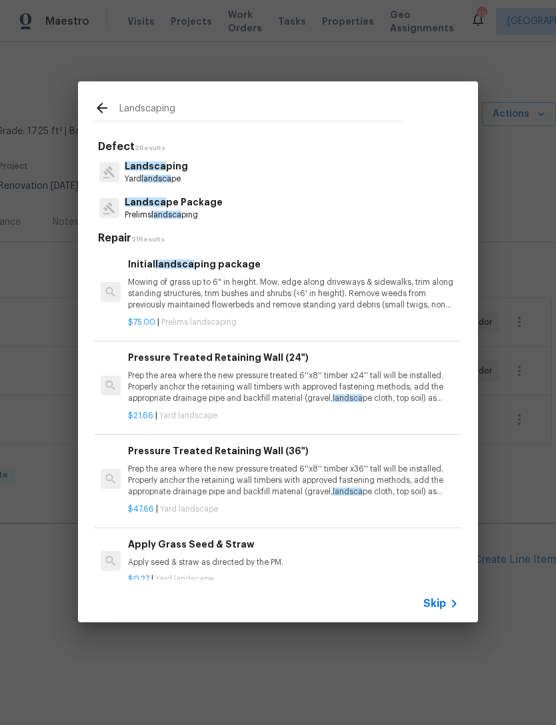
type input "Landscaping"
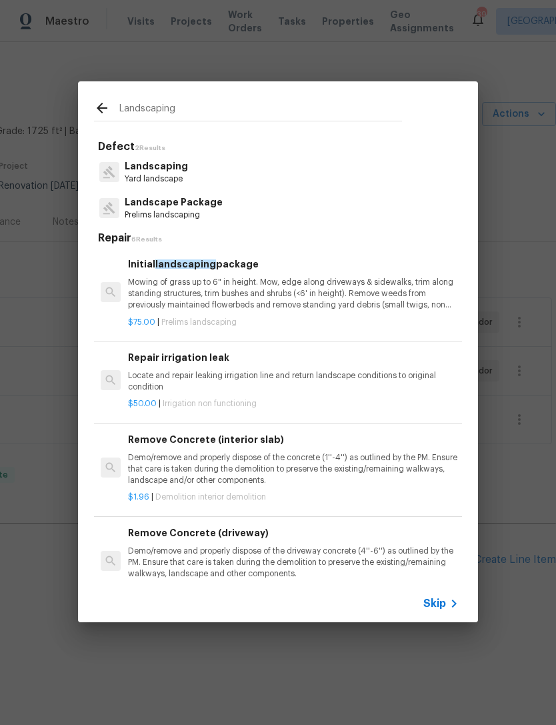
scroll to position [0, 0]
click at [181, 170] on p "Landscaping" at bounding box center [156, 166] width 63 height 14
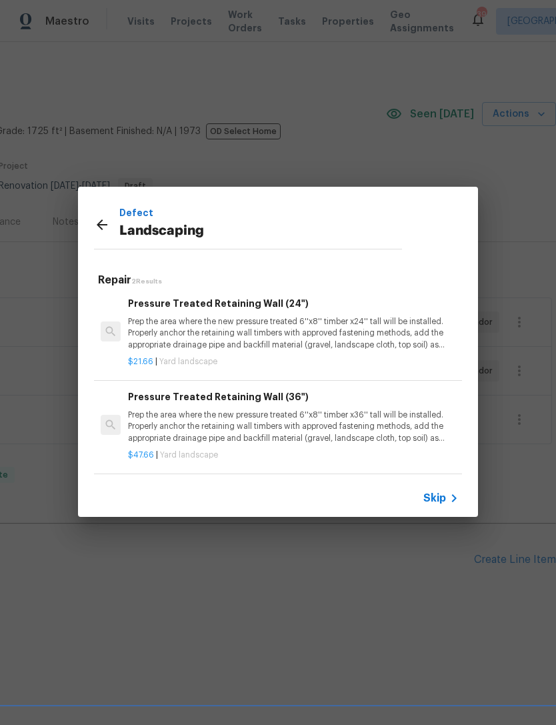
scroll to position [2, 0]
click at [296, 219] on p "Defect" at bounding box center [260, 212] width 283 height 15
click at [107, 228] on icon at bounding box center [102, 225] width 16 height 16
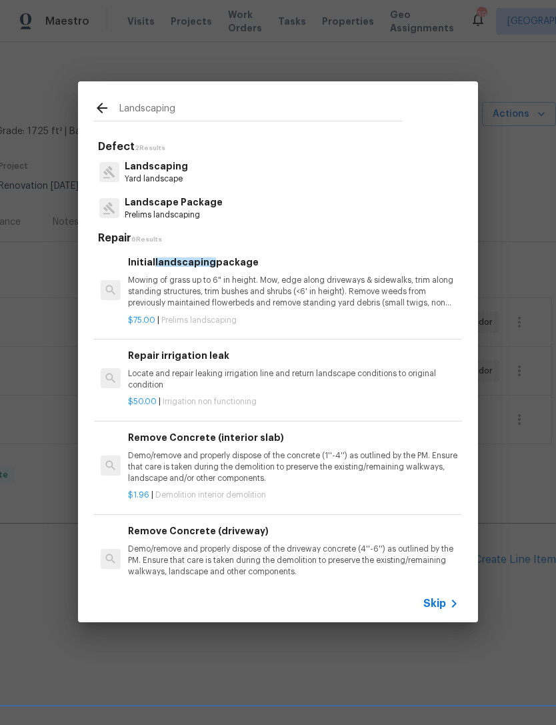
click at [99, 107] on icon at bounding box center [102, 108] width 11 height 11
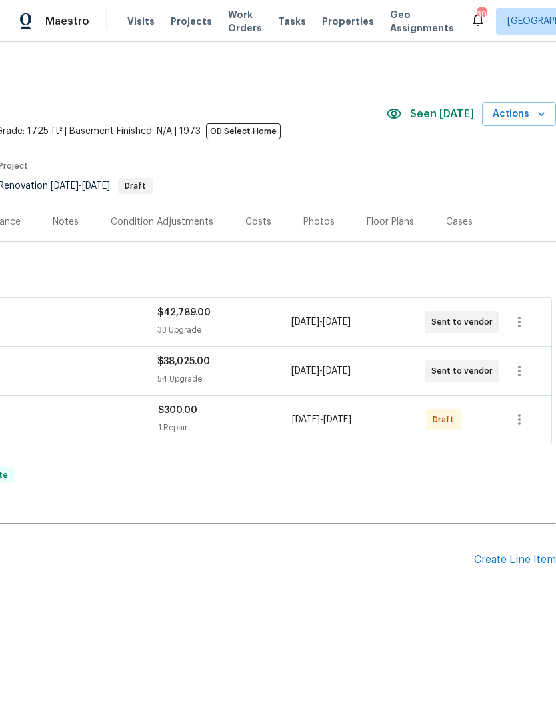
click at [529, 565] on div "Create Line Item" at bounding box center [515, 559] width 82 height 13
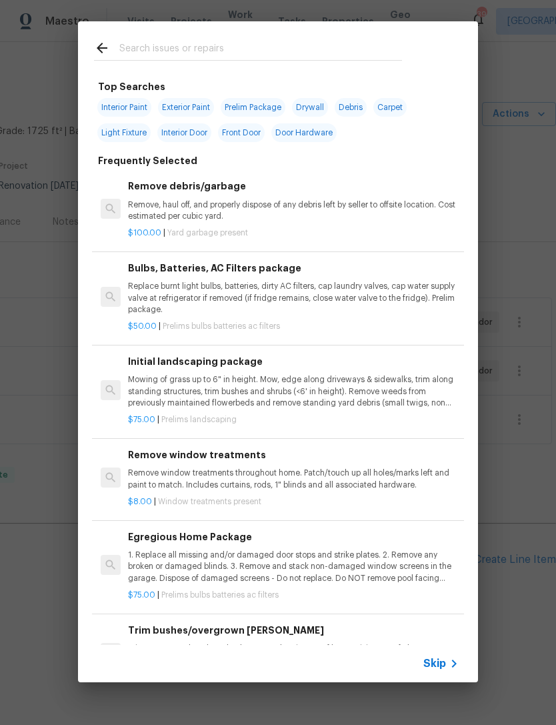
click at [159, 49] on input "text" at bounding box center [260, 50] width 283 height 20
type input "Task"
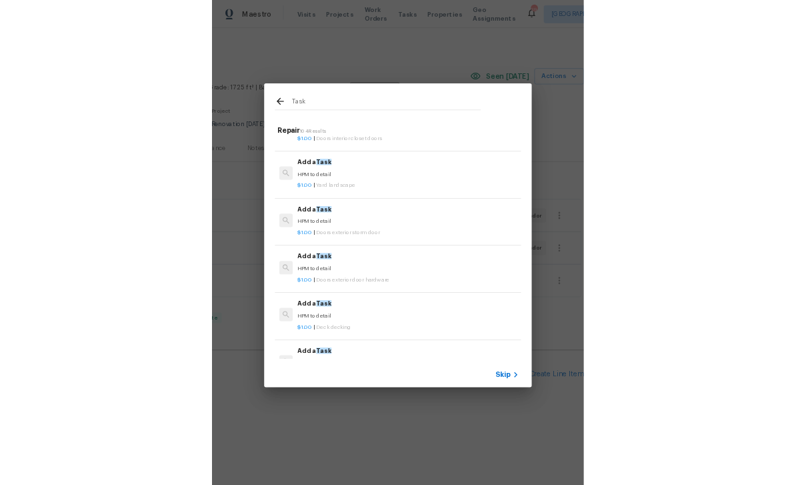
scroll to position [1386, 0]
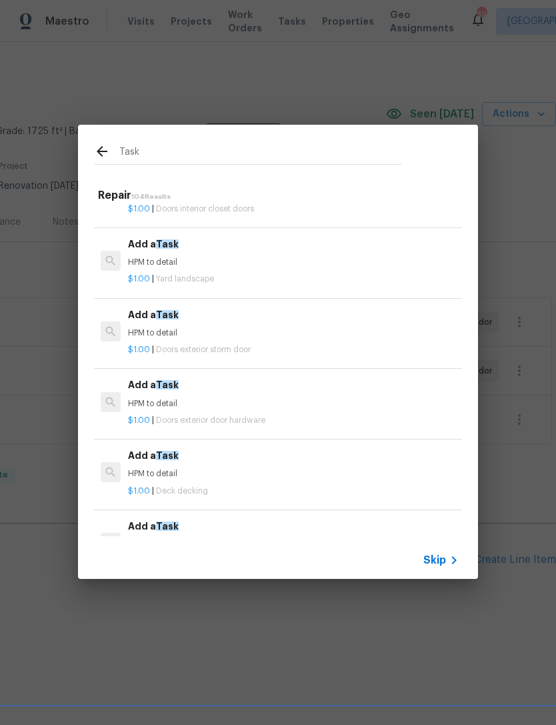
click at [189, 268] on div "$1.00 | Yard landscape" at bounding box center [293, 276] width 331 height 17
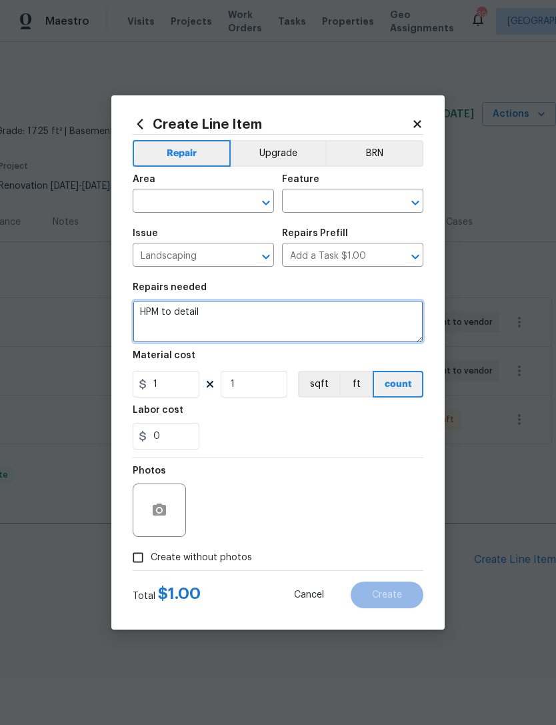
click at [154, 315] on textarea "HPM to detail" at bounding box center [278, 321] width 291 height 43
click at [154, 314] on textarea "HPM to detail" at bounding box center [278, 321] width 291 height 43
click at [135, 321] on textarea "HPM to detail" at bounding box center [278, 321] width 291 height 43
click at [157, 312] on textarea "HPM to detail" at bounding box center [278, 321] width 291 height 43
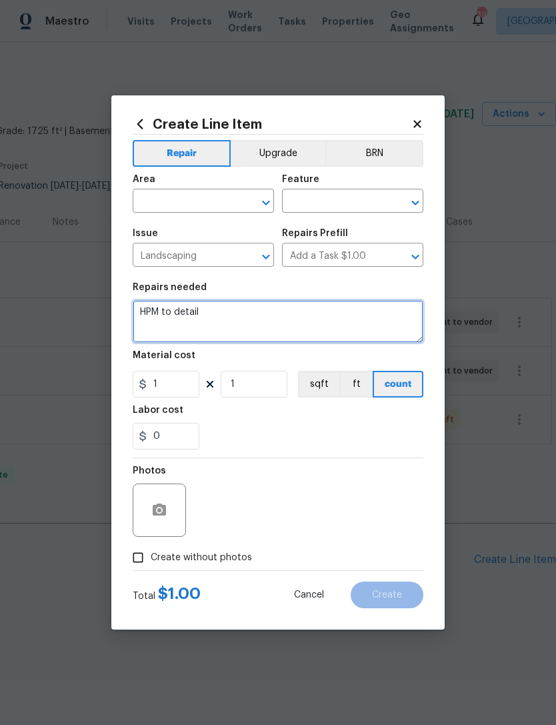
click at [157, 311] on textarea "HPM to detail" at bounding box center [278, 321] width 291 height 43
paste textarea "Add new matching rock/gravel to main driveway from Valley Road only - other for…"
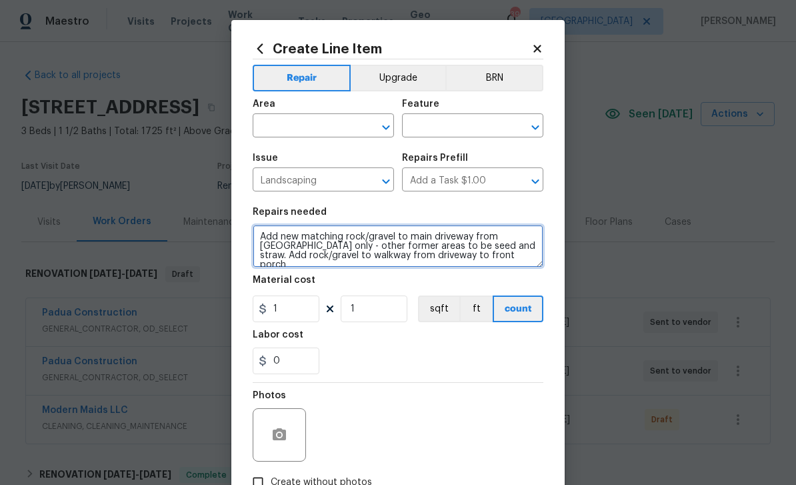
scroll to position [0, 0]
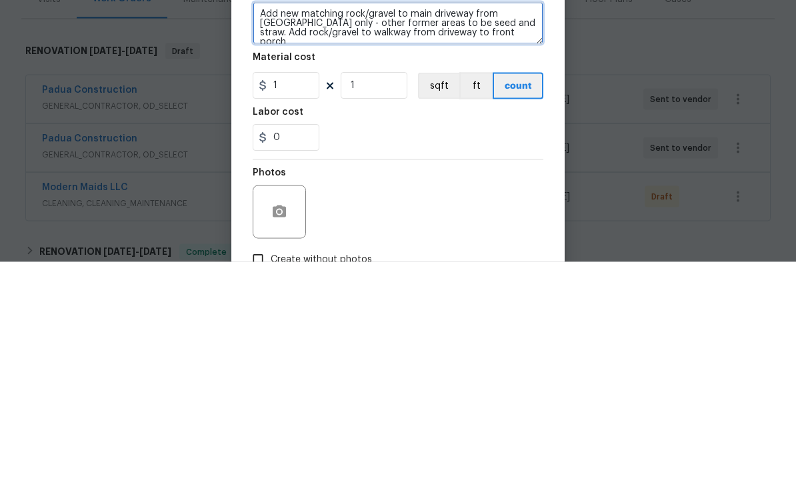
click at [319, 225] on textarea "Add new matching rock/gravel to main driveway from Valley Road only - other for…" at bounding box center [398, 246] width 291 height 43
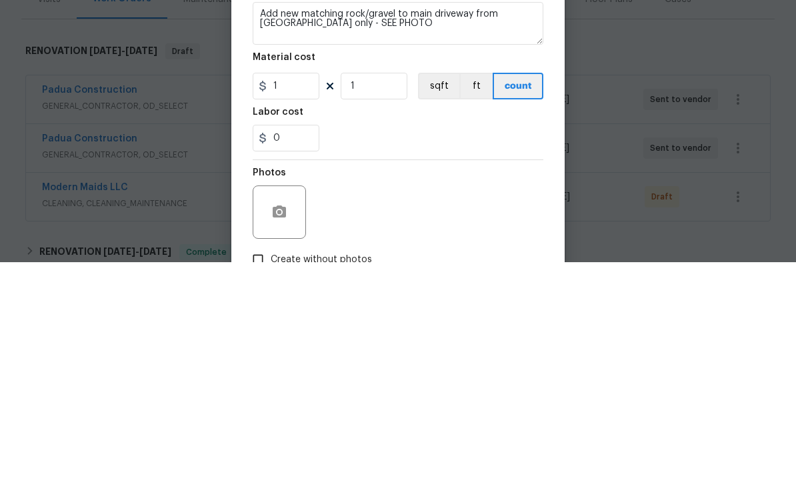
scroll to position [43, 0]
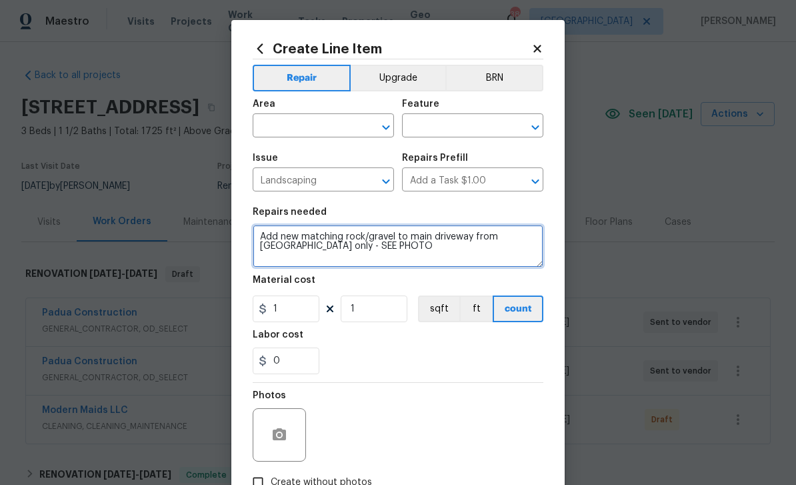
click at [383, 251] on textarea "Add new matching rock/gravel to main driveway from Valley Road only - SEE PHOTO" at bounding box center [398, 246] width 291 height 43
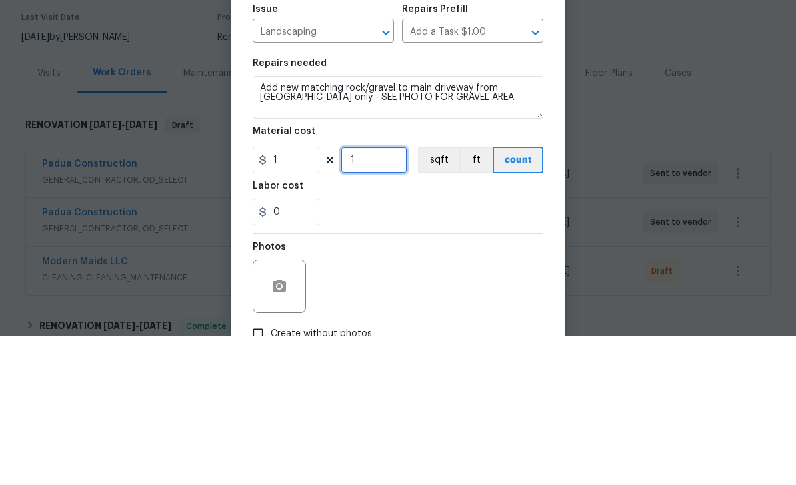
click at [369, 295] on input "1" at bounding box center [374, 308] width 67 height 27
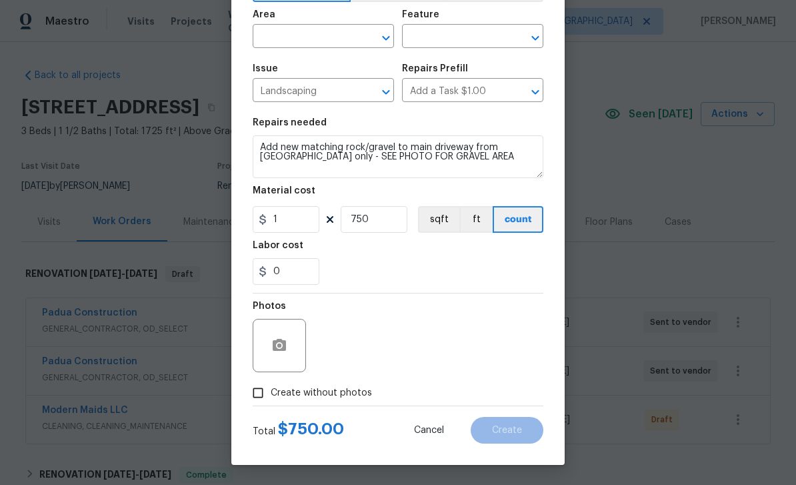
scroll to position [92, 0]
click at [281, 351] on icon "button" at bounding box center [279, 345] width 13 height 12
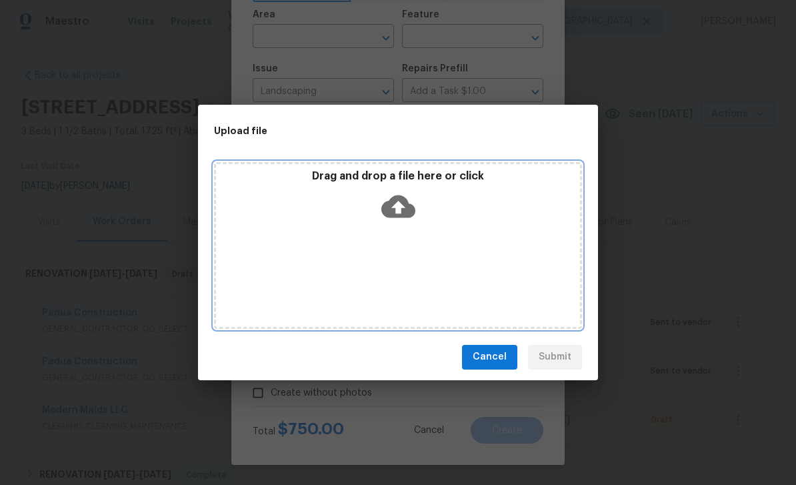
click at [400, 208] on icon at bounding box center [398, 206] width 34 height 34
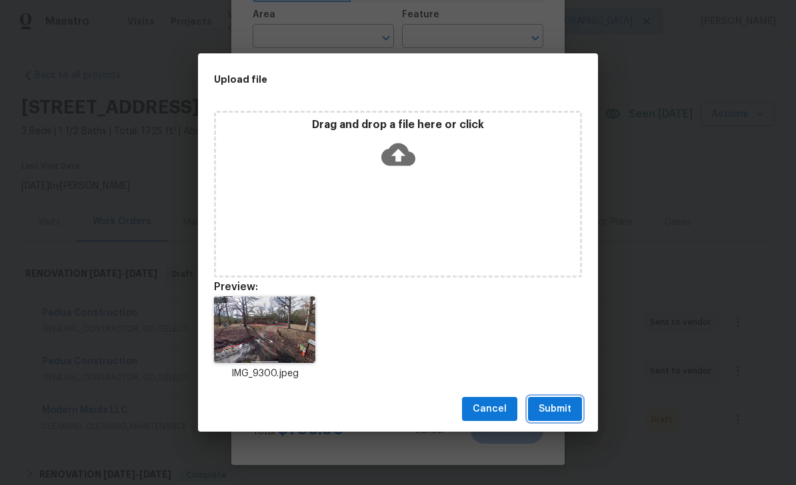
click at [555, 406] on span "Submit" at bounding box center [555, 409] width 33 height 17
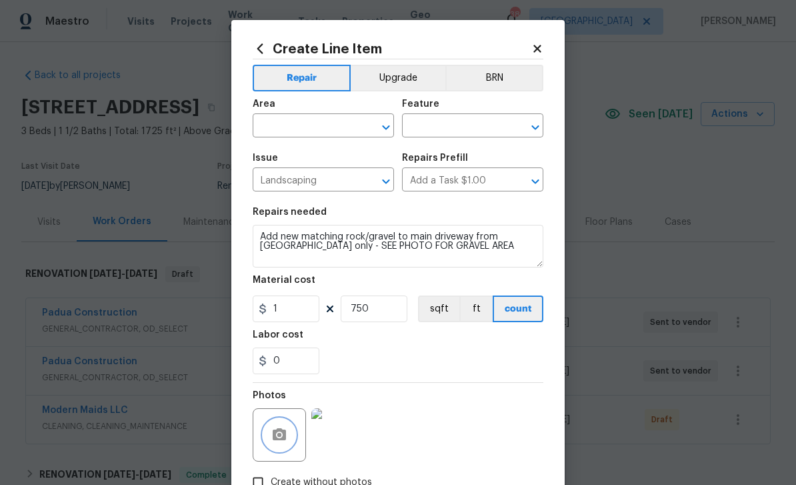
scroll to position [0, 0]
click at [321, 131] on input "text" at bounding box center [305, 127] width 104 height 21
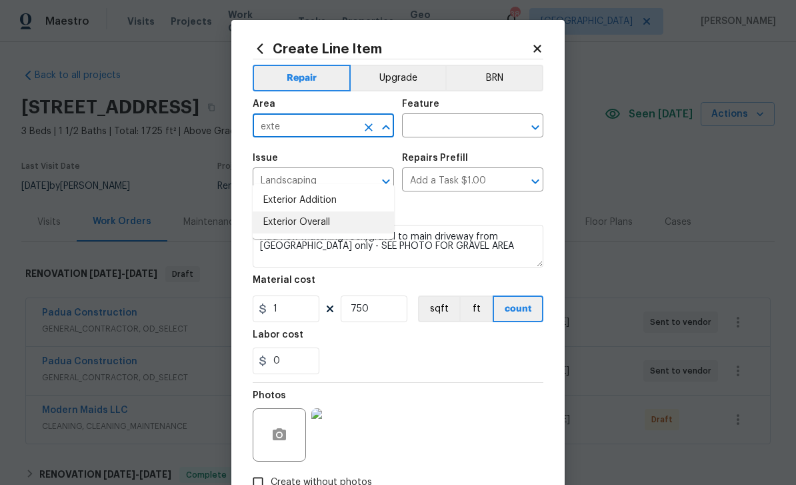
click at [333, 211] on li "Exterior Overall" at bounding box center [323, 222] width 141 height 22
click at [455, 132] on input "text" at bounding box center [454, 127] width 104 height 21
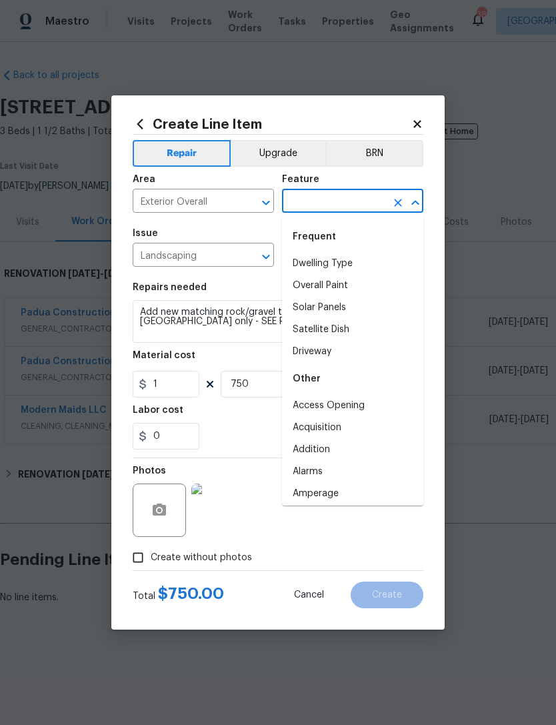
click at [331, 201] on input "text" at bounding box center [334, 202] width 104 height 21
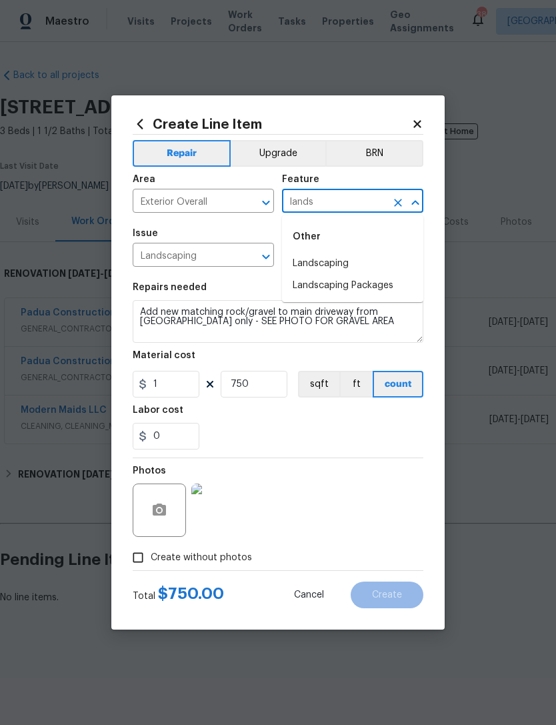
click at [341, 267] on li "Landscaping" at bounding box center [352, 264] width 141 height 22
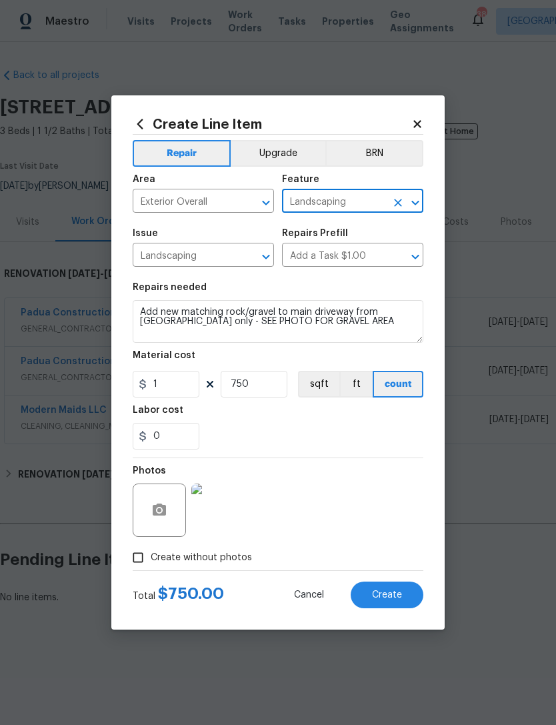
click at [391, 598] on span "Create" at bounding box center [387, 595] width 30 height 10
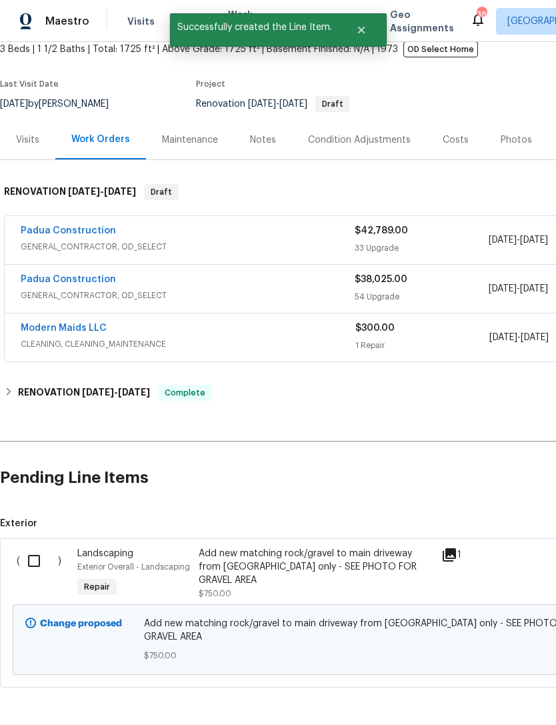
scroll to position [80, 0]
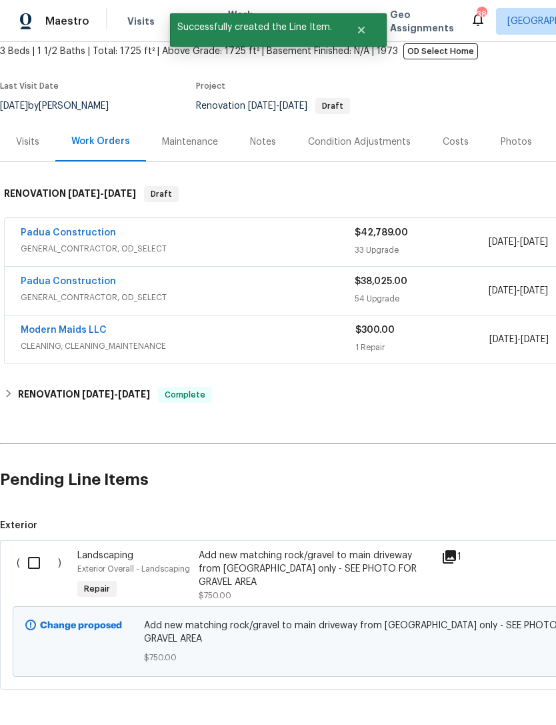
click at [35, 566] on input "checkbox" at bounding box center [39, 563] width 38 height 28
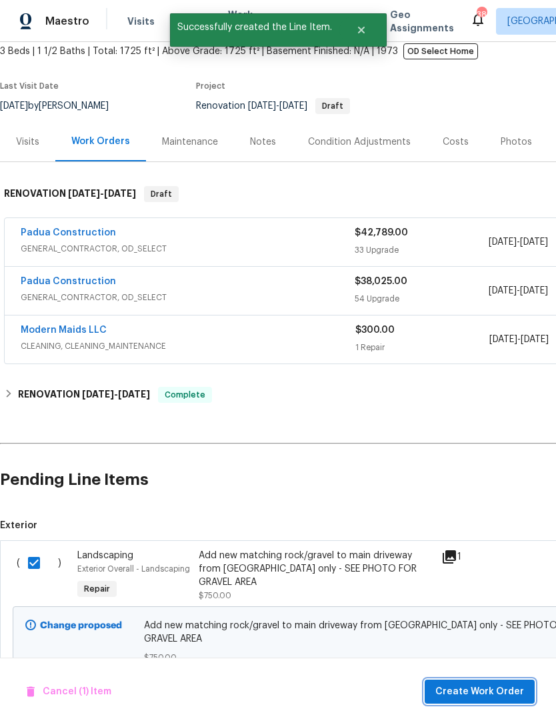
click at [477, 697] on span "Create Work Order" at bounding box center [479, 691] width 89 height 17
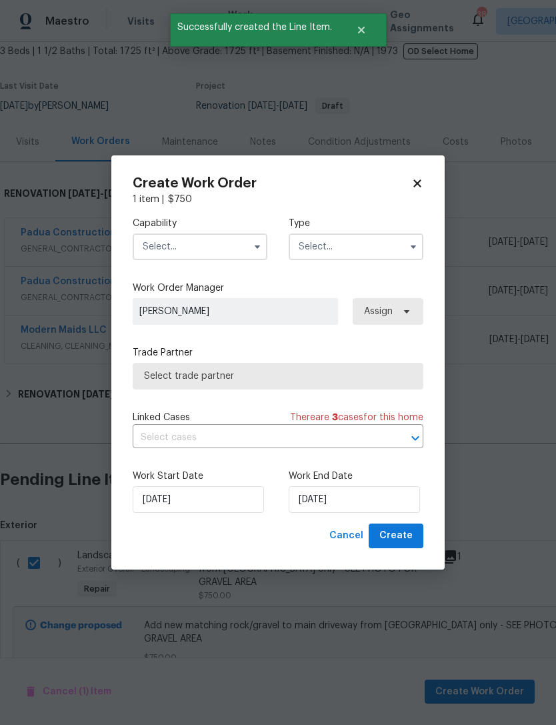
click at [195, 247] on input "text" at bounding box center [200, 246] width 135 height 27
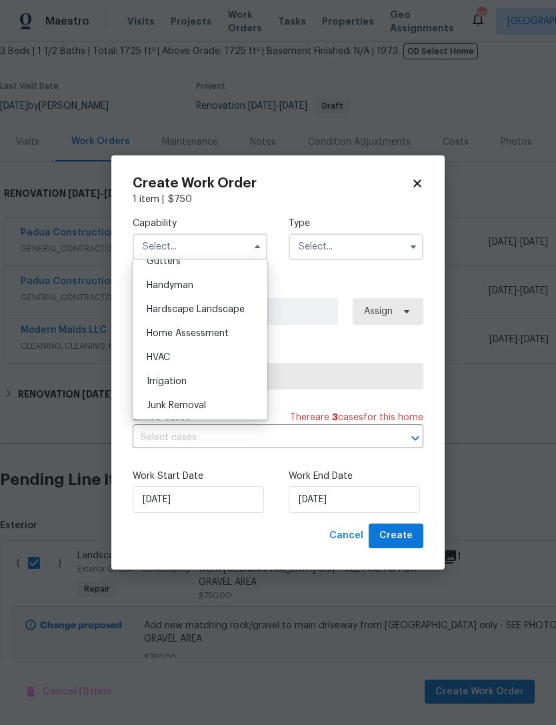
scroll to position [722, 0]
click at [237, 312] on span "Hardscape Landscape" at bounding box center [196, 309] width 98 height 9
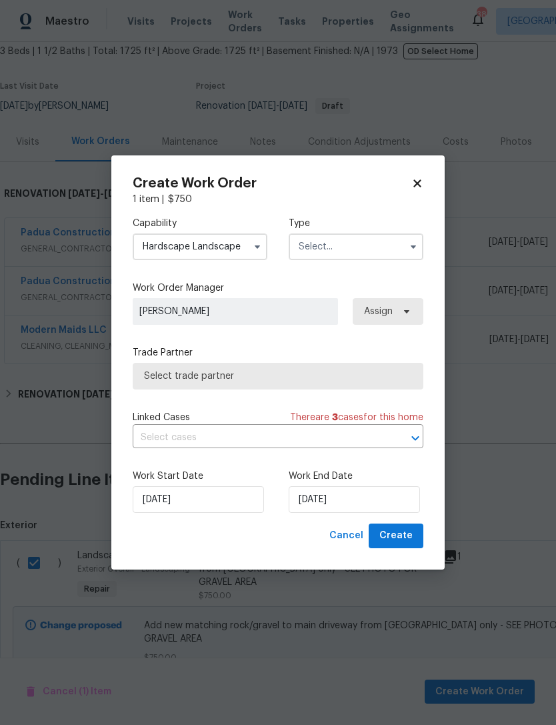
click at [347, 247] on input "text" at bounding box center [356, 246] width 135 height 27
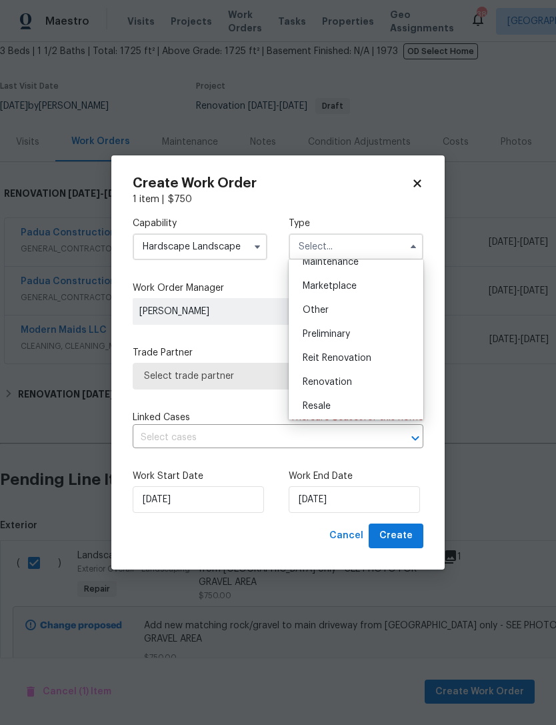
scroll to position [228, 0]
click at [357, 383] on div "Renovation" at bounding box center [356, 383] width 128 height 24
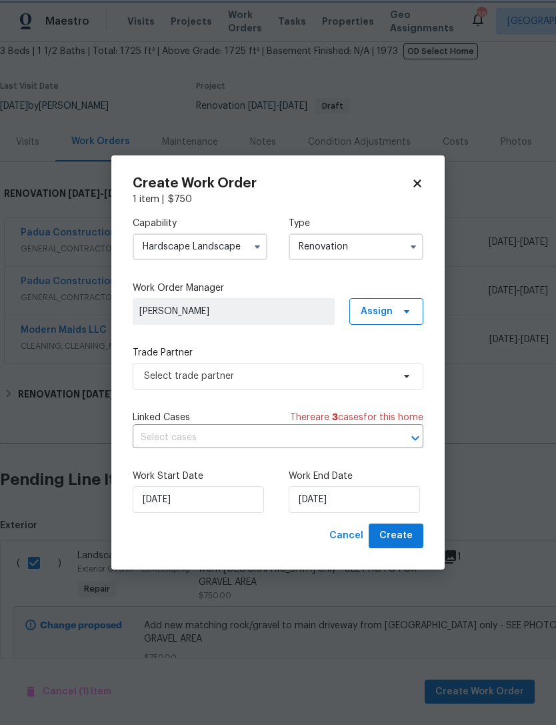
scroll to position [0, 0]
click at [192, 503] on input "[DATE]" at bounding box center [198, 499] width 131 height 27
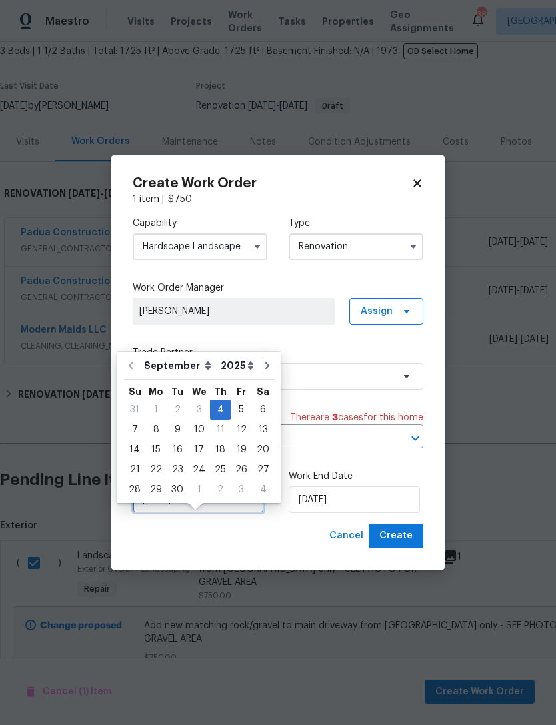
scroll to position [25, 0]
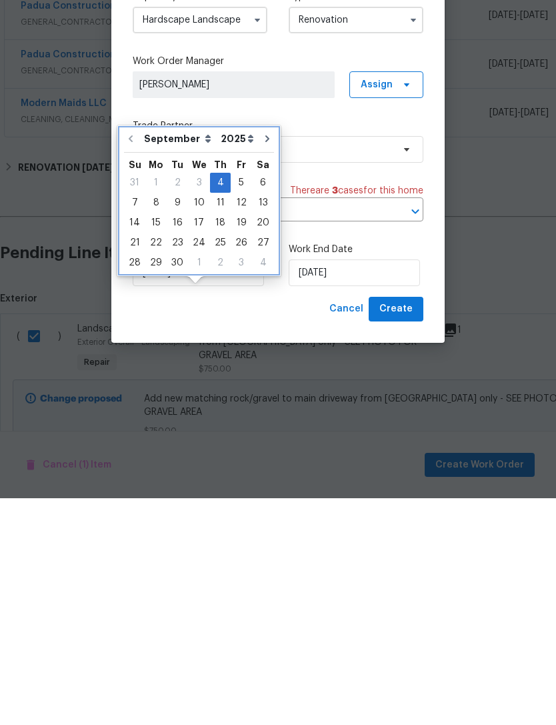
click at [263, 360] on icon "Go to next month" at bounding box center [267, 365] width 11 height 11
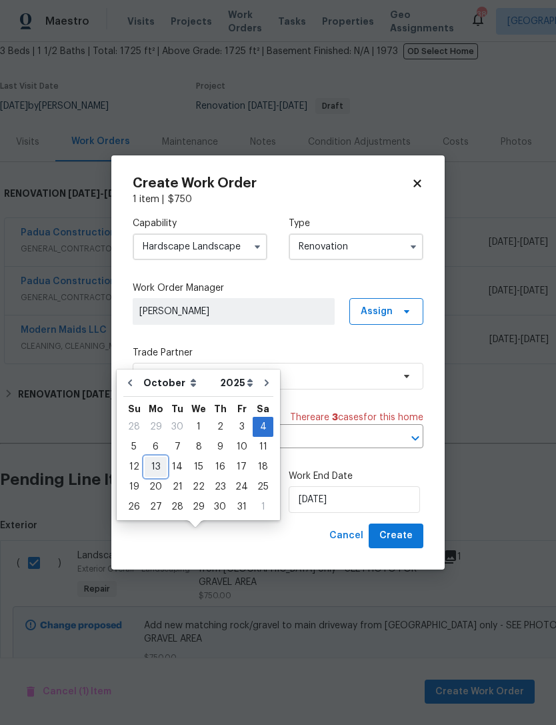
click at [155, 457] on div "13" at bounding box center [156, 466] width 22 height 19
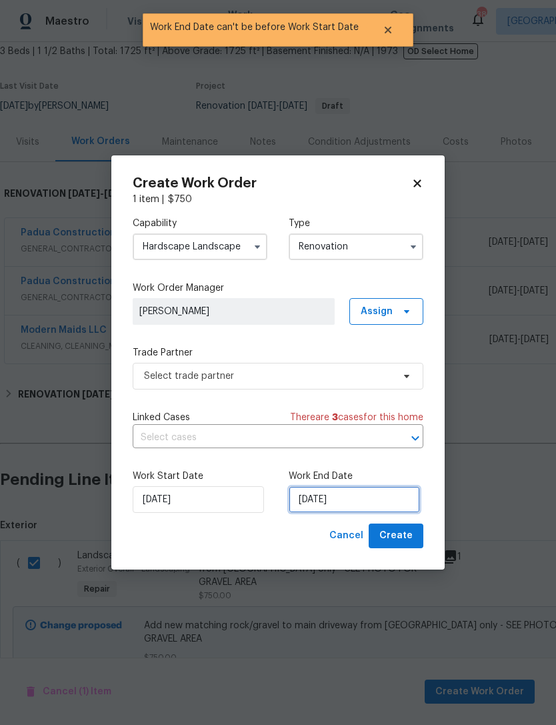
click at [331, 506] on input "10/13/2025" at bounding box center [354, 499] width 131 height 27
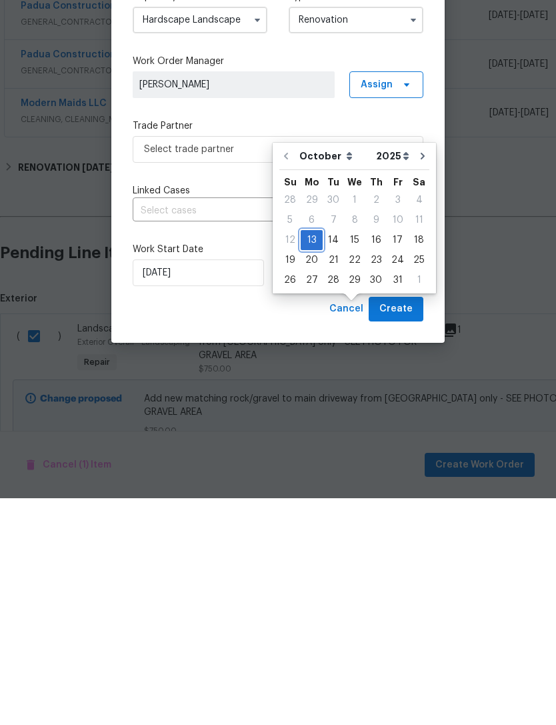
click at [306, 457] on div "13" at bounding box center [312, 466] width 22 height 19
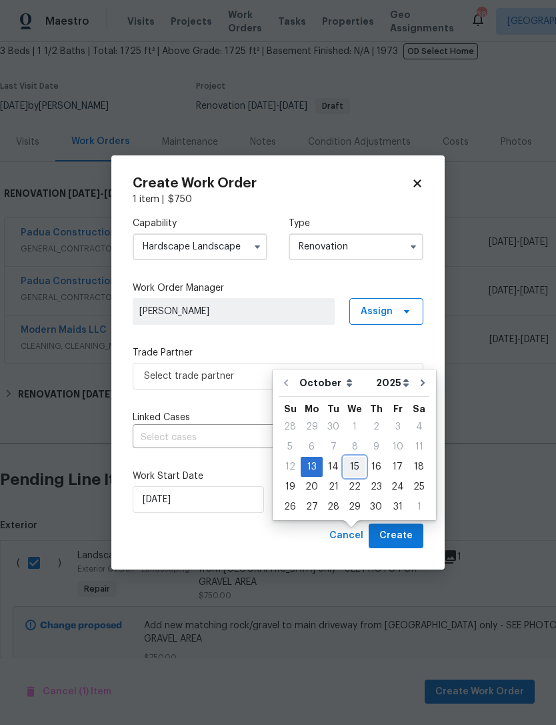
click at [350, 457] on div "15" at bounding box center [354, 466] width 21 height 19
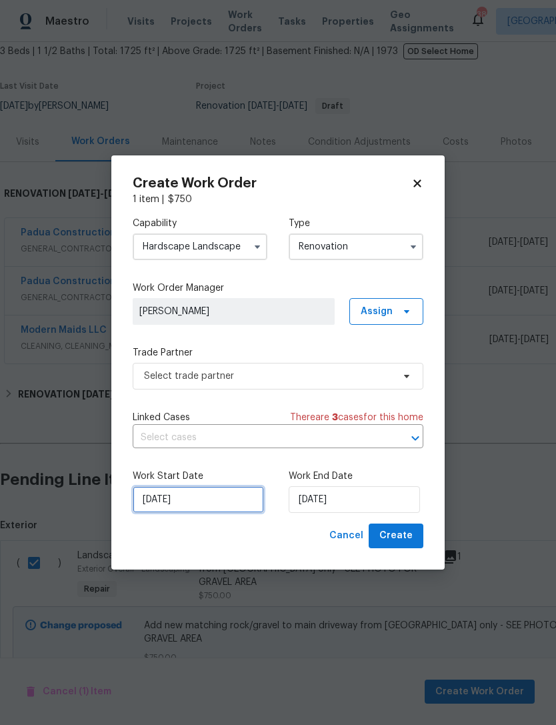
click at [188, 500] on input "10/13/2025" at bounding box center [198, 499] width 131 height 27
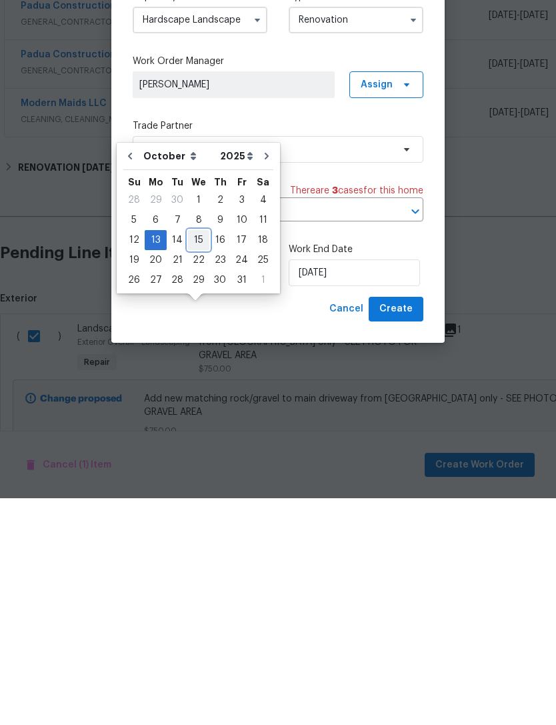
click at [193, 457] on div "15" at bounding box center [198, 466] width 21 height 19
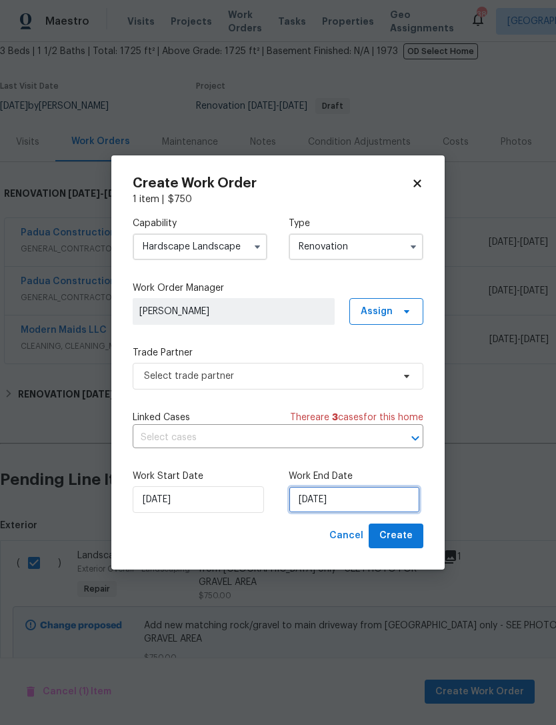
click at [335, 499] on input "10/15/2025" at bounding box center [354, 499] width 131 height 27
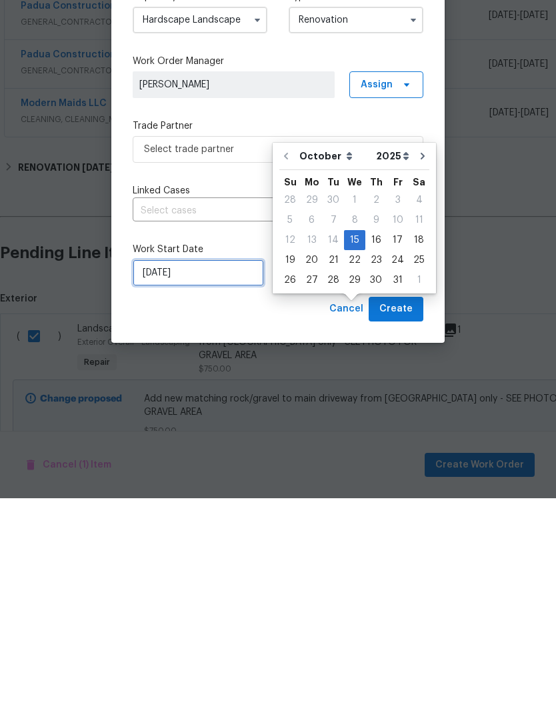
click at [174, 486] on input "10/15/2025" at bounding box center [198, 499] width 131 height 27
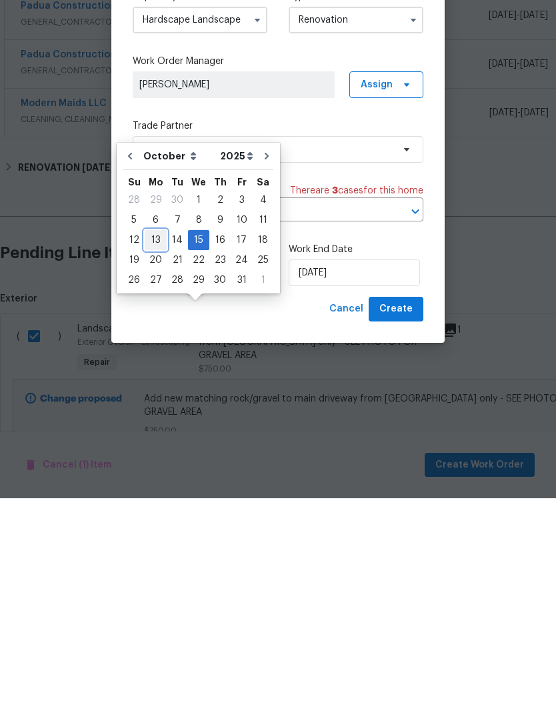
click at [145, 457] on div "13" at bounding box center [156, 466] width 22 height 19
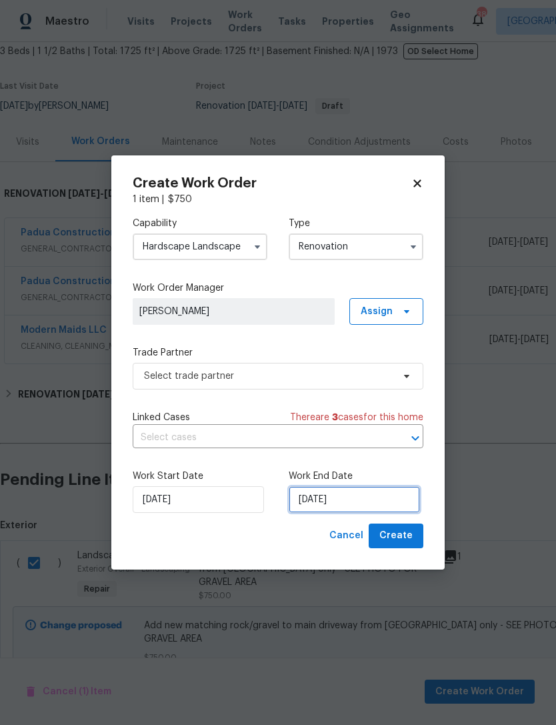
click at [326, 498] on input "10/15/2025" at bounding box center [354, 499] width 131 height 27
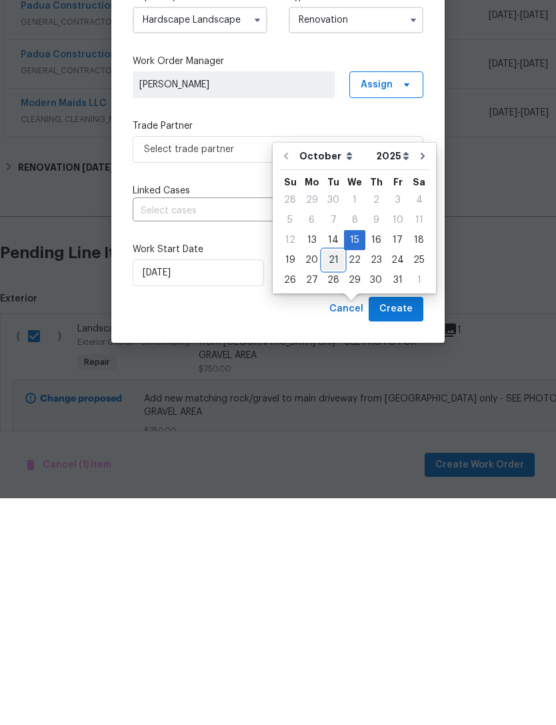
click at [331, 477] on div "21" at bounding box center [333, 486] width 21 height 19
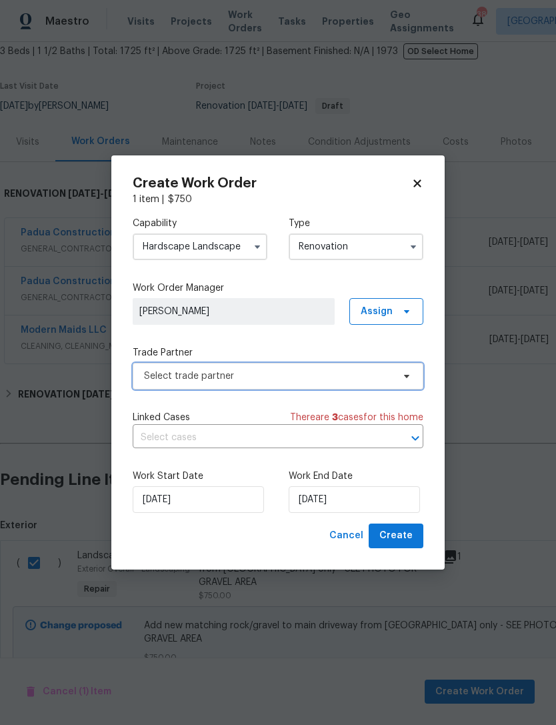
click at [231, 384] on span "Select trade partner" at bounding box center [278, 376] width 291 height 27
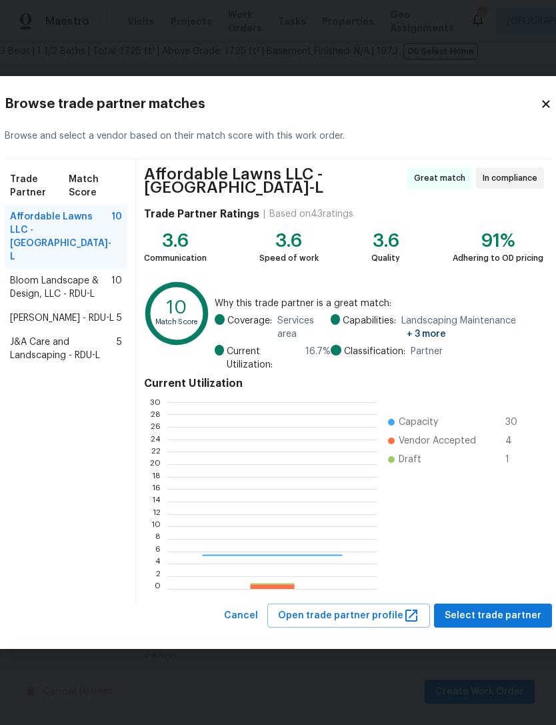
scroll to position [187, 209]
click at [70, 362] on span "J&A Care and Landscaping - RDU-L" at bounding box center [63, 348] width 107 height 27
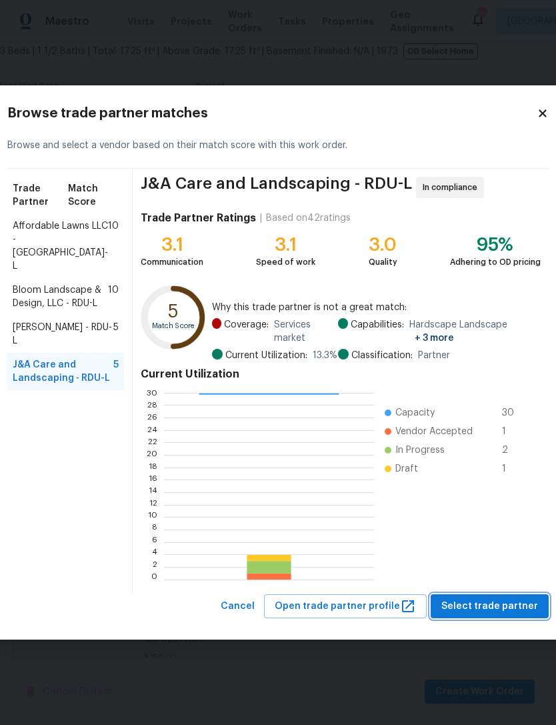
click at [495, 607] on span "Select trade partner" at bounding box center [489, 606] width 97 height 17
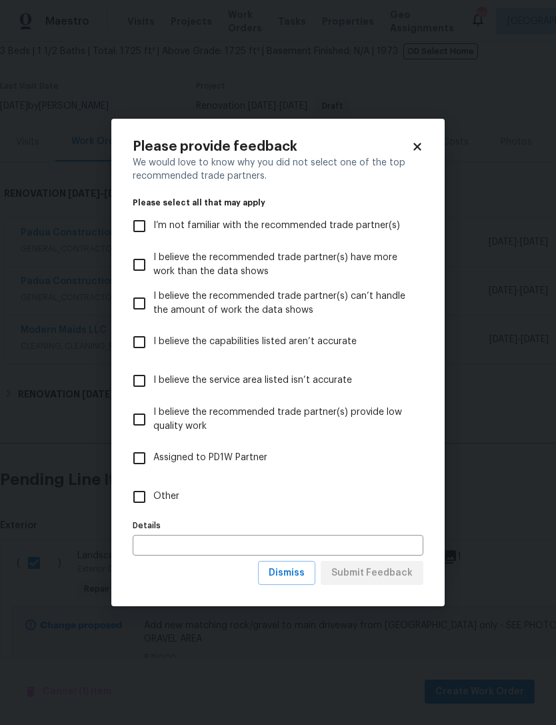
click at [139, 496] on input "Other" at bounding box center [139, 497] width 28 height 28
click at [413, 573] on button "Submit Feedback" at bounding box center [372, 573] width 103 height 25
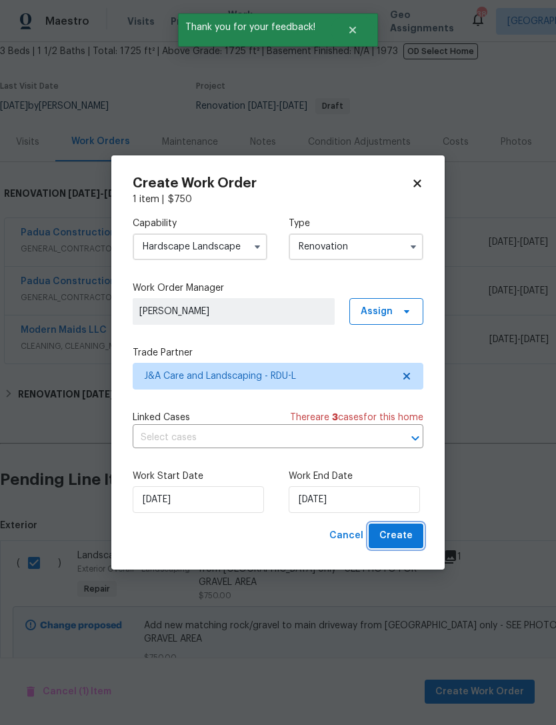
click at [411, 534] on span "Create" at bounding box center [395, 535] width 33 height 17
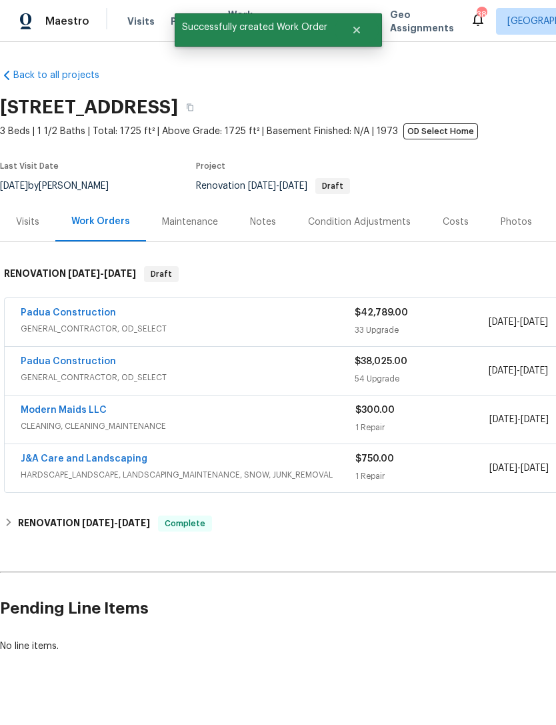
scroll to position [0, 0]
click at [95, 454] on link "J&A Care and Landscaping" at bounding box center [84, 458] width 127 height 9
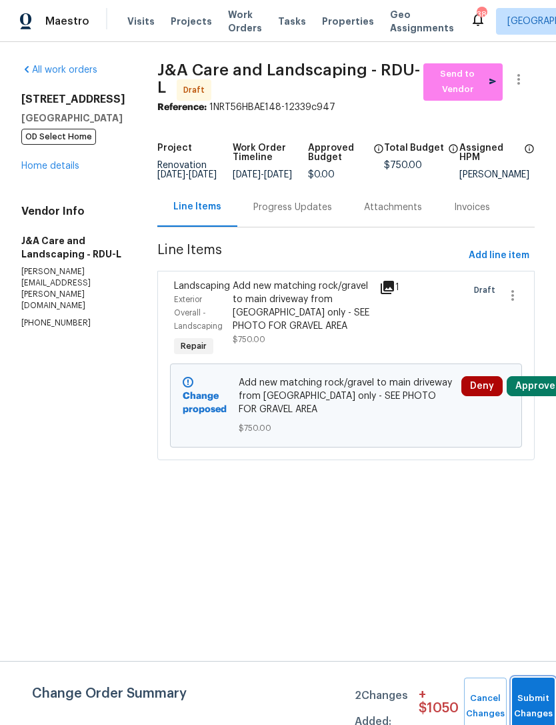
click at [533, 693] on button "Submit Changes" at bounding box center [533, 705] width 43 height 57
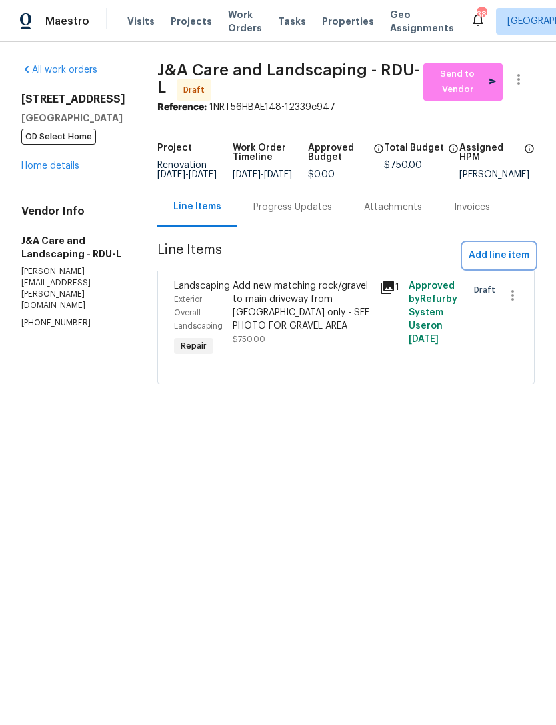
click at [506, 264] on span "Add line item" at bounding box center [499, 255] width 61 height 17
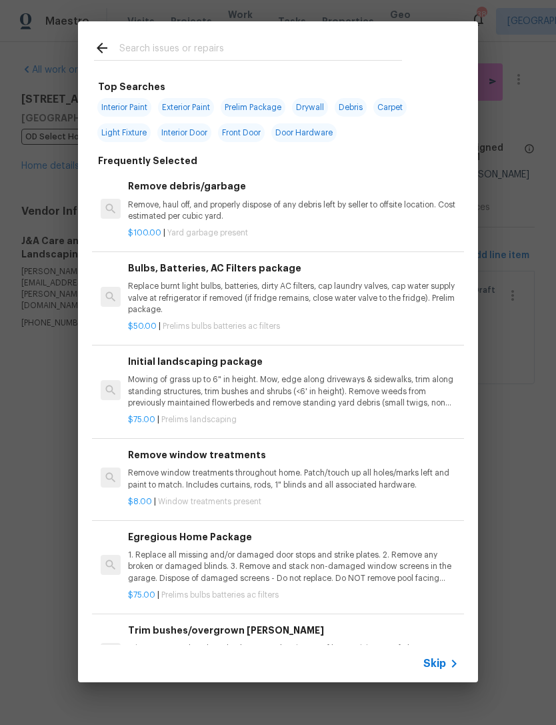
click at [151, 45] on input "text" at bounding box center [260, 50] width 283 height 20
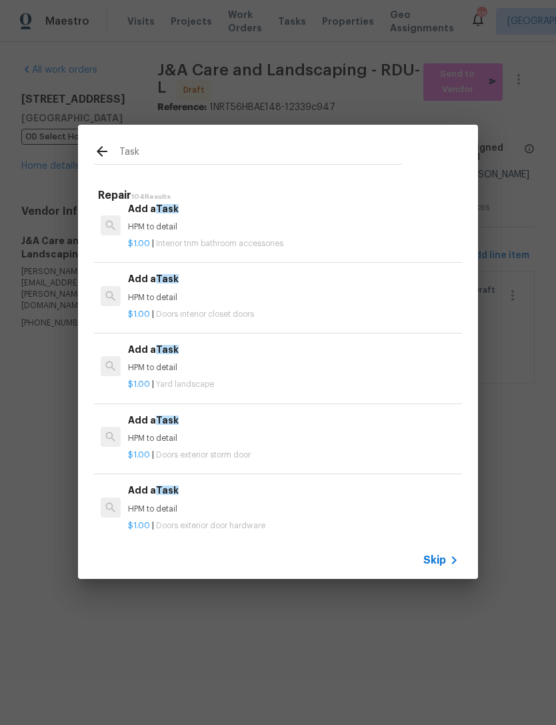
scroll to position [1283, 0]
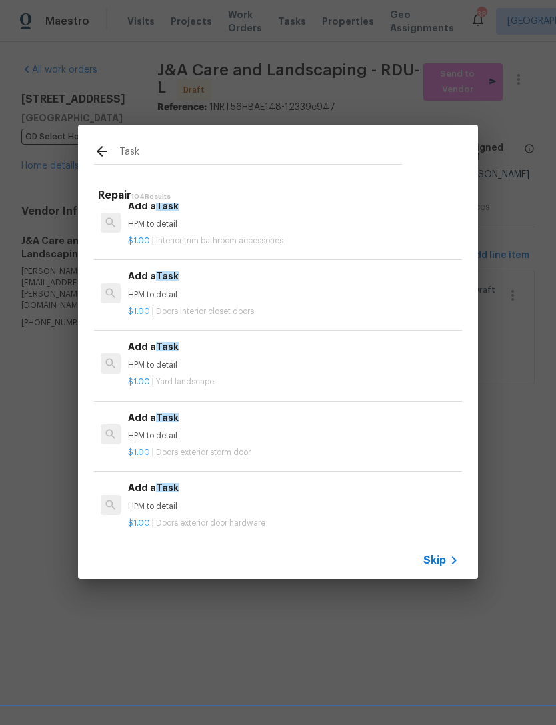
click at [188, 377] on span "Yard landscape" at bounding box center [185, 381] width 58 height 8
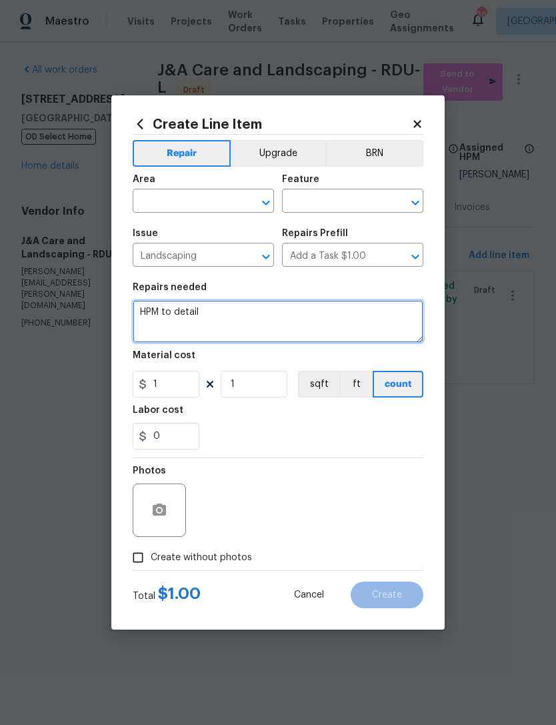
click at [153, 315] on textarea "HPM to detail" at bounding box center [278, 321] width 291 height 43
click at [153, 314] on textarea "HPM to detail" at bounding box center [278, 321] width 291 height 43
click at [153, 312] on textarea "HPM to detail" at bounding box center [278, 321] width 291 height 43
click at [153, 311] on textarea "HPM to detail" at bounding box center [278, 321] width 291 height 43
paste textarea "Perform yard clean up and maintenance. Trim all overgrowth. Trim trees in front…"
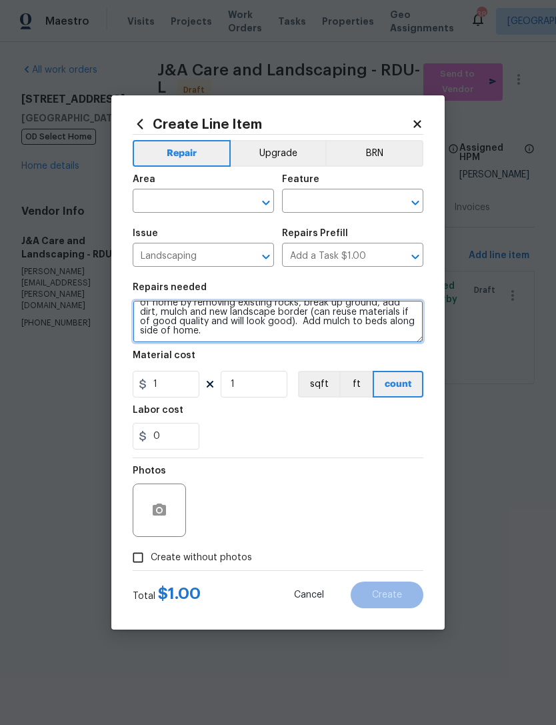
scroll to position [47, 0]
click at [315, 319] on textarea "Perform yard clean up and maintenance. Trim all overgrowth. Trim trees in front…" at bounding box center [278, 321] width 291 height 43
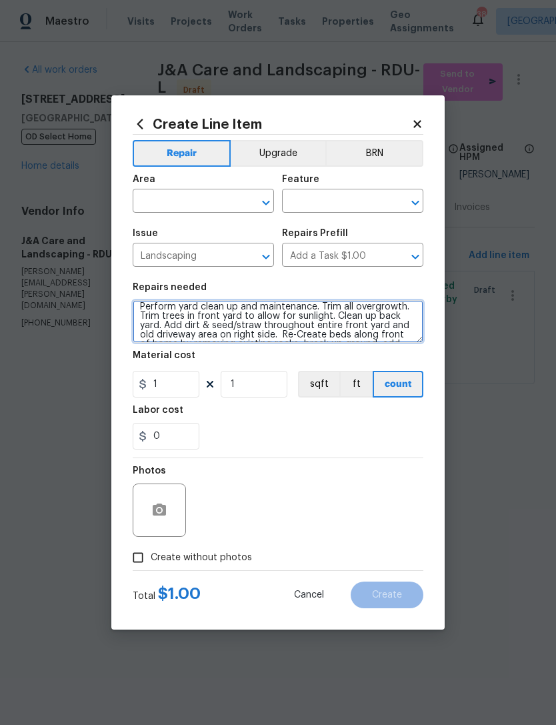
scroll to position [0, 0]
click at [324, 313] on textarea "Perform yard clean up and maintenance. Trim all overgrowth. Trim trees in front…" at bounding box center [278, 321] width 291 height 43
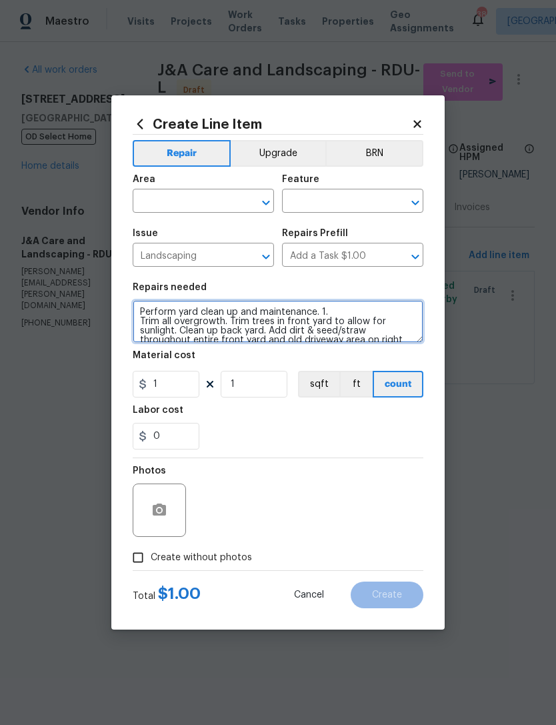
click at [227, 319] on textarea "Perform yard clean up and maintenance. 1. Trim all overgrowth. Trim trees in fr…" at bounding box center [278, 321] width 291 height 43
click at [229, 325] on textarea "Perform yard clean up and maintenance. 1. Trim all overgrowth. Trim trees in fr…" at bounding box center [278, 321] width 291 height 43
click at [333, 330] on textarea "Perform yard clean up and maintenance. 1. Trim all overgrowth. 2. Trim trees in…" at bounding box center [278, 321] width 291 height 43
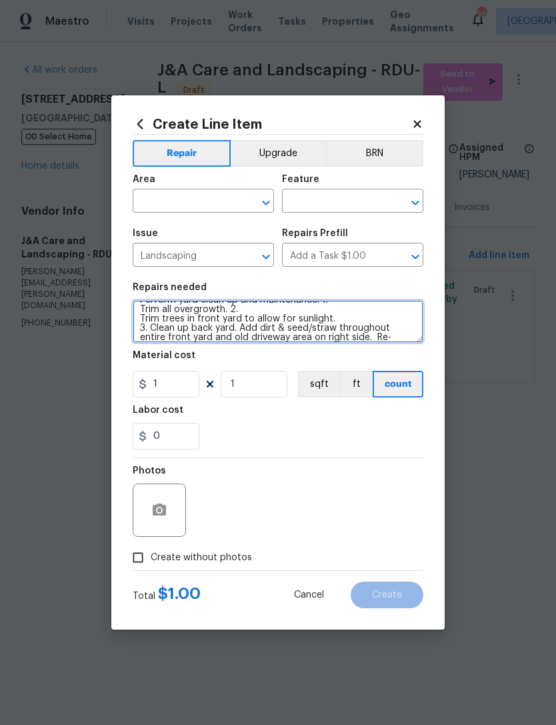
scroll to position [13, 0]
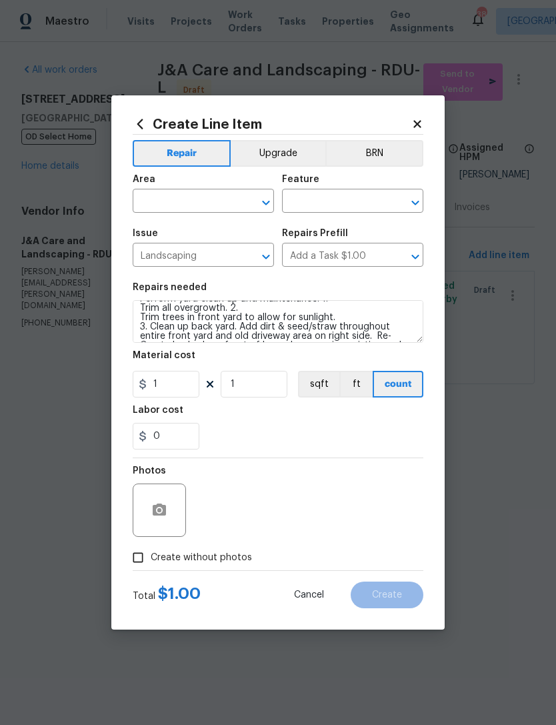
click at [362, 299] on div "Repairs needed" at bounding box center [278, 291] width 291 height 17
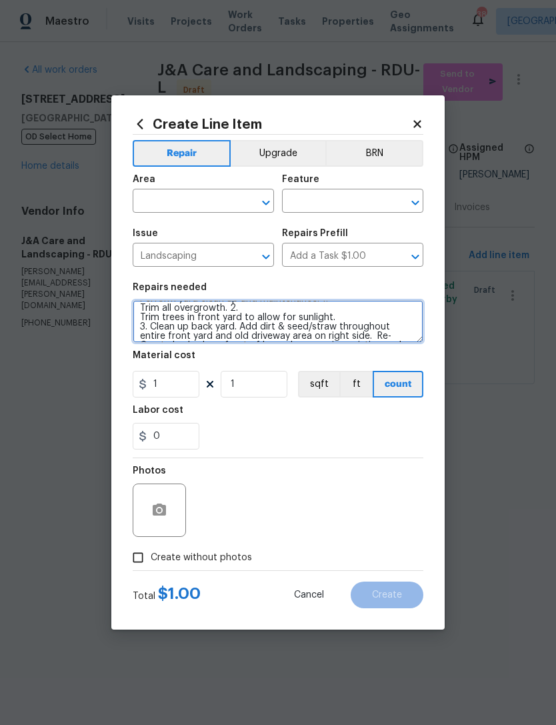
click at [241, 328] on textarea "Perform yard clean up and maintenance. 1. Trim all overgrowth. 2. Trim trees in…" at bounding box center [278, 321] width 291 height 43
click at [262, 326] on textarea "Perform yard clean up and maintenance. 1. Trim all overgrowth. 2. Trim trees in…" at bounding box center [278, 321] width 291 height 43
click at [267, 328] on textarea "Perform yard clean up and maintenance. 1. Trim all overgrowth. 2. Trim trees in…" at bounding box center [278, 321] width 291 height 43
click at [277, 326] on textarea "Perform yard clean up and maintenance. 1. Trim all overgrowth. 2. Trim trees in…" at bounding box center [278, 321] width 291 height 43
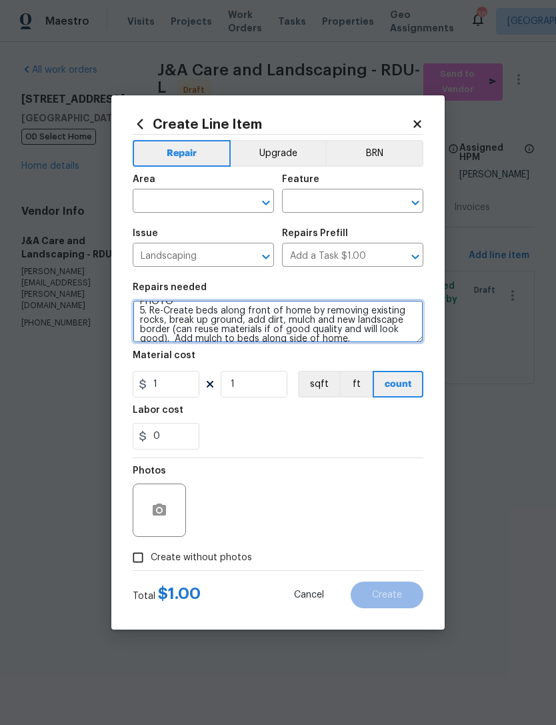
scroll to position [66, 0]
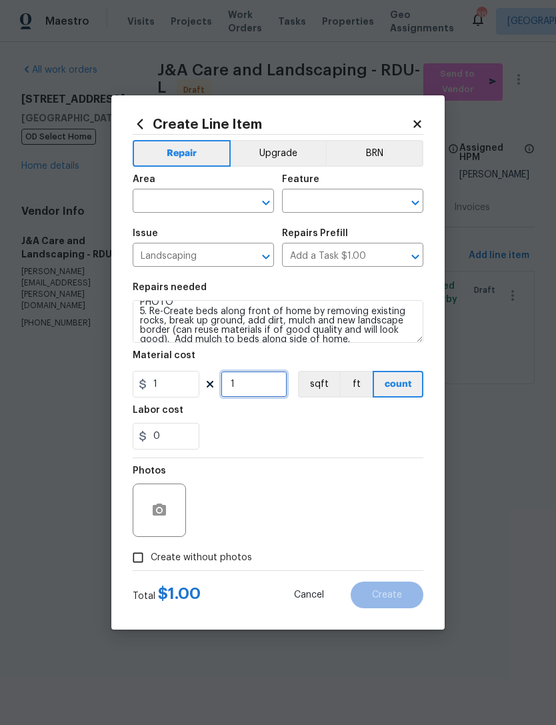
click at [269, 385] on input "1" at bounding box center [254, 384] width 67 height 27
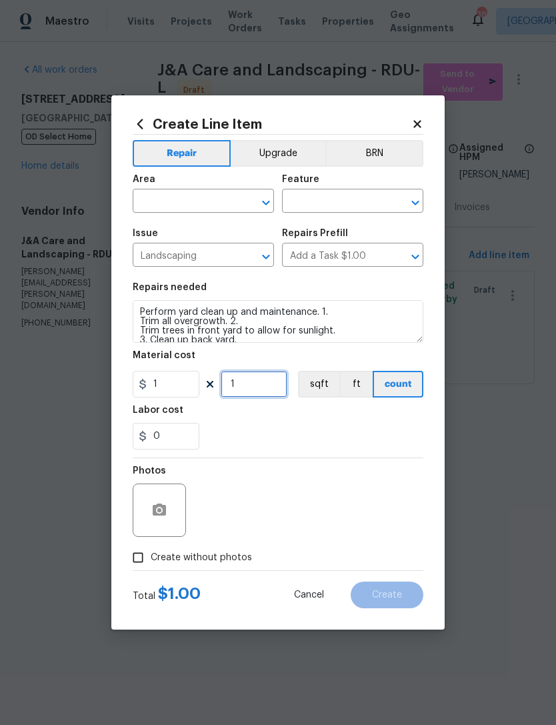
scroll to position [0, 0]
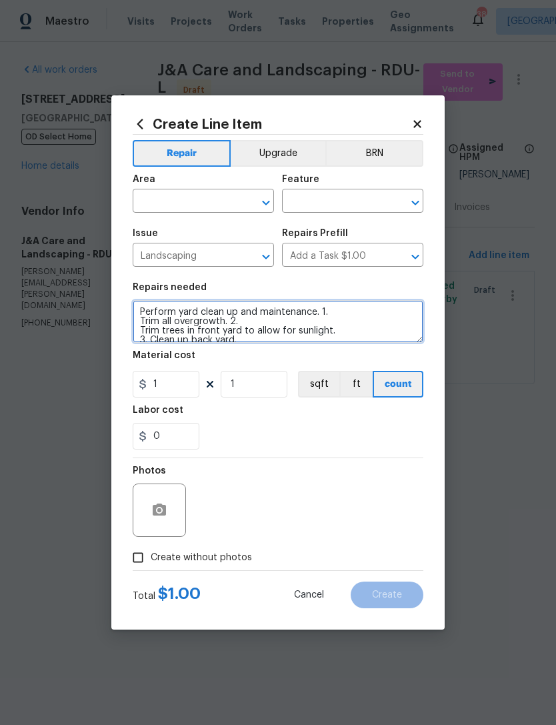
click at [223, 319] on textarea "Perform yard clean up and maintenance. 1. Trim all overgrowth. 2. Trim trees in…" at bounding box center [278, 321] width 291 height 43
click at [323, 311] on textarea "Perform yard clean up and maintenance. 1. Trim all overgrowth. 2. Trim trees in…" at bounding box center [278, 321] width 291 height 43
click at [316, 315] on textarea "Perform yard clean up and maintenance. 1. Trim all overgrowth. 2. Trim trees in…" at bounding box center [278, 321] width 291 height 43
click at [141, 332] on textarea "Perform yard clean up and maintenance. 1. Trim all overgrowth. 2. Trim trees in…" at bounding box center [278, 321] width 291 height 43
click at [245, 319] on textarea "Perform yard clean up and maintenance. 1. Trim all overgrowth. 2. Trim trees in…" at bounding box center [278, 321] width 291 height 43
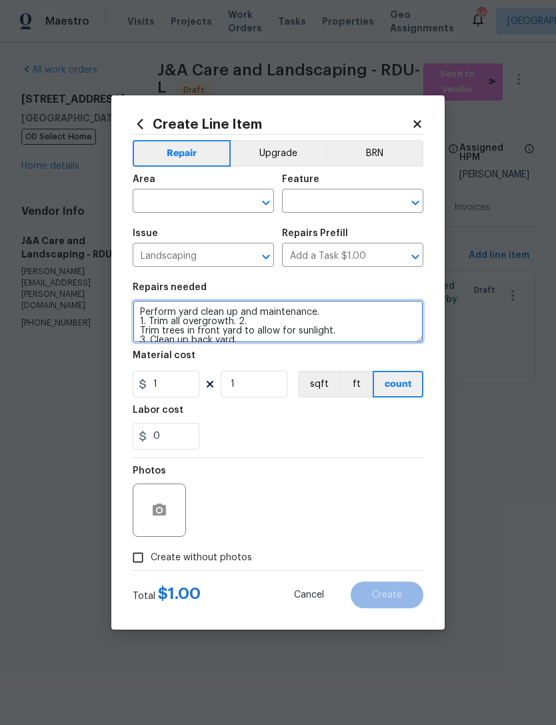
click at [238, 317] on textarea "Perform yard clean up and maintenance. 1. Trim all overgrowth. 2. Trim trees in…" at bounding box center [278, 321] width 291 height 43
click at [237, 326] on textarea "Perform yard clean up and maintenance. 1. Trim all overgrowth. 2. Trim trees in…" at bounding box center [278, 321] width 291 height 43
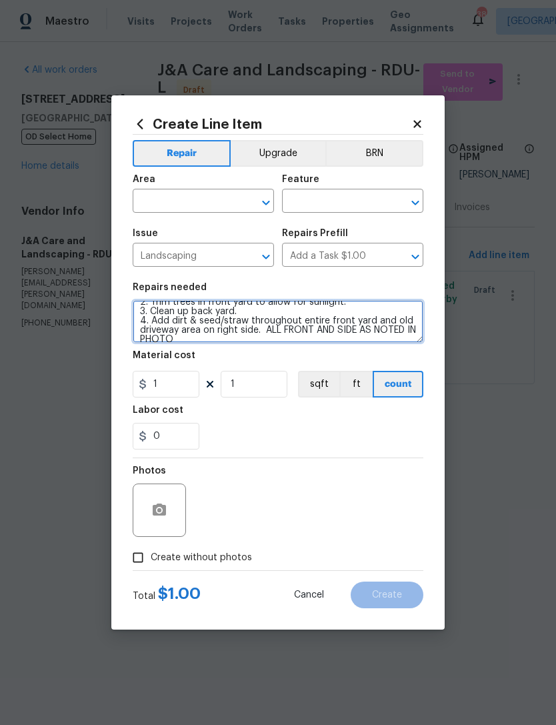
scroll to position [30, 0]
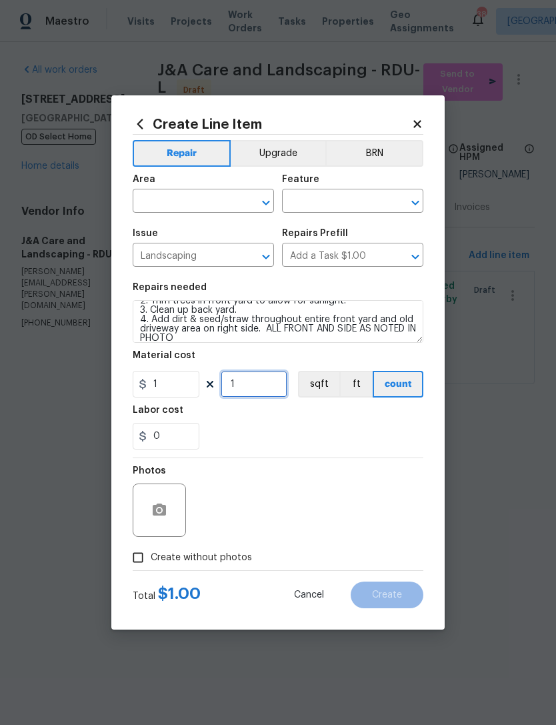
click at [258, 383] on input "1" at bounding box center [254, 384] width 67 height 27
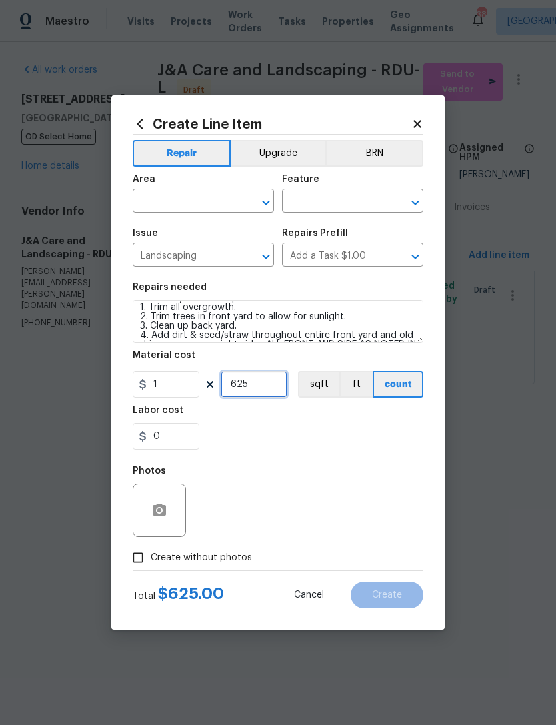
scroll to position [15, 0]
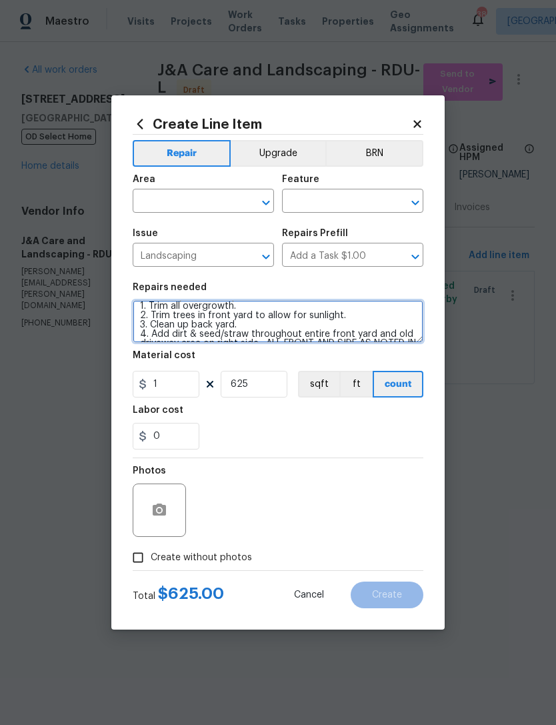
click at [264, 327] on textarea "Perform yard clean up and maintenance. 1. Trim all overgrowth. 2. Trim trees in…" at bounding box center [278, 321] width 291 height 43
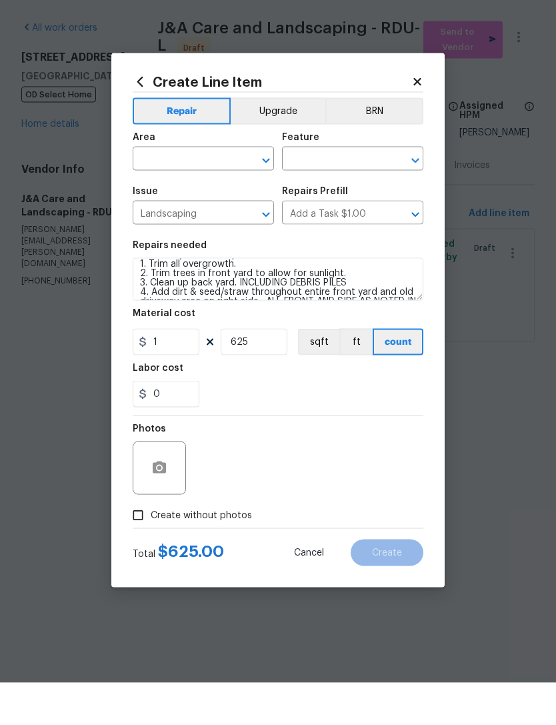
click at [188, 192] on input "text" at bounding box center [185, 202] width 104 height 21
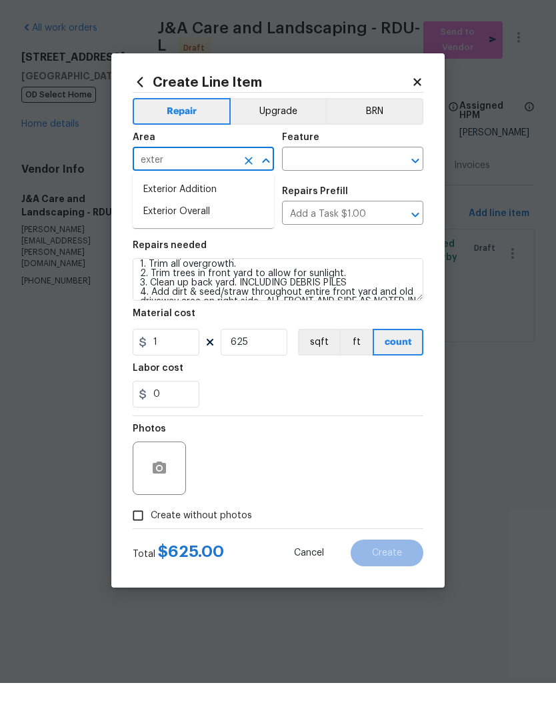
click at [201, 243] on li "Exterior Overall" at bounding box center [203, 254] width 141 height 22
click at [360, 192] on input "text" at bounding box center [334, 202] width 104 height 21
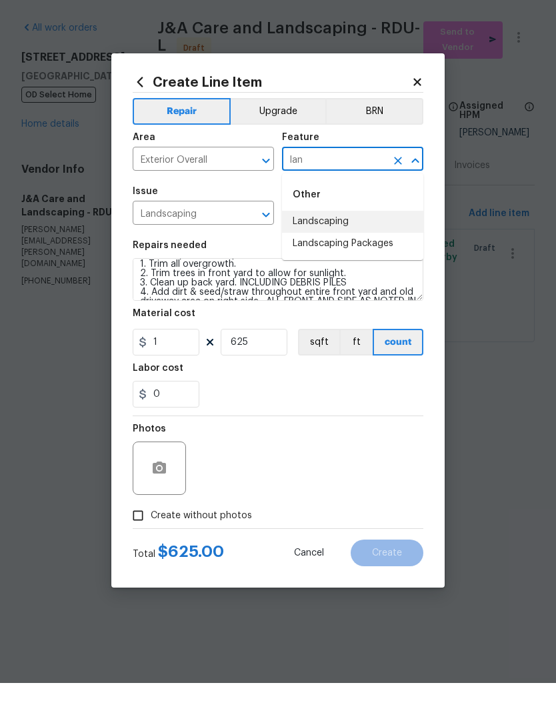
click at [355, 253] on li "Landscaping" at bounding box center [352, 264] width 141 height 22
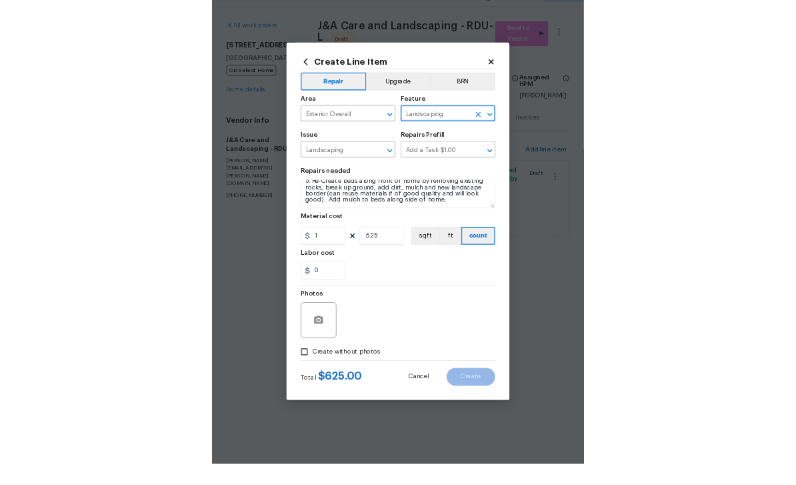
scroll to position [75, 0]
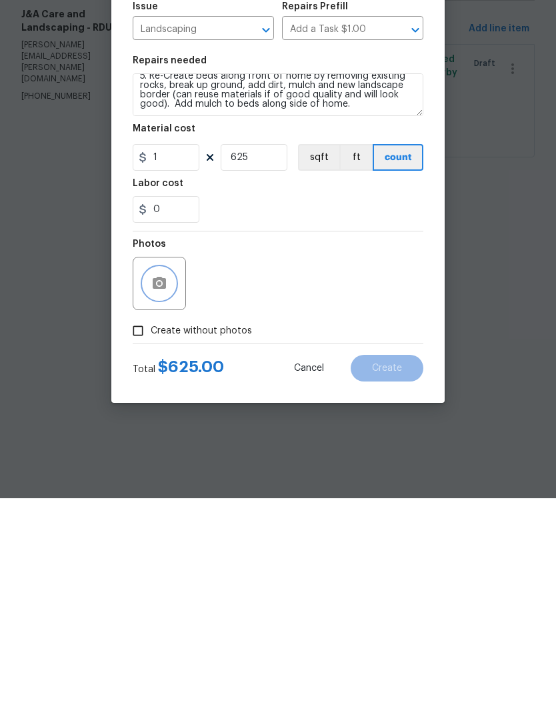
click at [159, 508] on circle "button" at bounding box center [159, 510] width 4 height 4
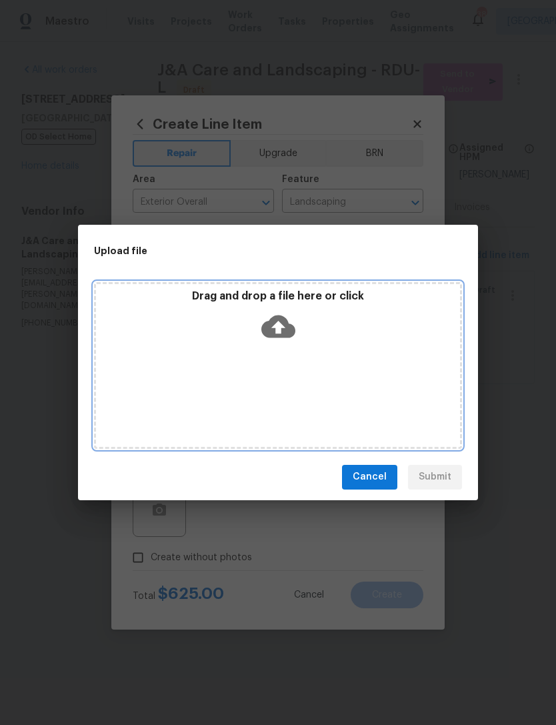
click at [285, 323] on icon at bounding box center [278, 326] width 34 height 23
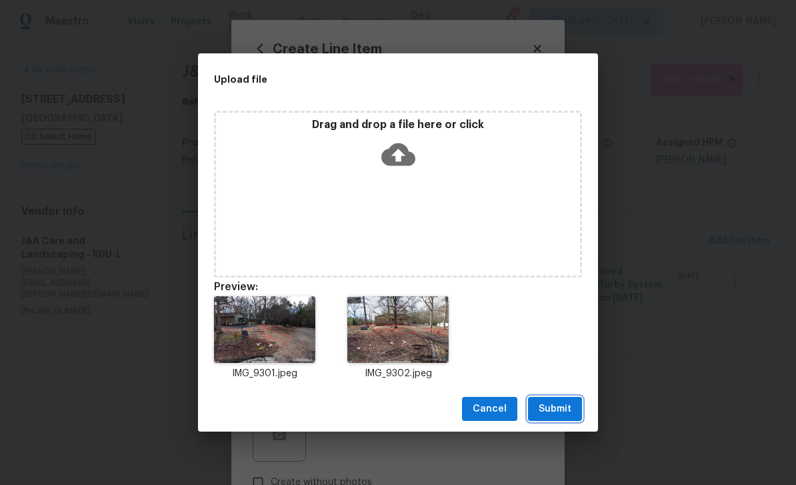
click at [555, 410] on span "Submit" at bounding box center [555, 409] width 33 height 17
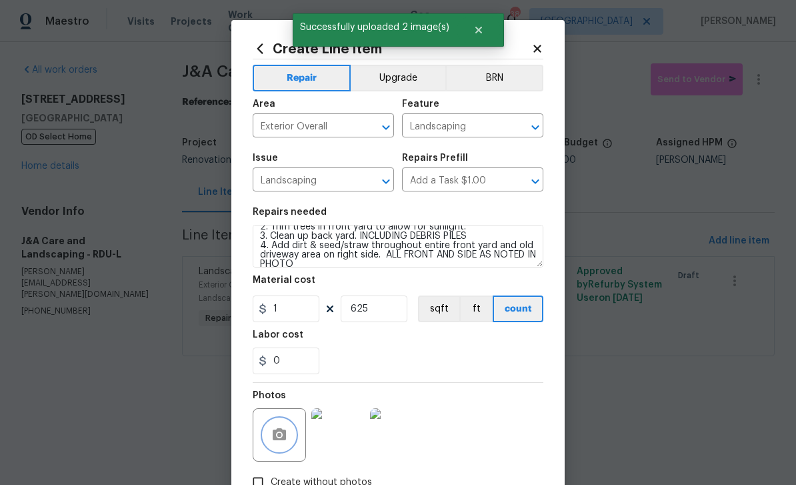
scroll to position [33, 0]
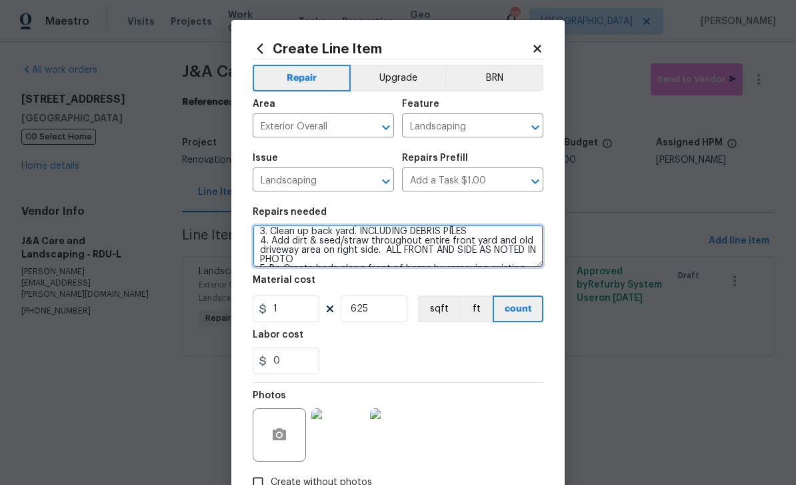
click at [391, 252] on textarea "Perform yard clean up and maintenance. 1. Trim all overgrowth. 2. Trim trees in…" at bounding box center [398, 246] width 291 height 43
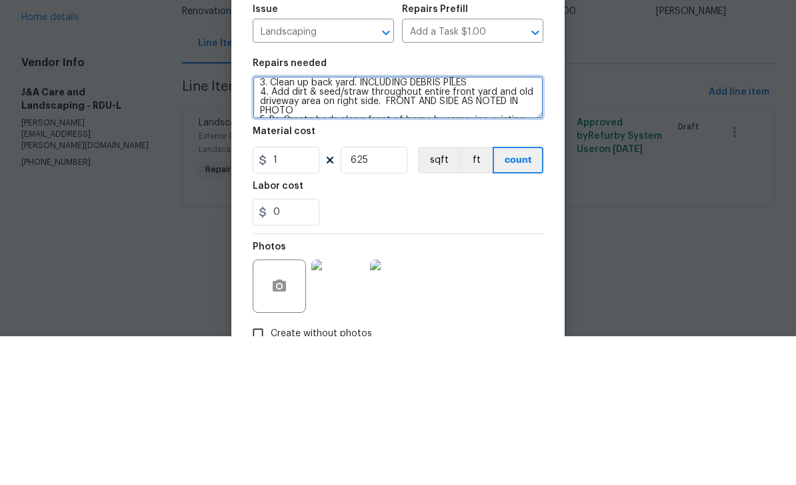
click at [301, 225] on textarea "Perform yard clean up and maintenance. 1. Trim all overgrowth. 2. Trim trees in…" at bounding box center [398, 246] width 291 height 43
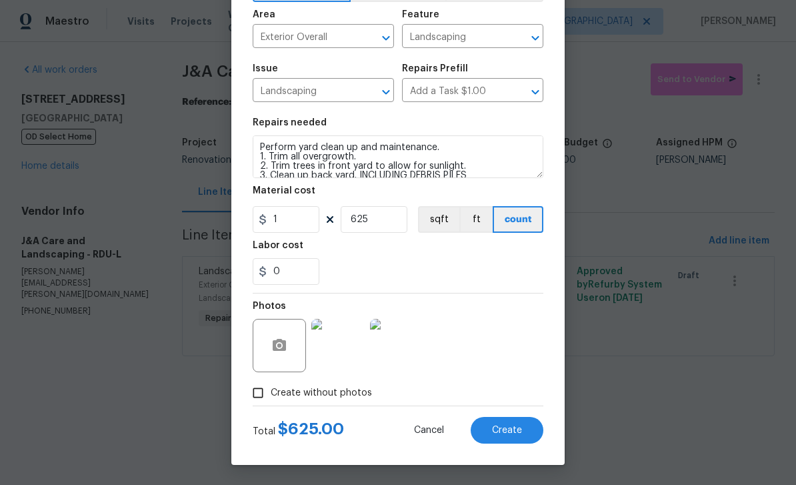
scroll to position [0, 0]
click at [447, 150] on textarea "Perform yard clean up and maintenance. 1. Trim all overgrowth. 2. Trim trees in…" at bounding box center [398, 156] width 291 height 43
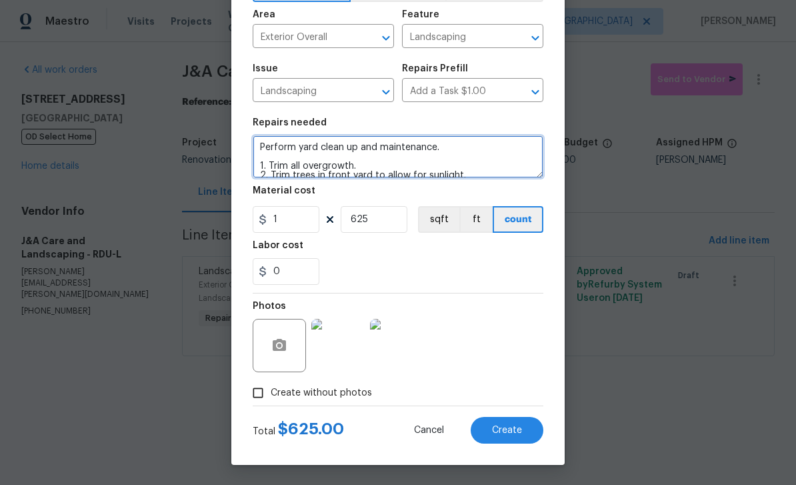
click at [264, 166] on textarea "Perform yard clean up and maintenance. 1. Trim all overgrowth. 2. Trim trees in…" at bounding box center [398, 156] width 291 height 43
click at [264, 165] on textarea "Perform yard clean up and maintenance. 1. Trim all overgrowth. 2. Trim trees in…" at bounding box center [398, 156] width 291 height 43
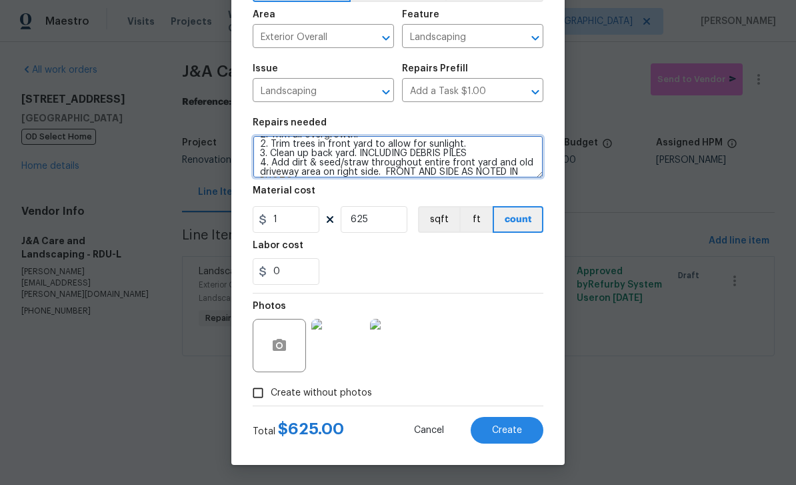
scroll to position [32, 0]
click at [265, 147] on textarea "Perform yard clean up and maintenance. 2. Trim all overgrowth. 2. Trim trees in…" at bounding box center [398, 156] width 291 height 43
click at [259, 161] on textarea "Perform yard clean up and maintenance. 2. Trim all overgrowth. 3. Trim trees in…" at bounding box center [398, 156] width 291 height 43
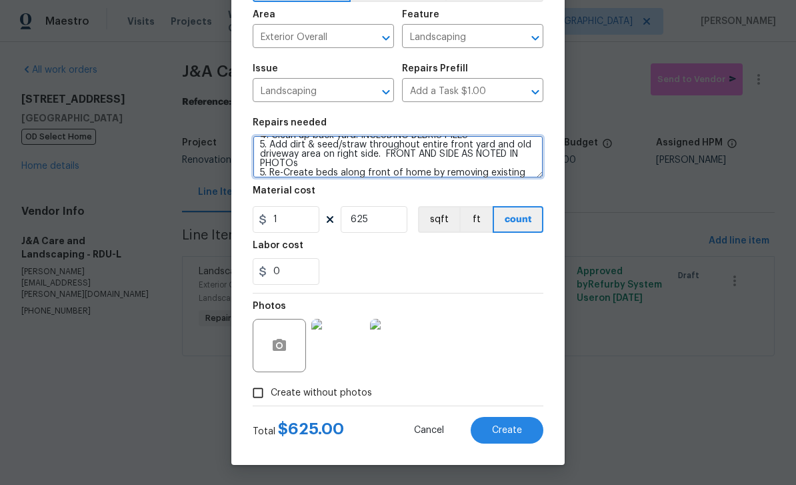
scroll to position [59, 0]
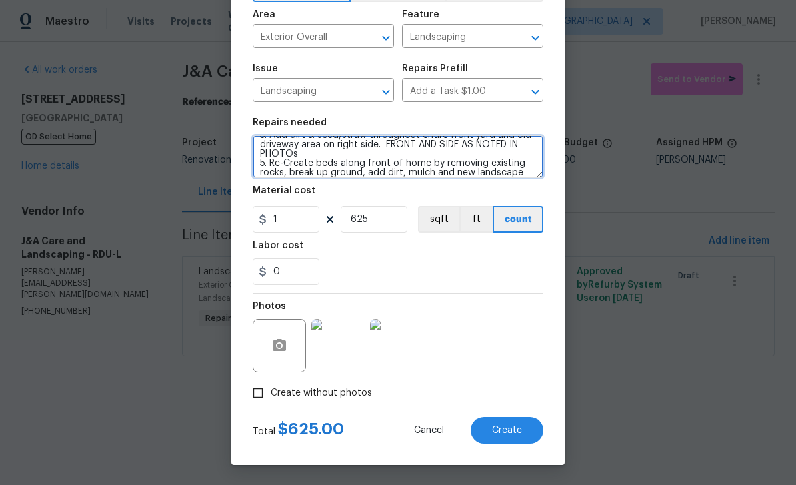
click at [263, 164] on textarea "Perform yard clean up and maintenance. 2. Trim all overgrowth. 3. Trim trees in…" at bounding box center [398, 156] width 291 height 43
click at [387, 157] on textarea "Perform yard clean up and maintenance. 2. Trim all overgrowth. 3. Trim trees in…" at bounding box center [398, 156] width 291 height 43
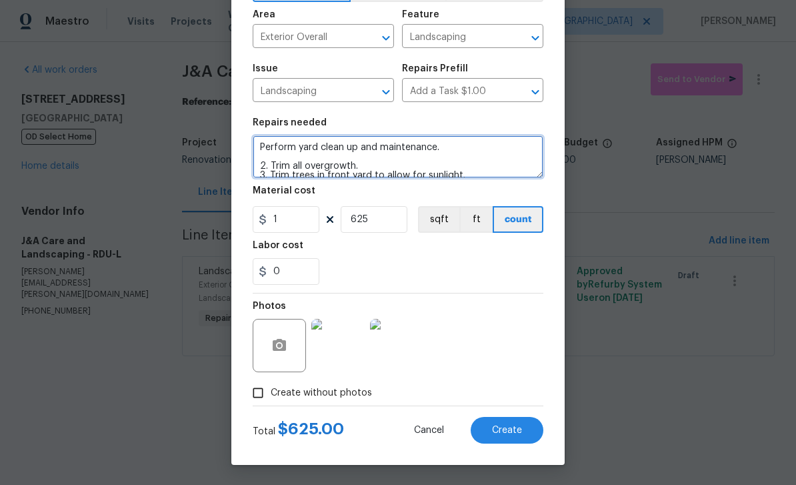
scroll to position [0, 0]
click at [270, 155] on textarea "Perform yard clean up and maintenance. 2. Trim all overgrowth. 3. Trim trees in…" at bounding box center [398, 156] width 291 height 43
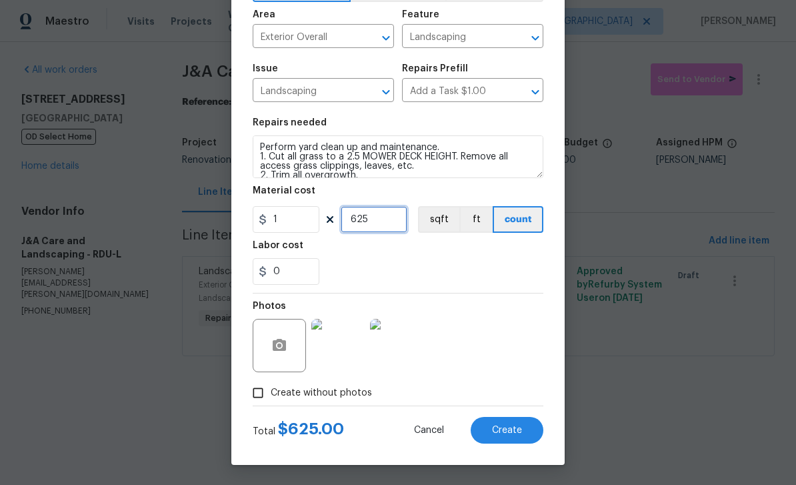
click at [387, 220] on input "625" at bounding box center [374, 219] width 67 height 27
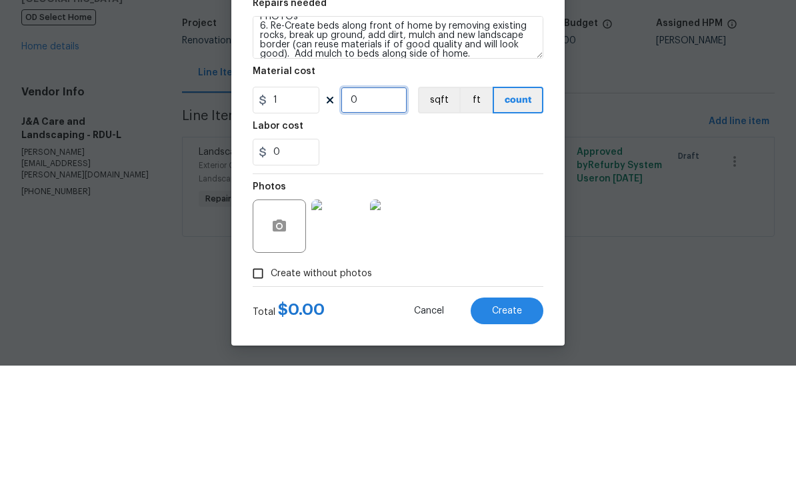
scroll to position [85, 0]
click at [409, 241] on div "Labor cost" at bounding box center [398, 249] width 291 height 17
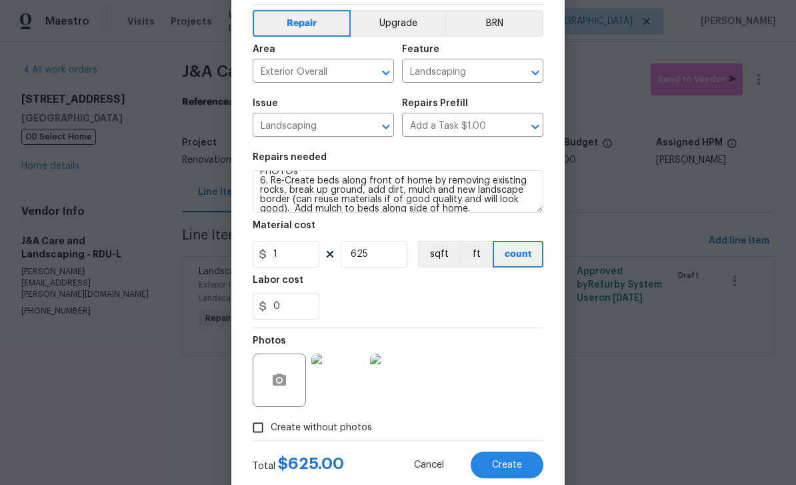
scroll to position [52, 0]
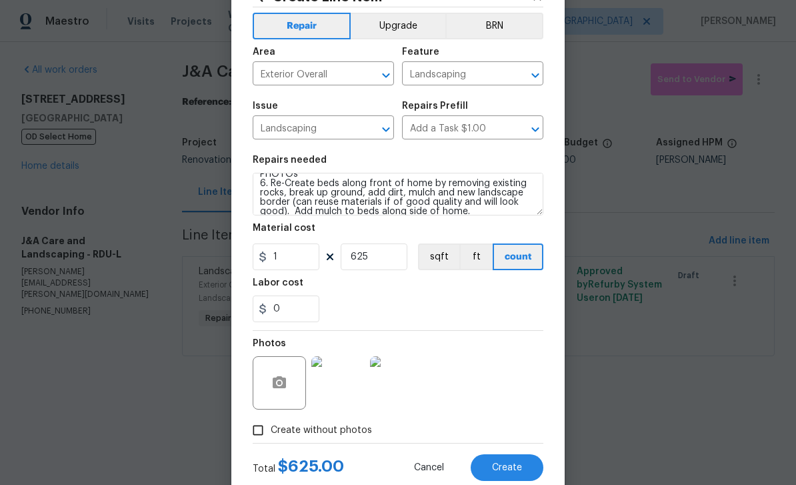
click at [523, 460] on button "Create" at bounding box center [507, 467] width 73 height 27
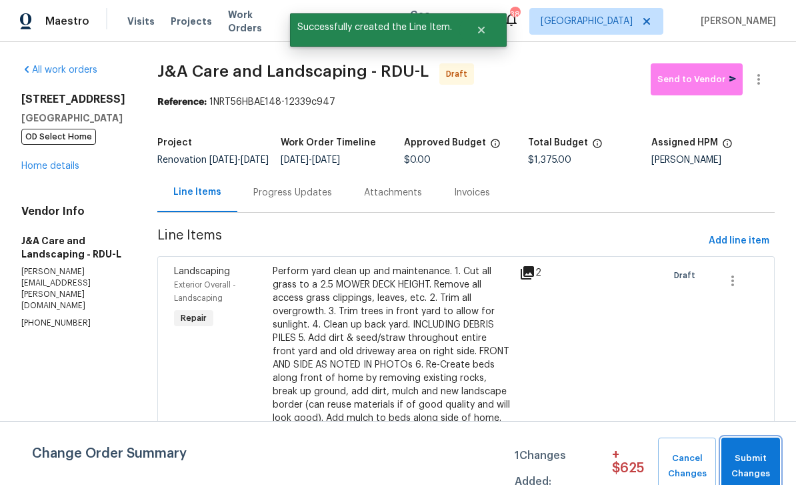
click at [555, 456] on span "Submit Changes" at bounding box center [750, 466] width 45 height 31
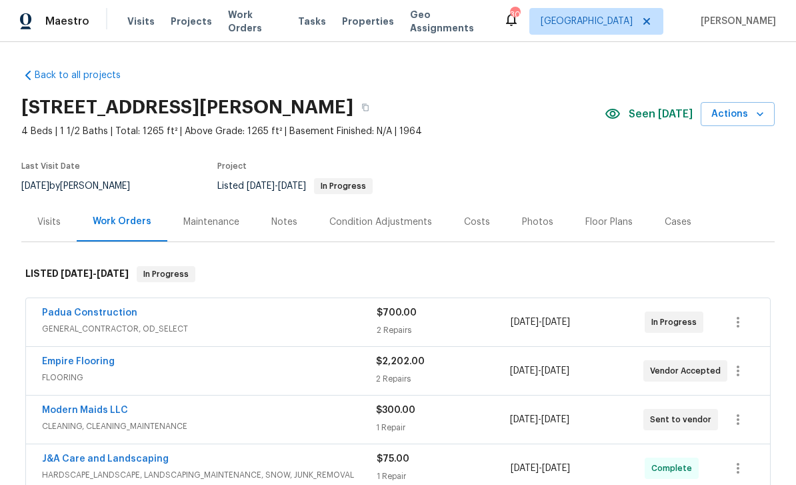
scroll to position [43, 0]
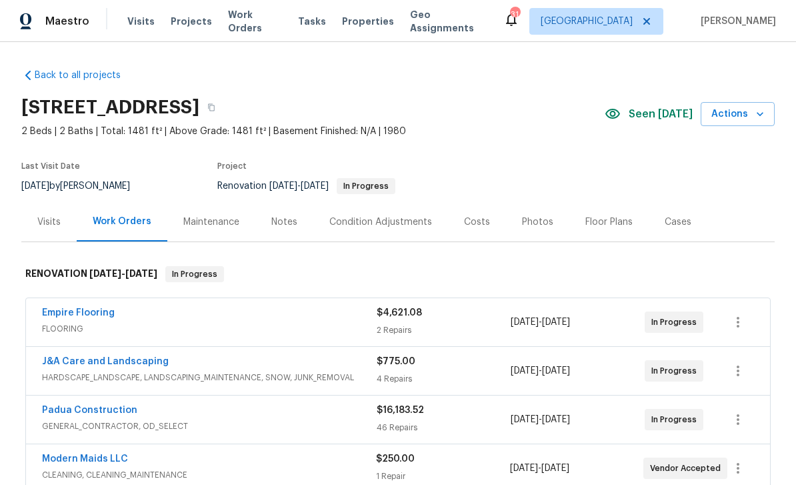
scroll to position [81, 0]
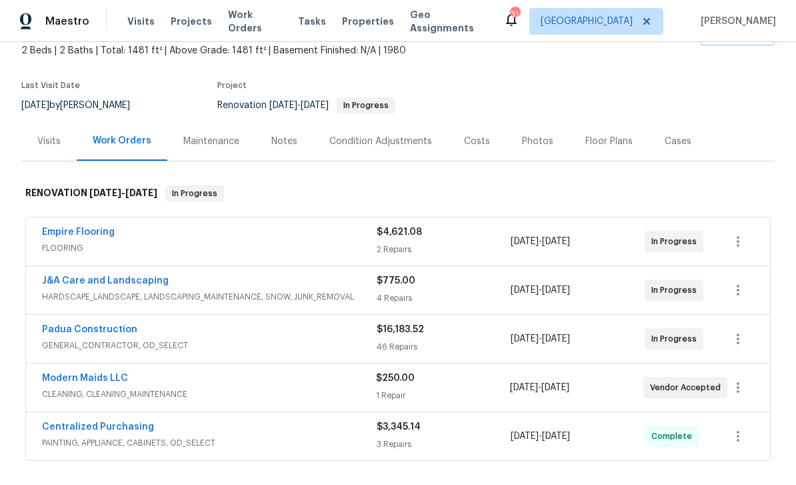
click at [325, 291] on span "HARDSCAPE_LANDSCAPE, LANDSCAPING_MAINTENANCE, SNOW, JUNK_REMOVAL" at bounding box center [209, 296] width 335 height 13
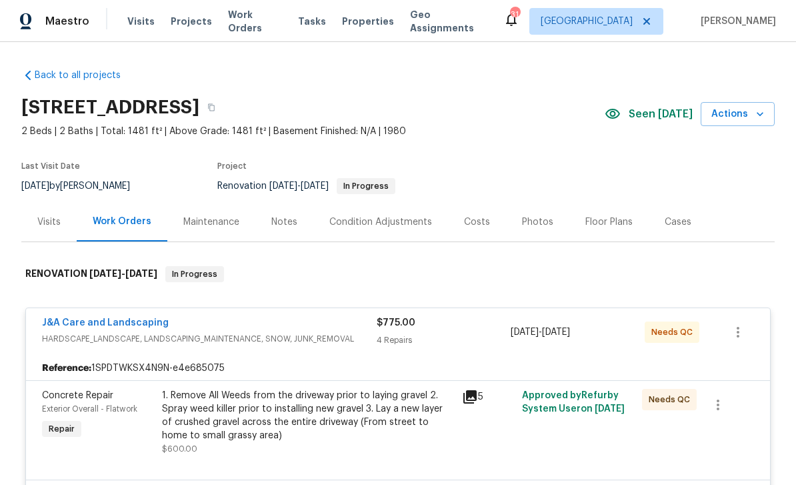
scroll to position [0, 0]
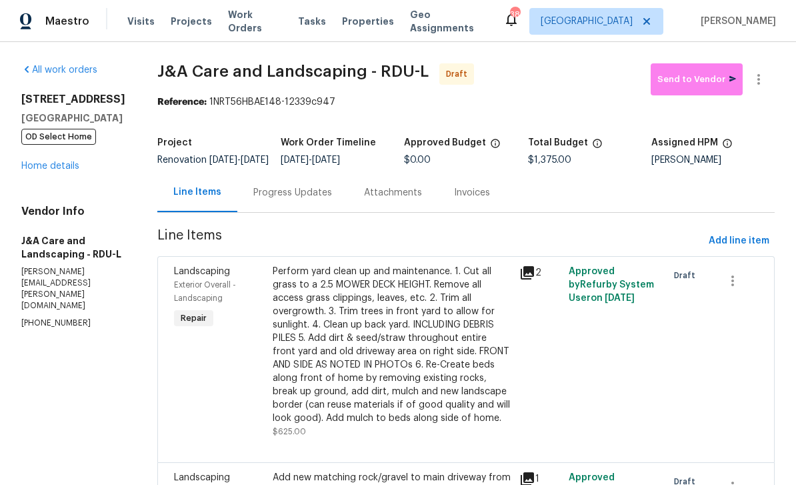
click at [49, 165] on link "Home details" at bounding box center [50, 165] width 58 height 9
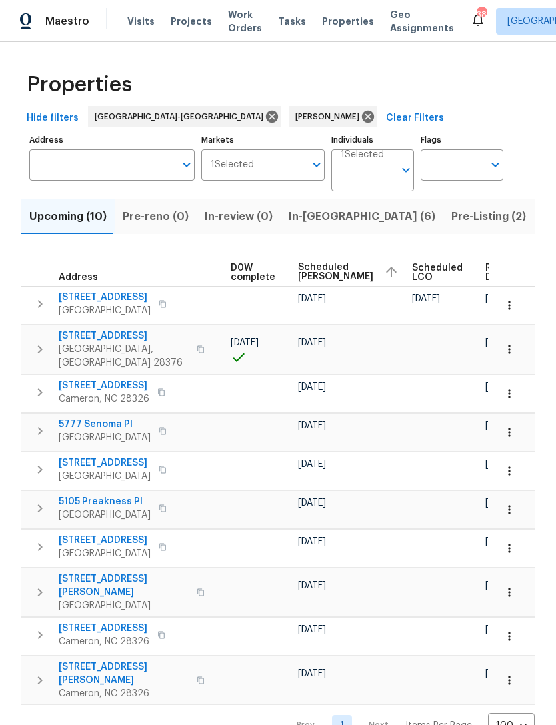
scroll to position [0, 351]
click at [517, 343] on button "button" at bounding box center [509, 349] width 29 height 29
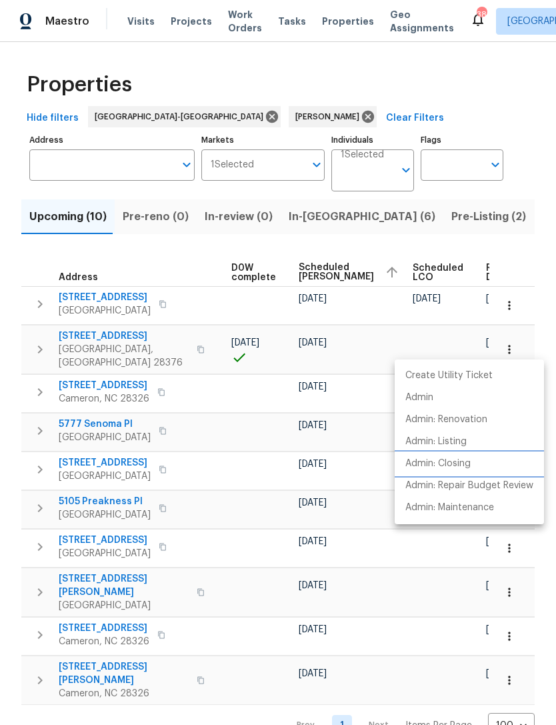
click at [457, 461] on p "Admin: Closing" at bounding box center [437, 464] width 65 height 14
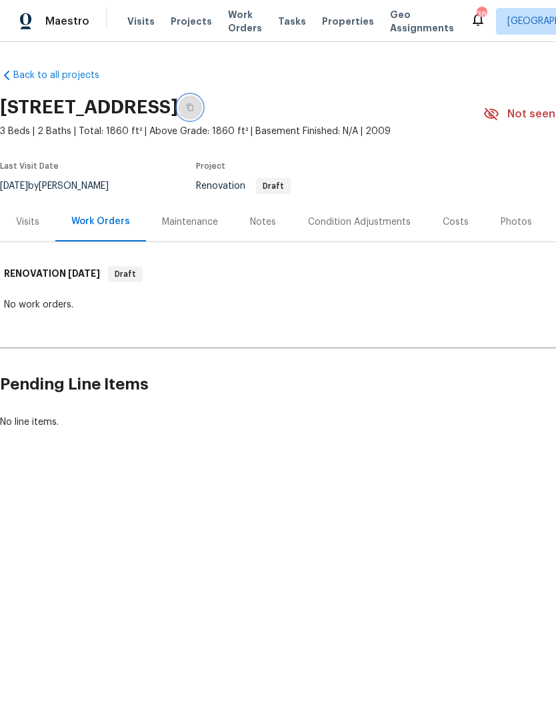
click at [193, 105] on icon "button" at bounding box center [190, 107] width 7 height 7
click at [194, 108] on icon "button" at bounding box center [190, 107] width 8 height 8
